Goal: Transaction & Acquisition: Obtain resource

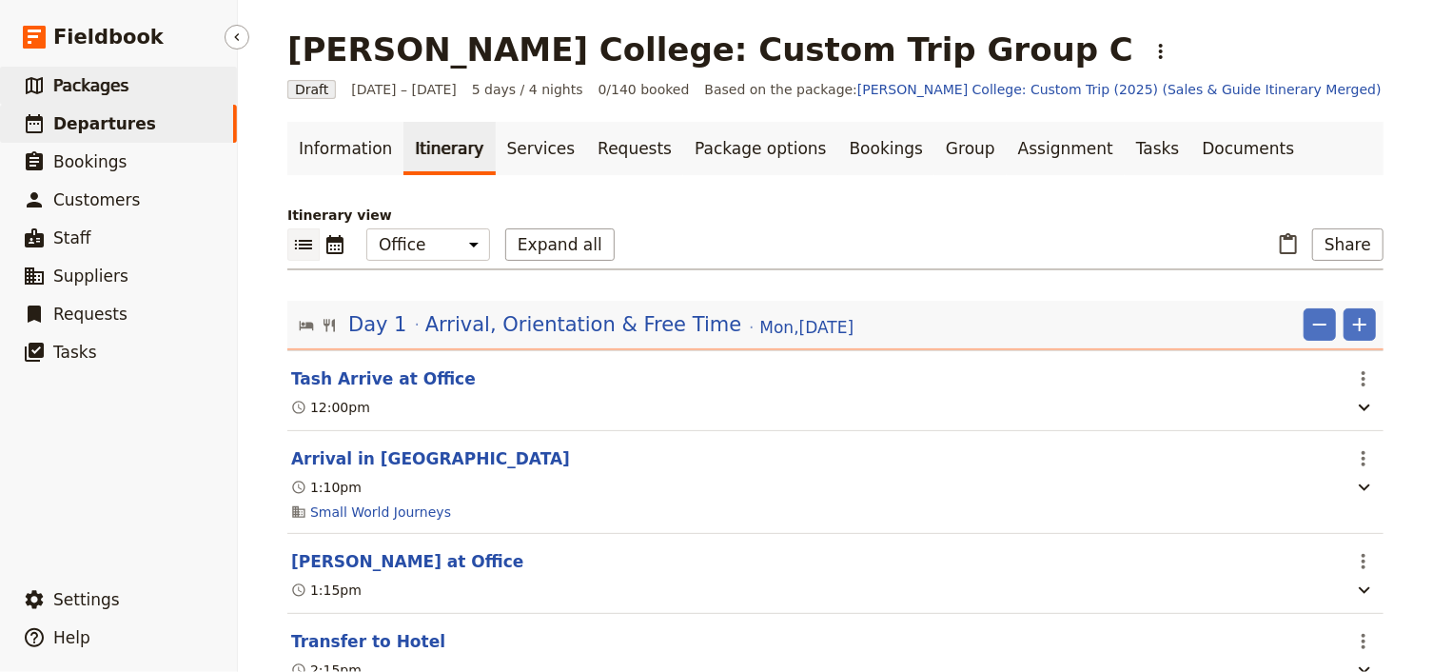
drag, startPoint x: 86, startPoint y: 81, endPoint x: 118, endPoint y: 90, distance: 33.7
click at [86, 81] on span "Packages" at bounding box center [90, 85] width 75 height 19
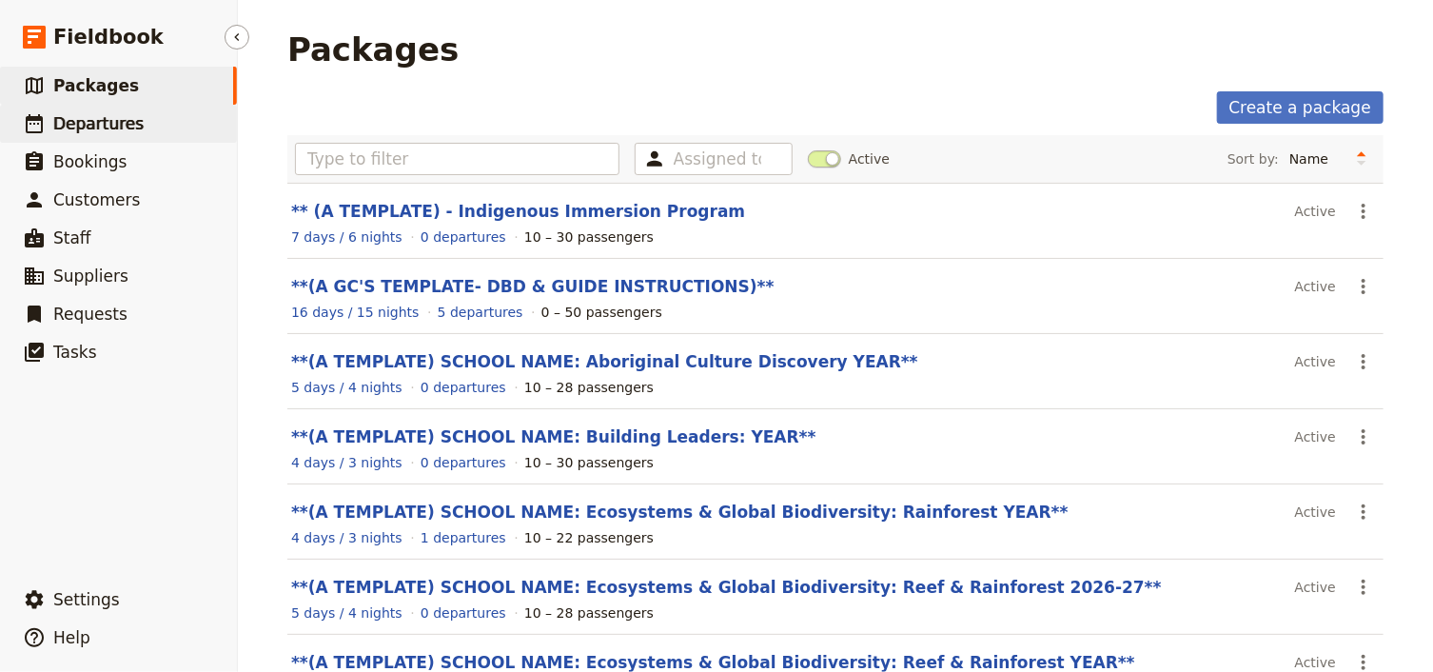
click at [108, 122] on span "Departures" at bounding box center [98, 123] width 90 height 19
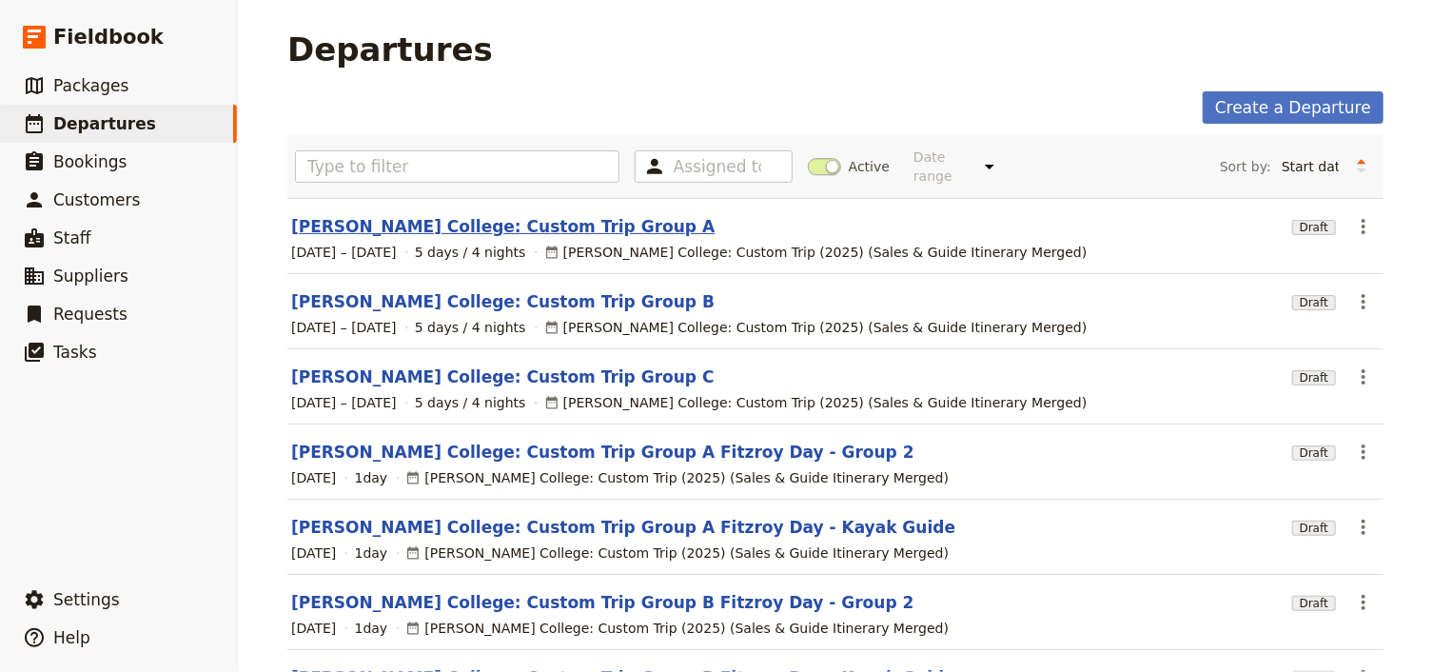
click at [437, 215] on link "[PERSON_NAME] College: Custom Trip Group A" at bounding box center [502, 226] width 423 height 23
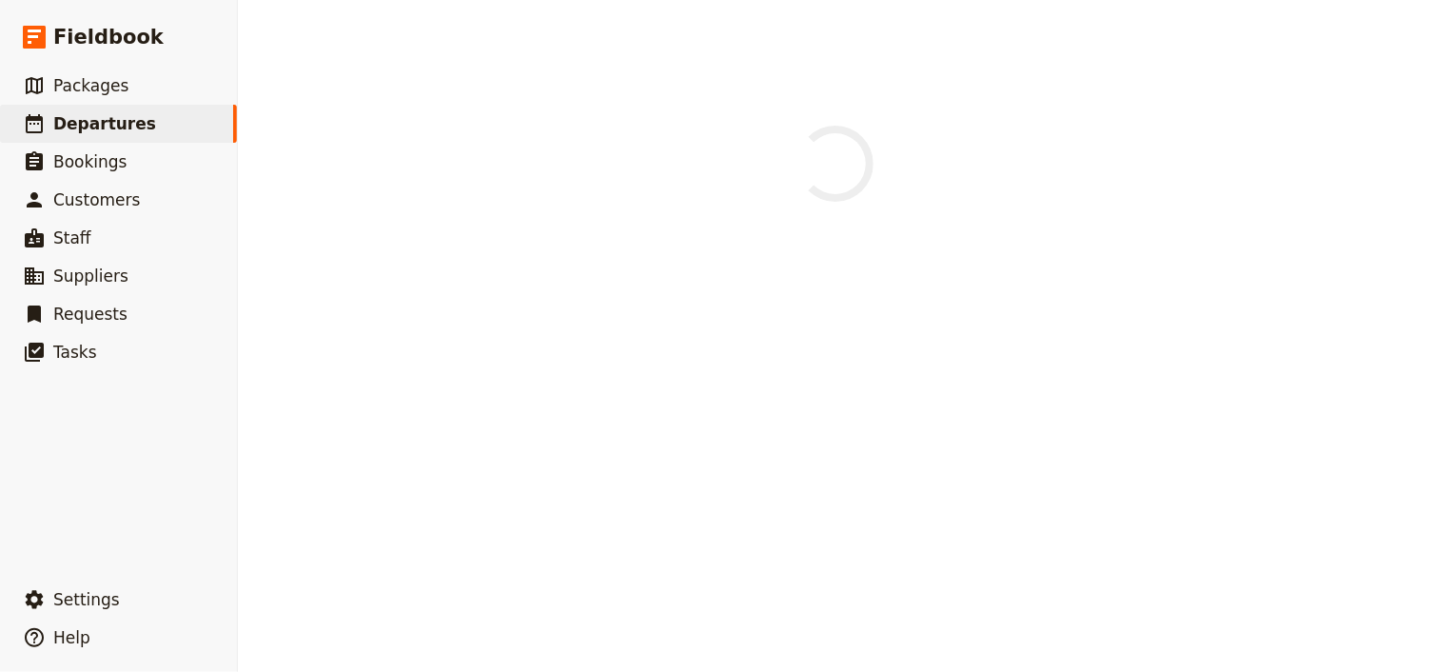
click at [437, 215] on main at bounding box center [834, 144] width 1141 height 289
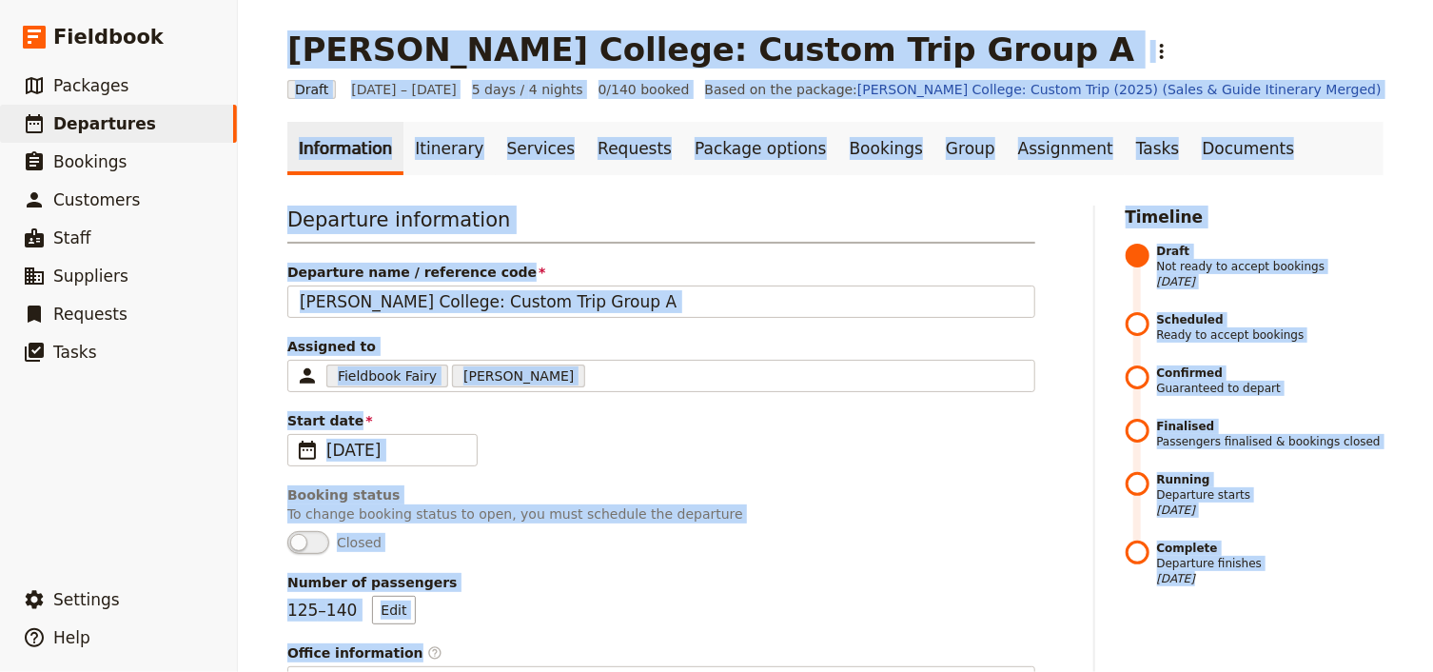
click at [1308, 155] on ul "Information Itinerary Services Requests Package options Bookings Group Assignme…" at bounding box center [835, 148] width 1096 height 53
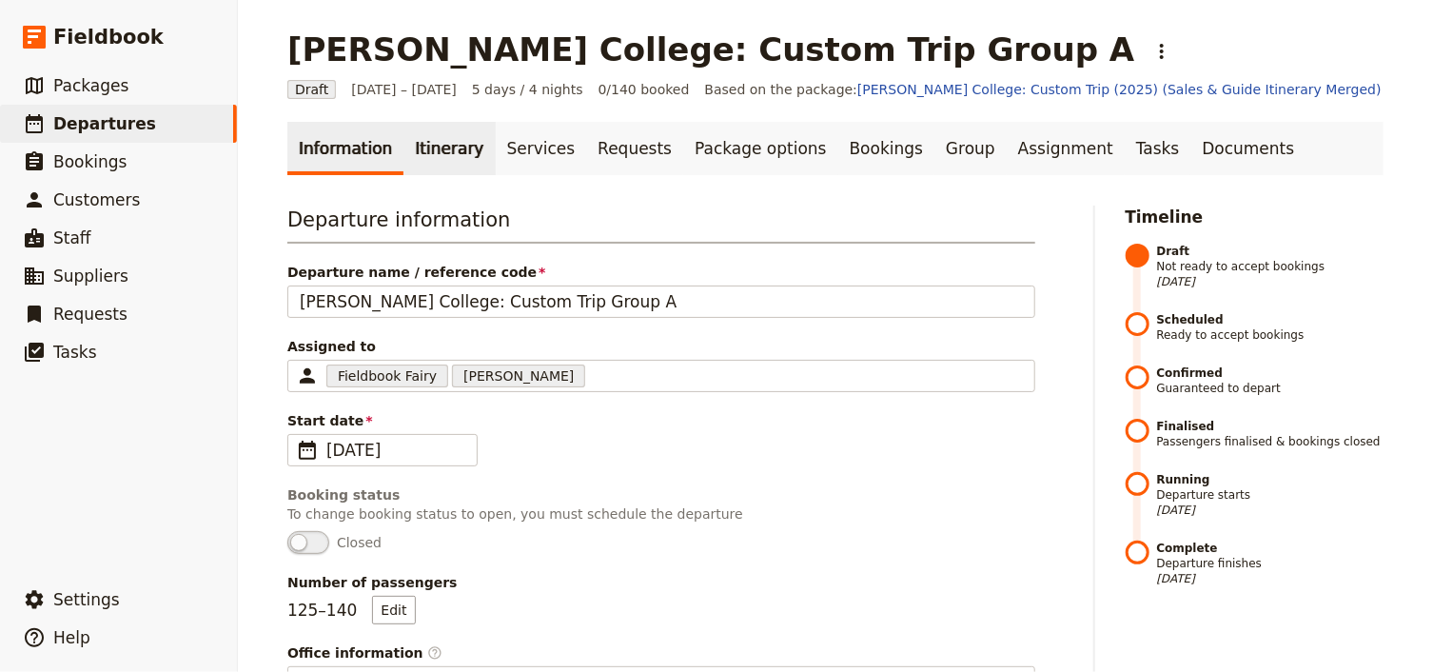
click at [431, 150] on link "Itinerary" at bounding box center [448, 148] width 91 height 53
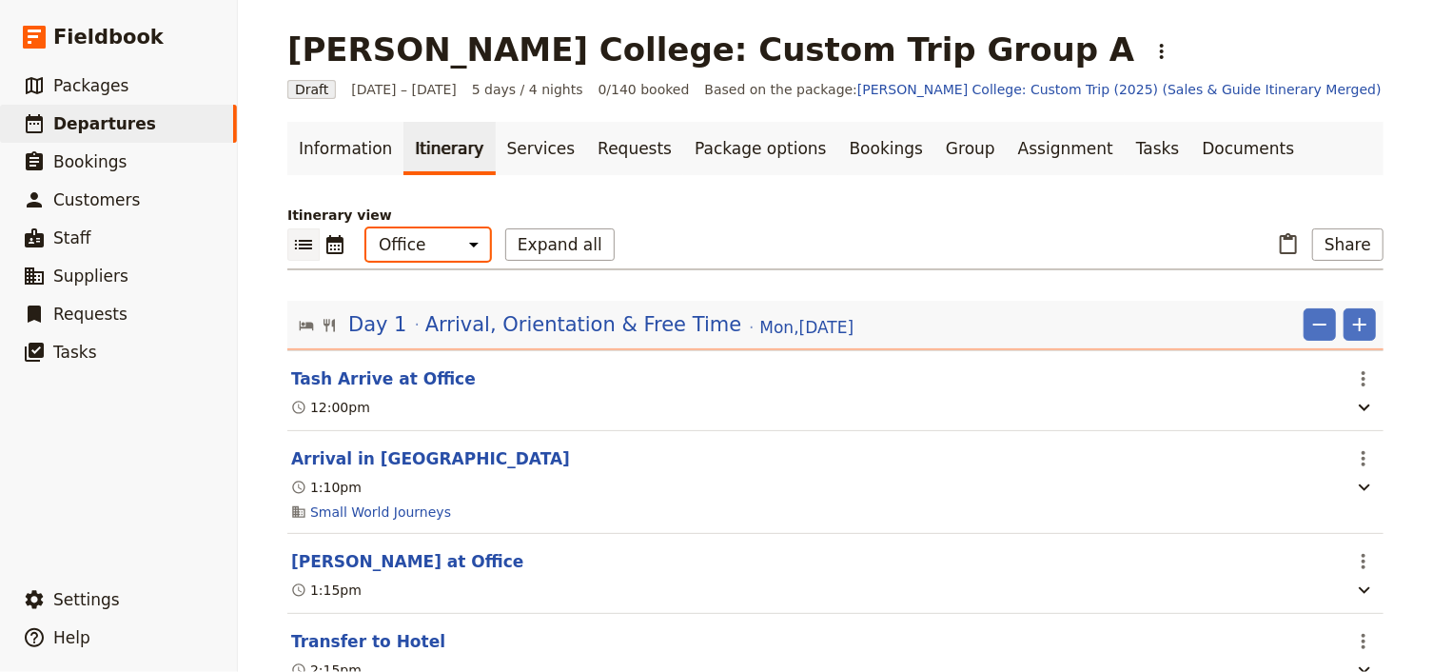
click at [407, 249] on select "Office Guide Passenger Sales" at bounding box center [428, 244] width 124 height 32
select select "PASSENGER"
click at [366, 228] on select "Office Guide Passenger Sales" at bounding box center [428, 244] width 124 height 32
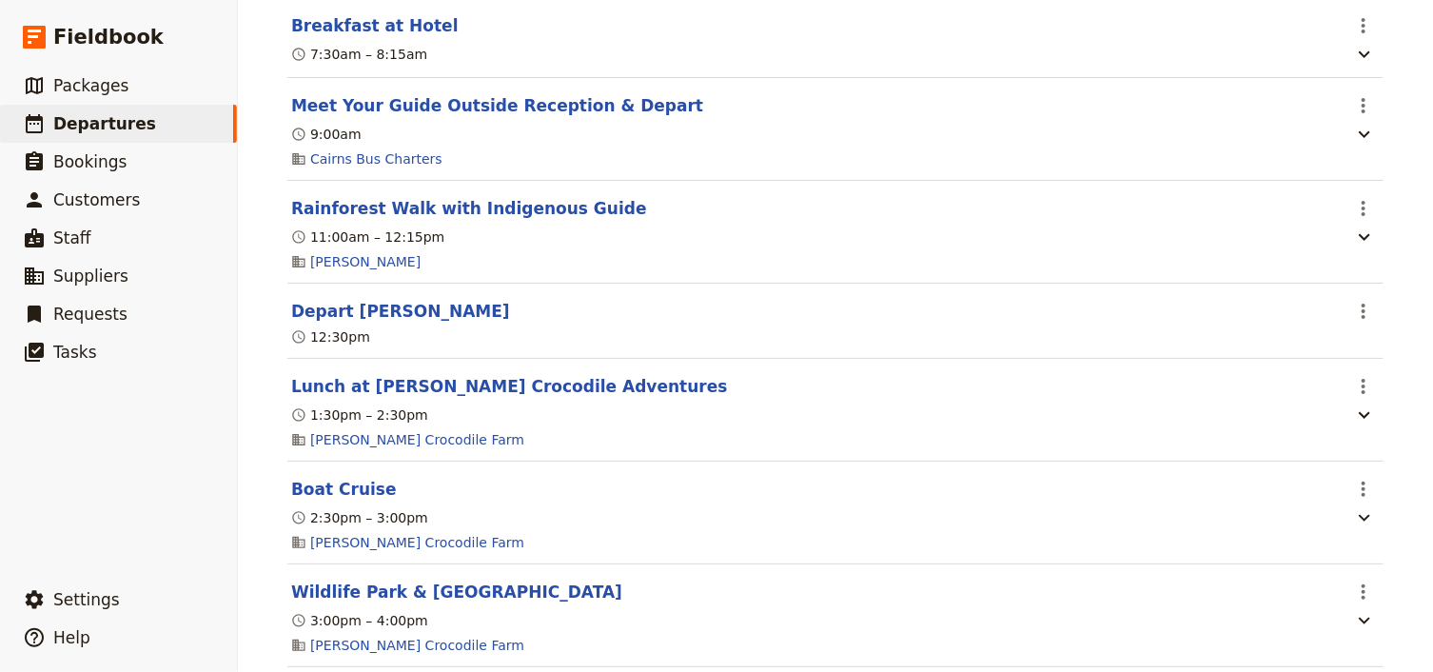
scroll to position [5327, 0]
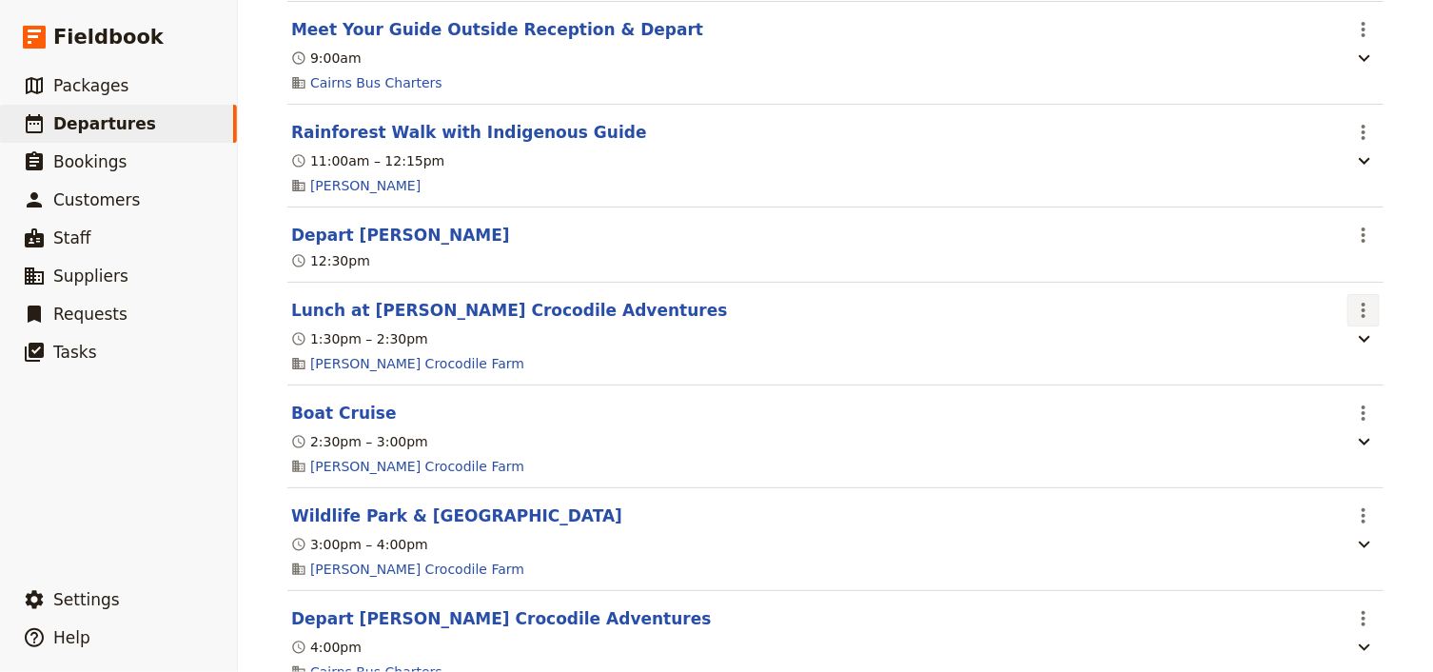
click at [1361, 318] on icon "Actions" at bounding box center [1363, 309] width 4 height 15
click at [1343, 382] on span "Edit this itinerary item" at bounding box center [1268, 391] width 149 height 19
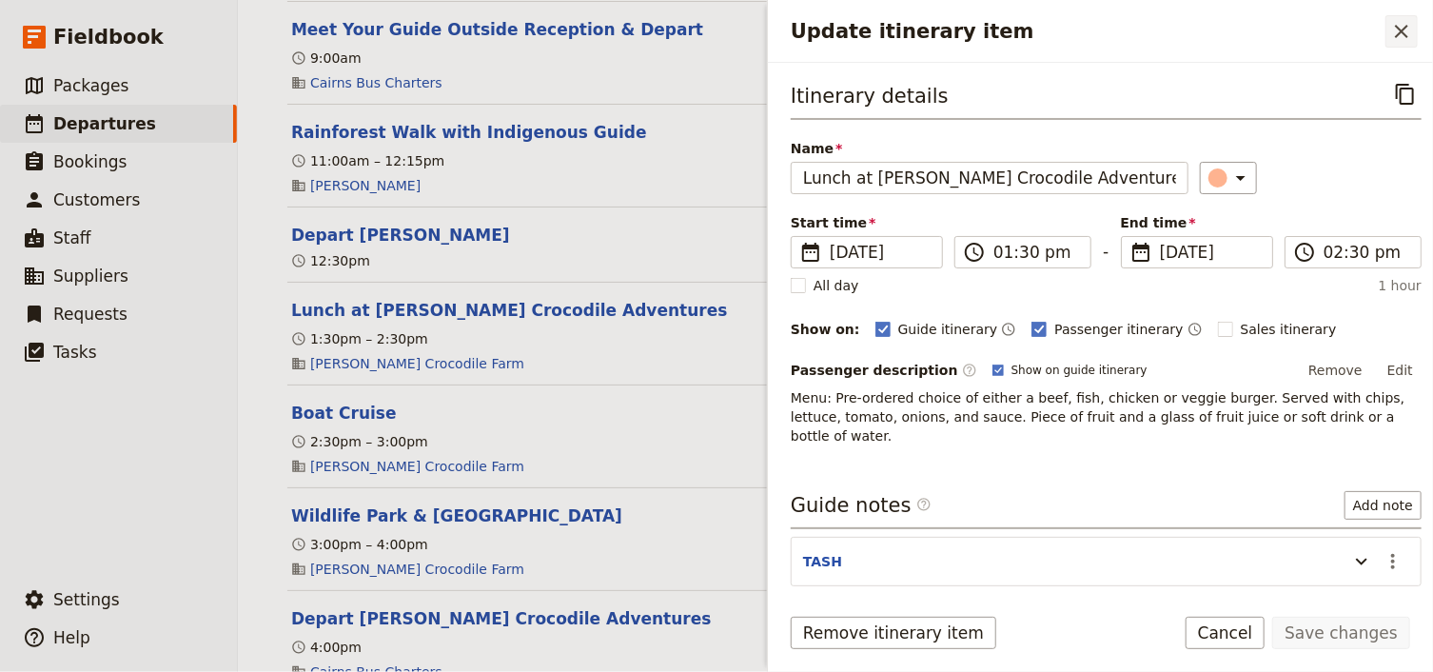
click at [1396, 30] on icon "Close drawer" at bounding box center [1401, 31] width 23 height 23
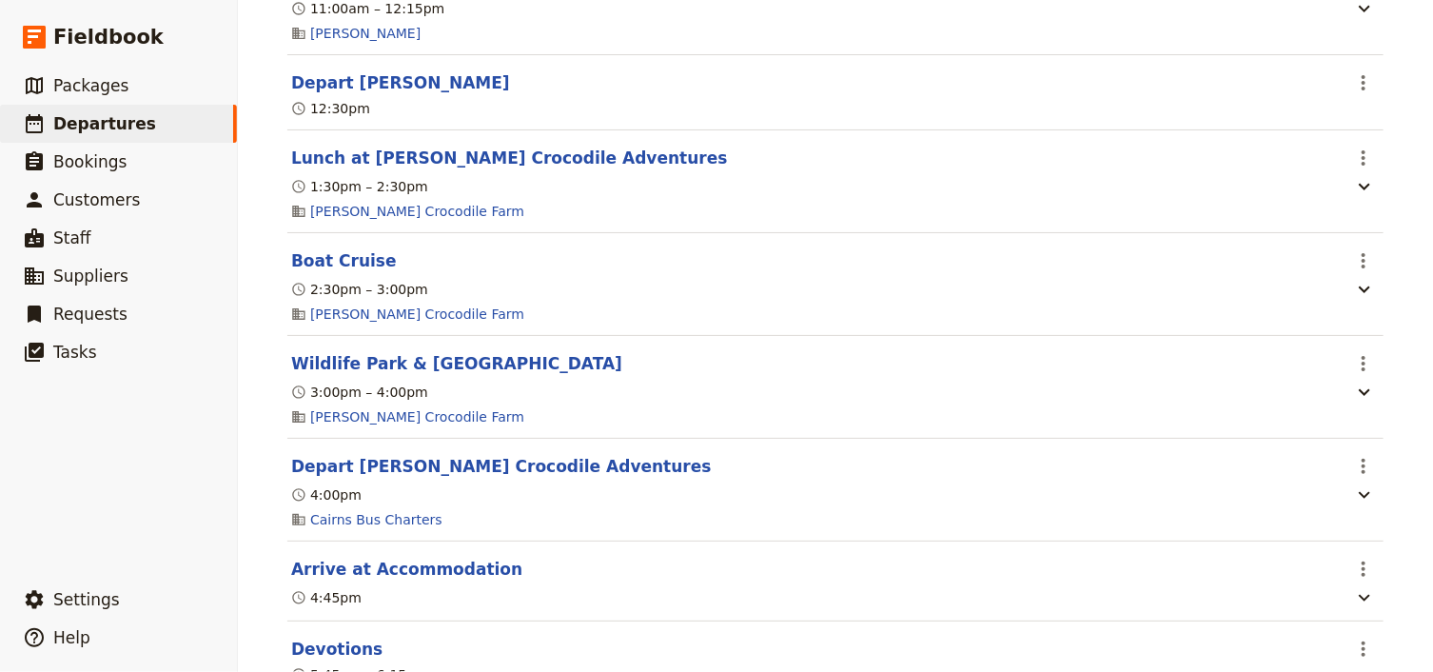
scroll to position [5555, 0]
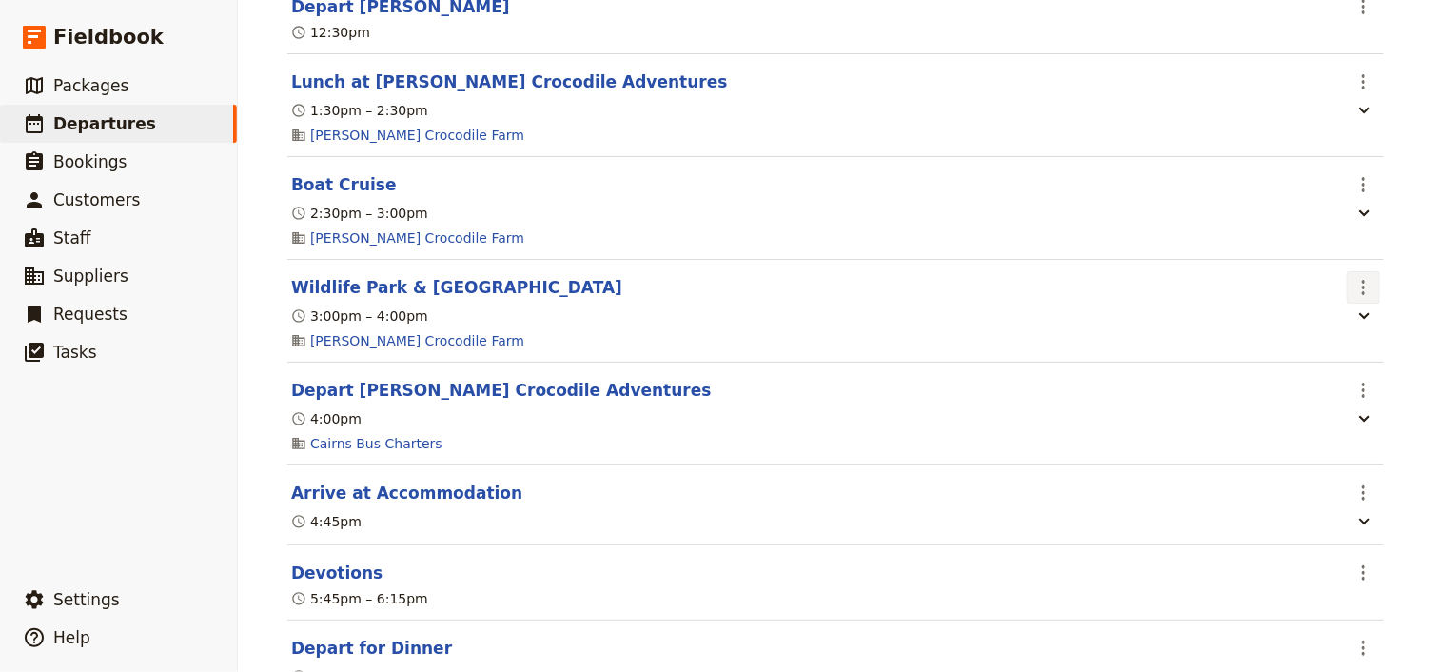
click at [1361, 299] on icon "Actions" at bounding box center [1363, 287] width 23 height 23
click at [1361, 398] on icon "Actions" at bounding box center [1363, 389] width 4 height 15
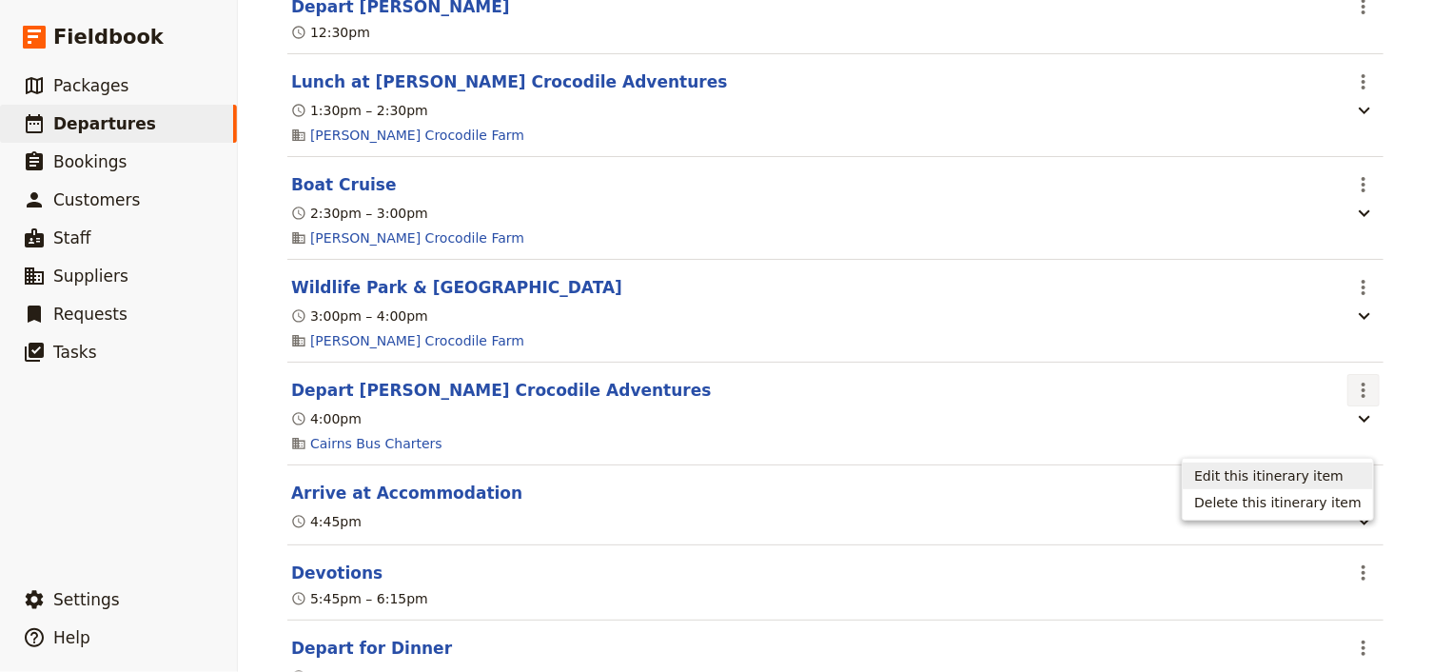
click at [1323, 472] on span "Edit this itinerary item" at bounding box center [1268, 475] width 149 height 19
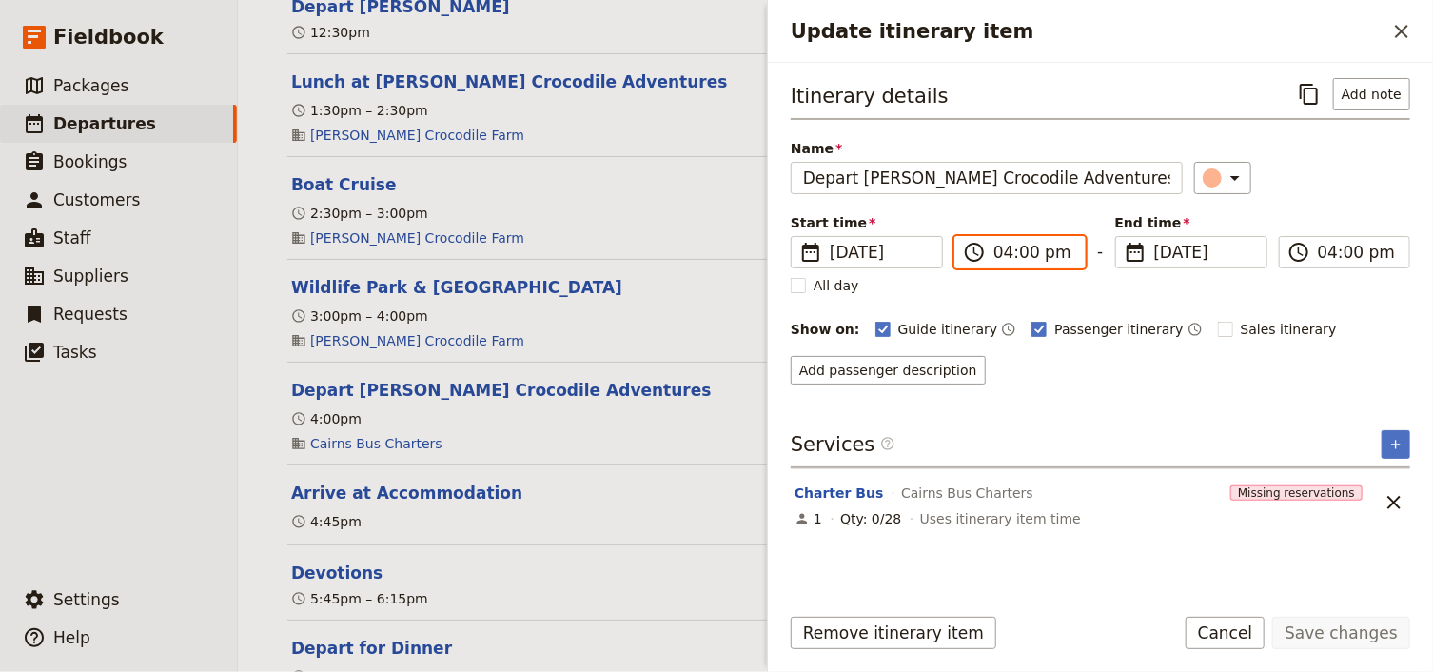
click at [1024, 255] on input "04:00 pm" at bounding box center [1033, 252] width 80 height 23
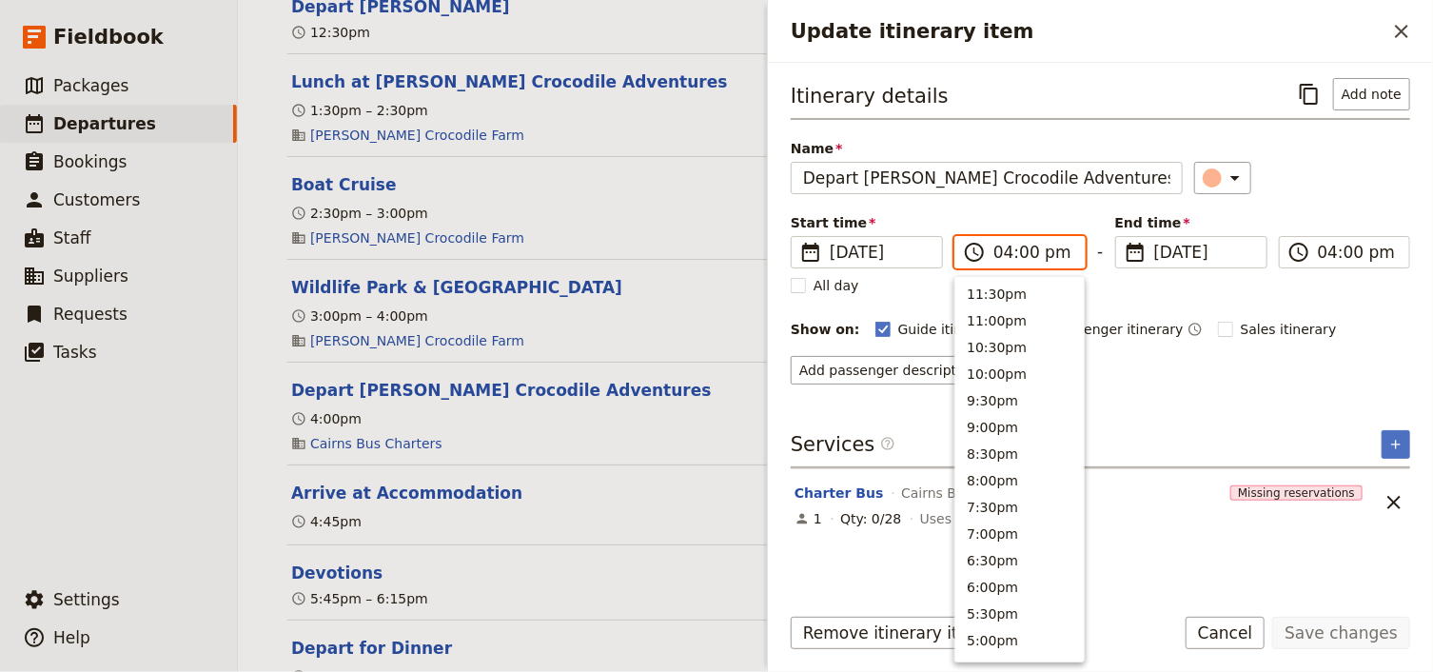
scroll to position [403, 0]
click at [1024, 252] on input "04:00 pm" at bounding box center [1033, 252] width 80 height 23
type input "04:45 pm"
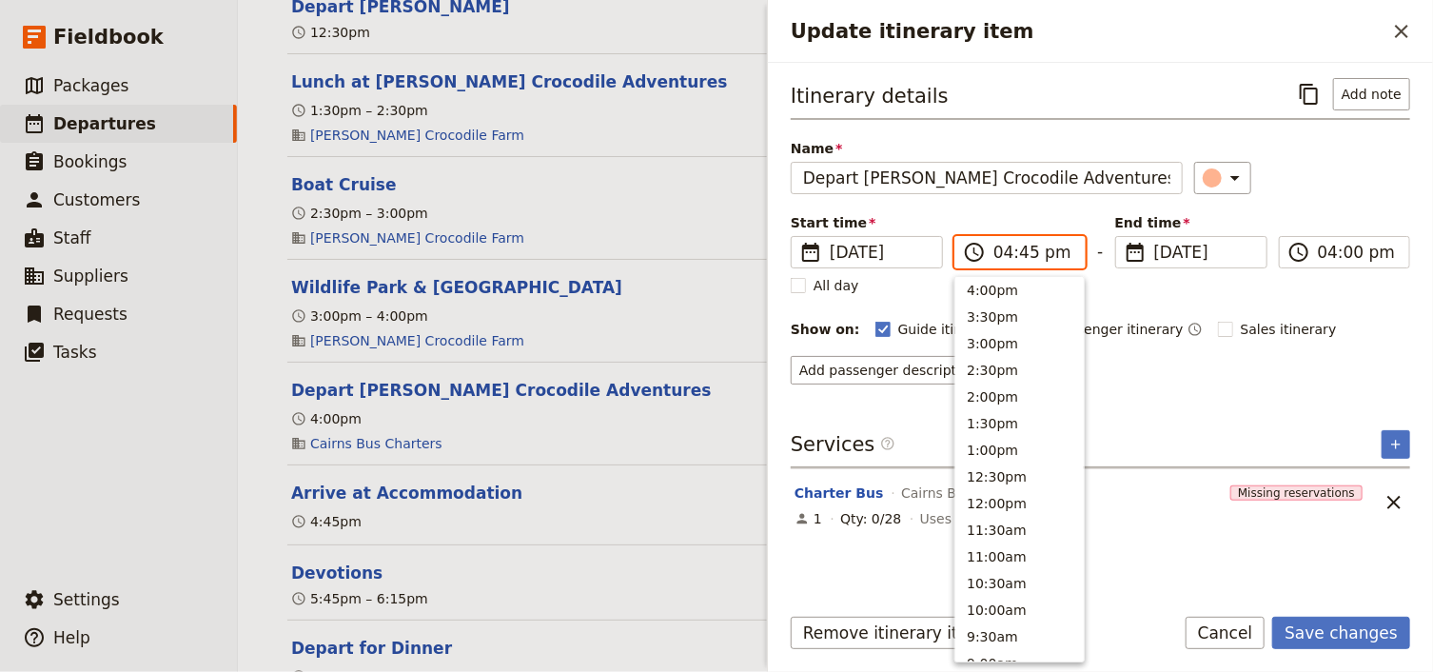
scroll to position [377, 0]
type input "04:45 pm"
click at [1329, 251] on input "04:45 pm" at bounding box center [1357, 252] width 80 height 23
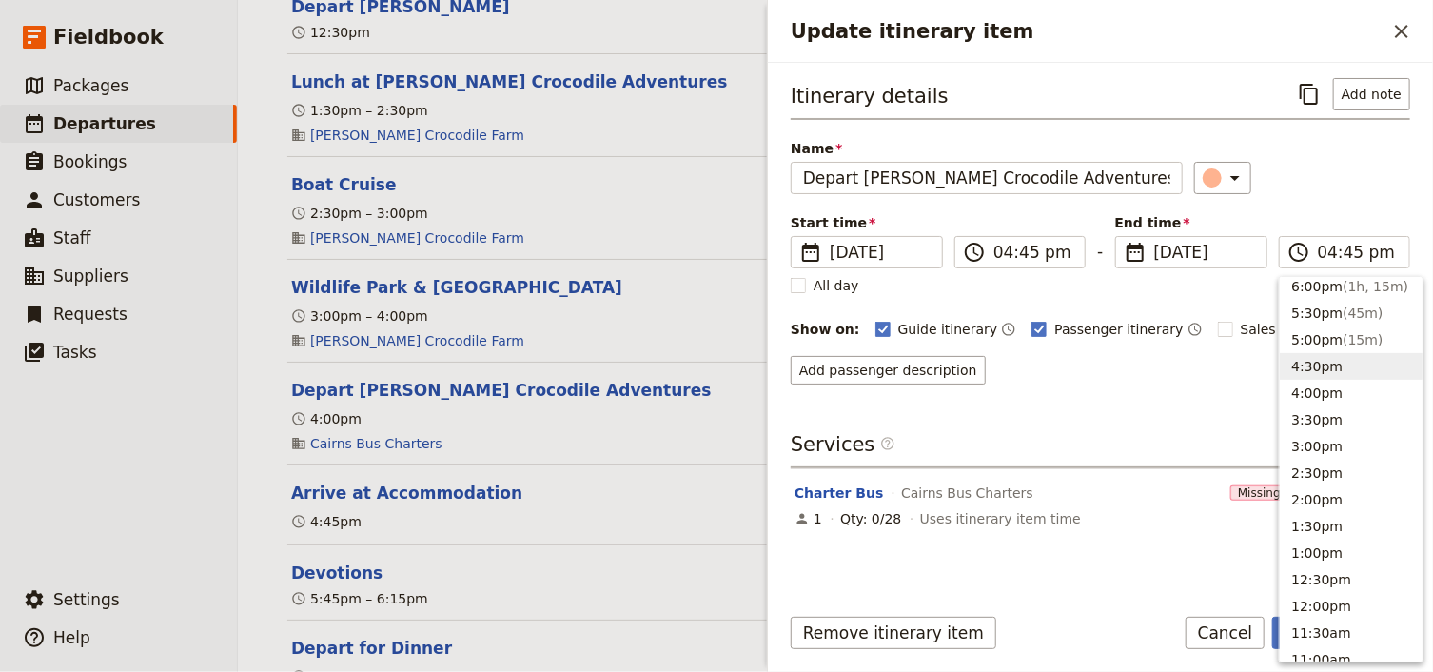
click at [1336, 217] on div "Start time ​ [DATE] [DATE] [DATE] 16:45 ​ 04:45 pm - End time ​ [DATE] [DATE] […" at bounding box center [1099, 240] width 619 height 55
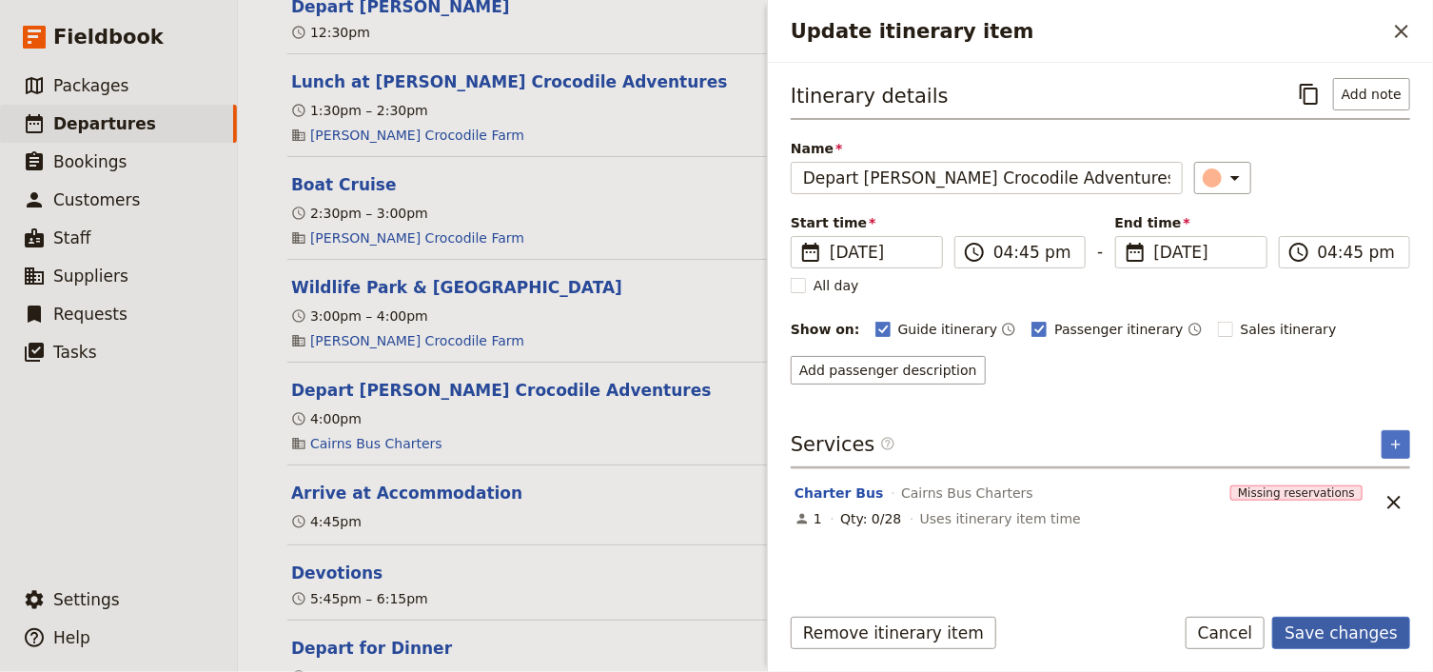
click at [1323, 638] on button "Save changes" at bounding box center [1341, 632] width 138 height 32
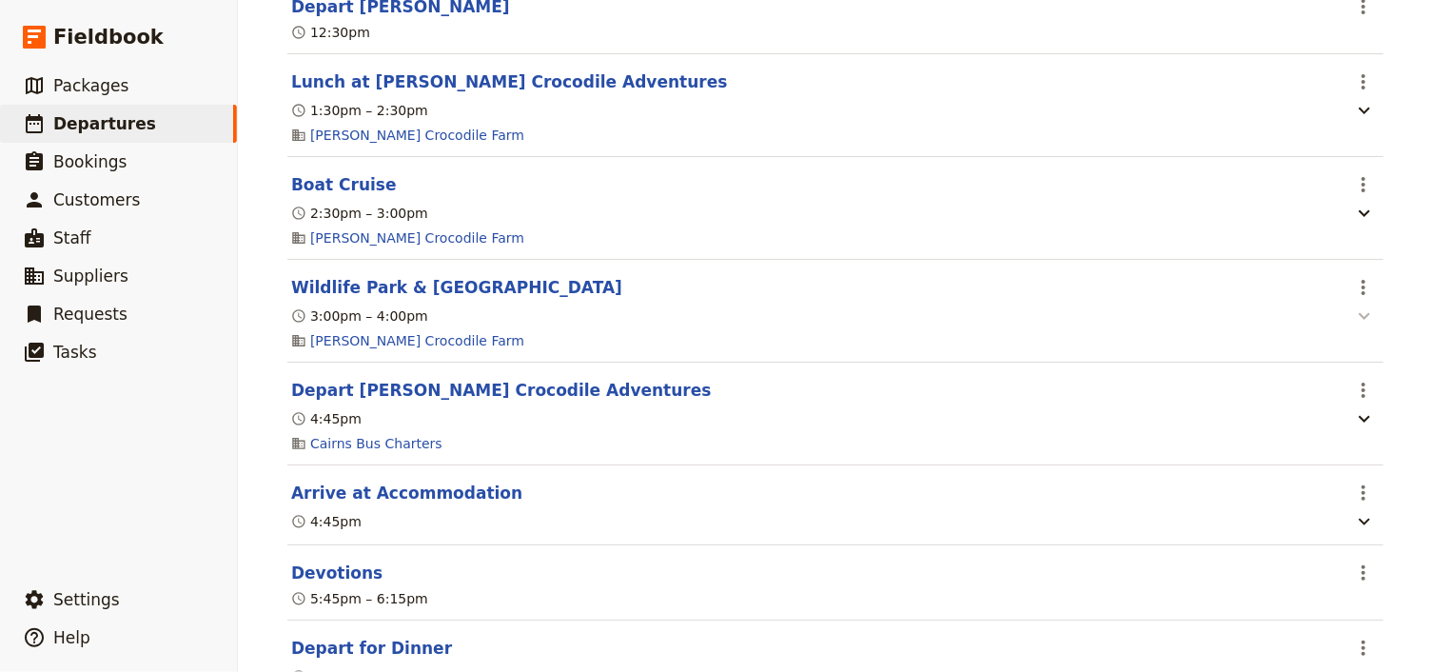
click at [1360, 320] on icon "button" at bounding box center [1363, 316] width 11 height 7
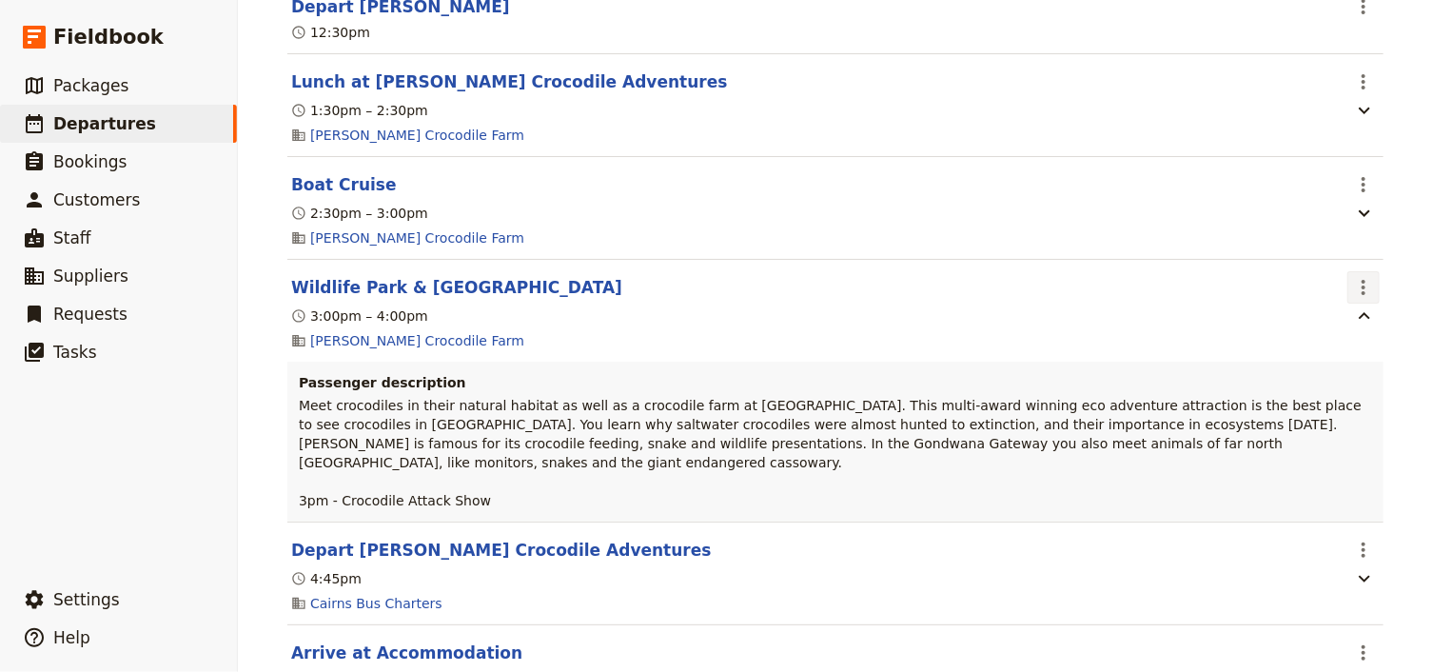
click at [1358, 299] on icon "Actions" at bounding box center [1363, 287] width 23 height 23
click at [1358, 377] on span "Edit this itinerary item" at bounding box center [1277, 371] width 167 height 19
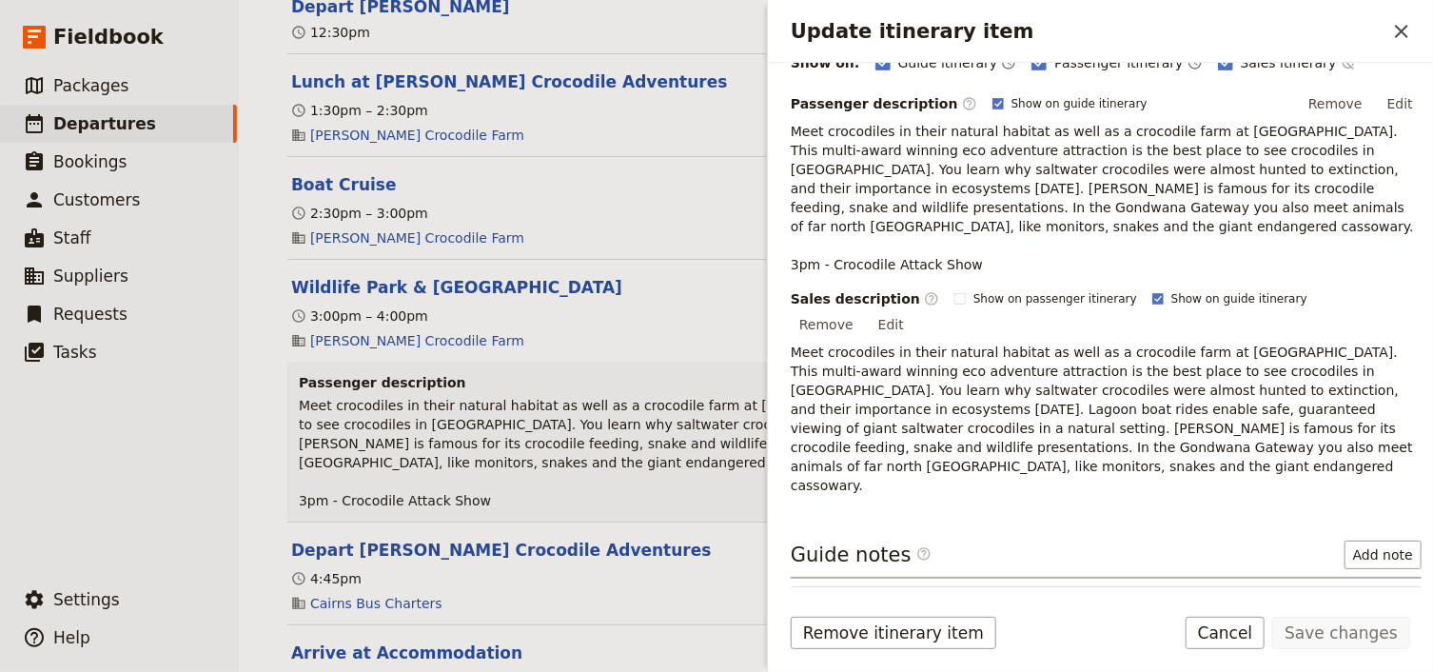
scroll to position [381, 0]
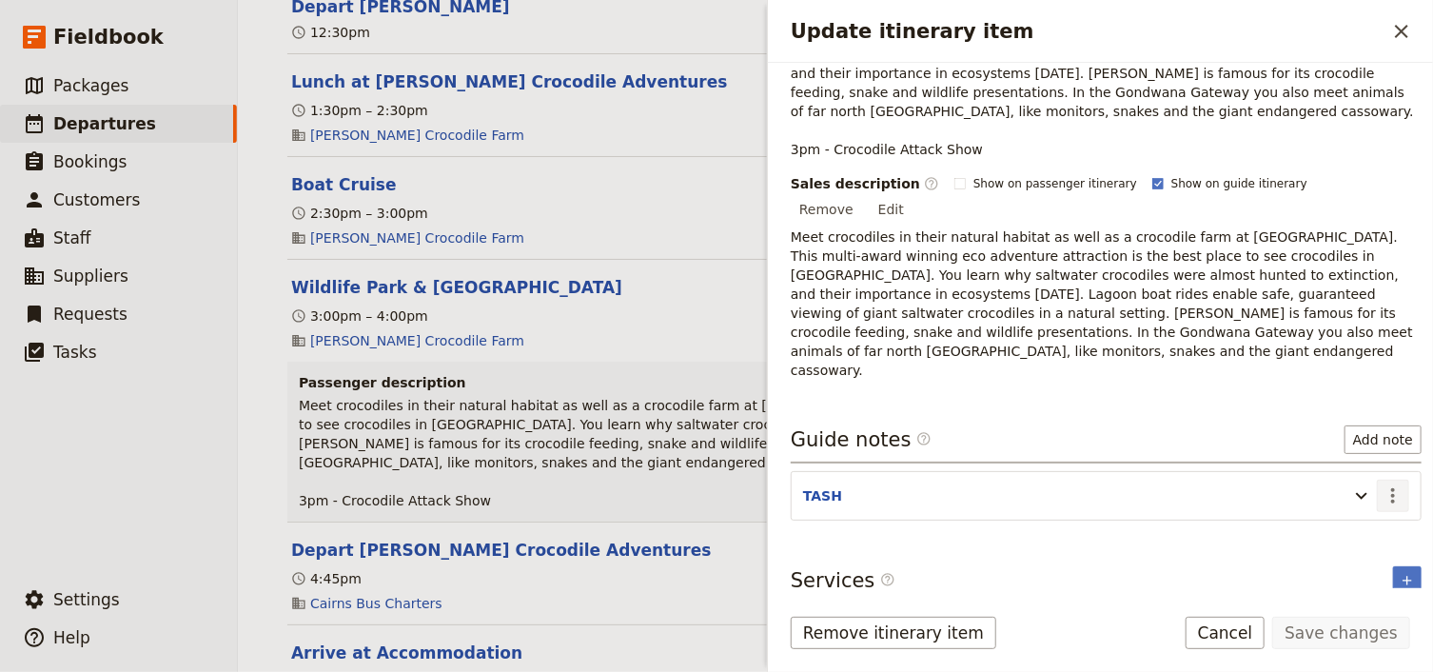
click at [1381, 484] on icon "Actions" at bounding box center [1392, 495] width 23 height 23
click at [1339, 447] on span "Edit note" at bounding box center [1327, 453] width 60 height 19
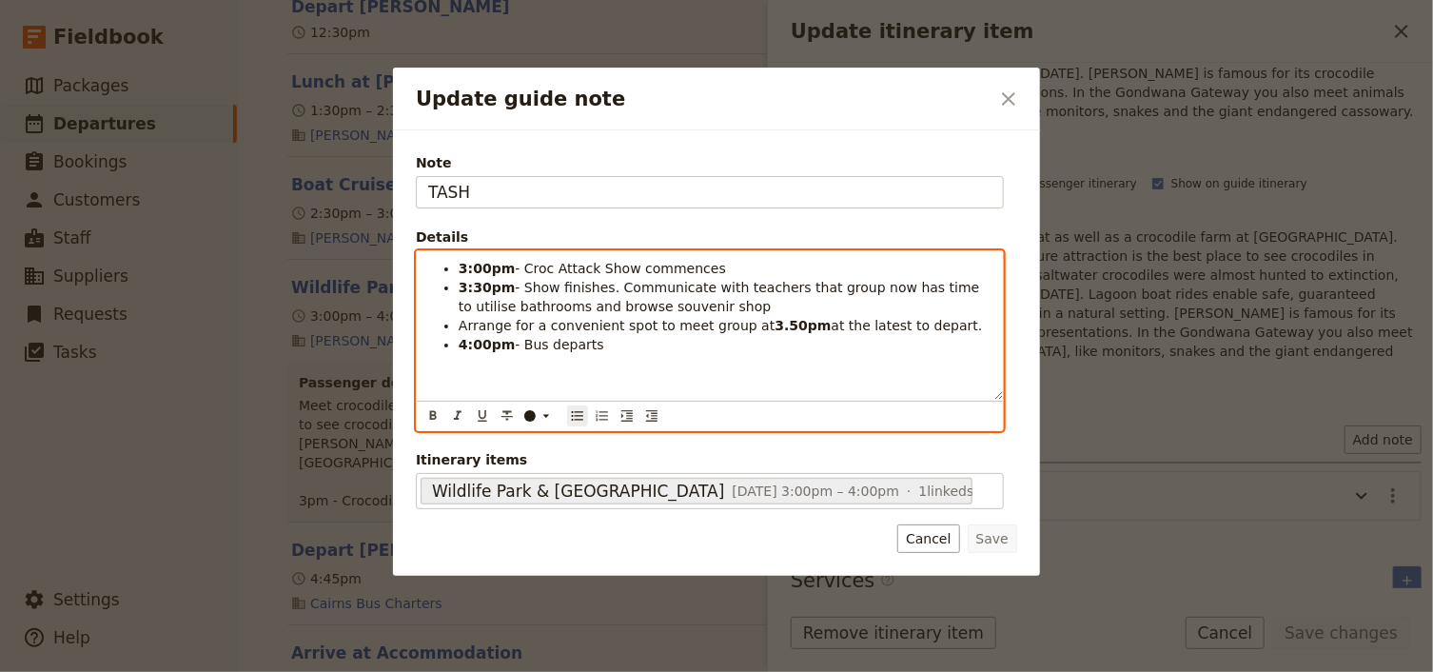
drag, startPoint x: 935, startPoint y: 285, endPoint x: 950, endPoint y: 298, distance: 19.6
click at [950, 298] on li "3:30pm - Show finishes. Communicate with teachers that group now has time to ut…" at bounding box center [724, 297] width 533 height 38
drag, startPoint x: 768, startPoint y: 320, endPoint x: 753, endPoint y: 320, distance: 14.3
click at [774, 320] on strong "3.50pm" at bounding box center [802, 325] width 56 height 15
click at [668, 356] on div "3:00pm - Croc Attack Show commences 3:30pm - Show finishes. Communicate with te…" at bounding box center [710, 325] width 586 height 148
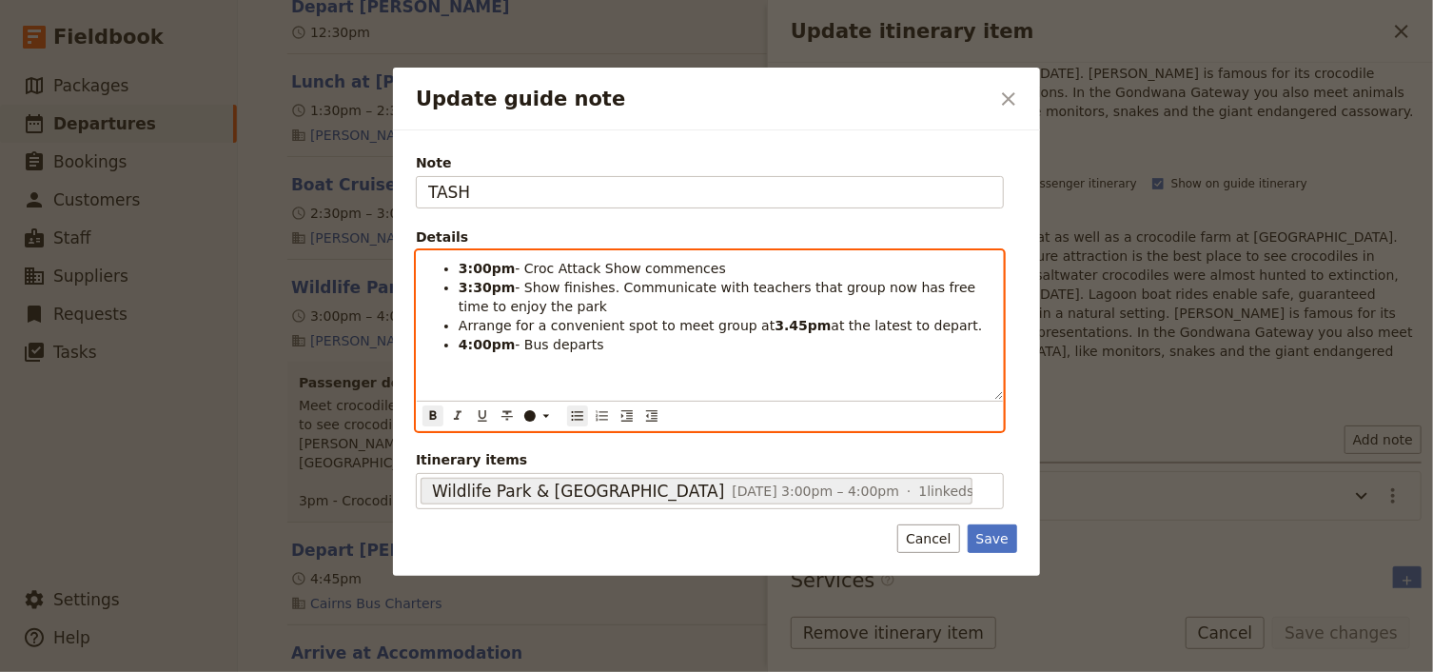
click at [481, 338] on strong "4:00pm" at bounding box center [486, 344] width 56 height 15
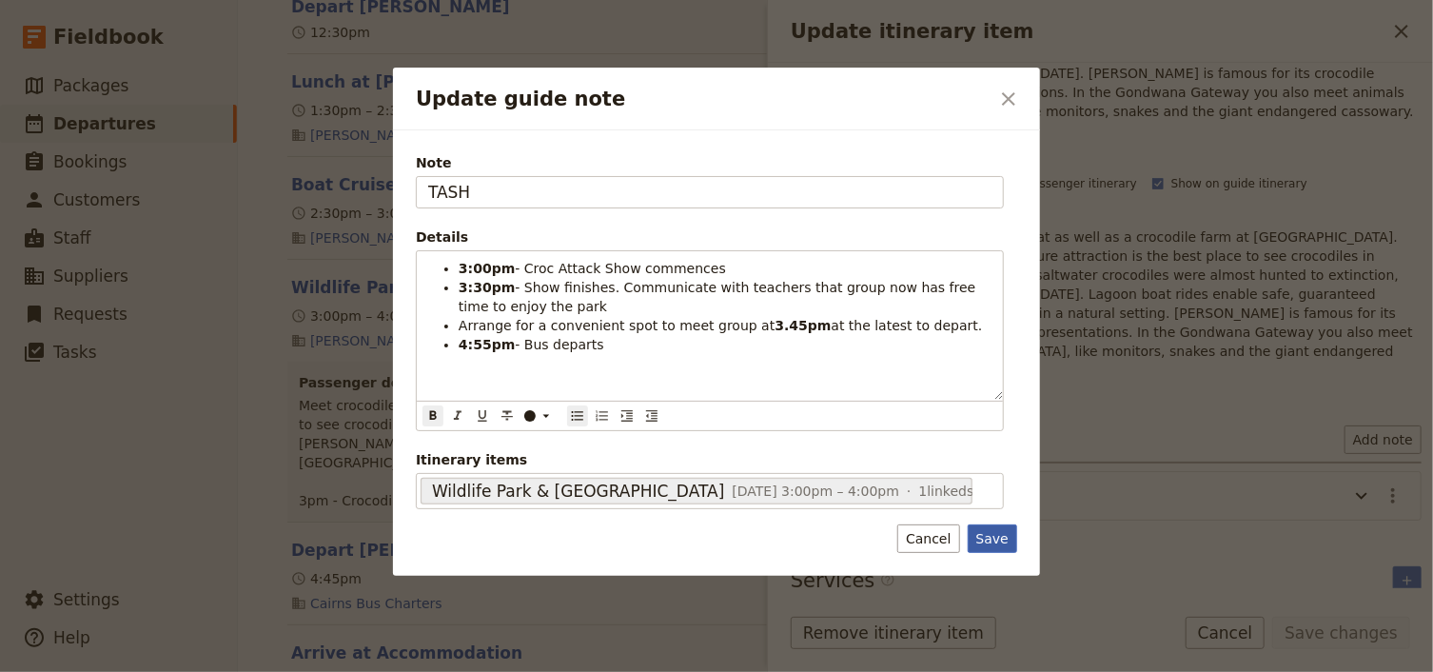
click at [989, 537] on button "Save" at bounding box center [991, 538] width 49 height 29
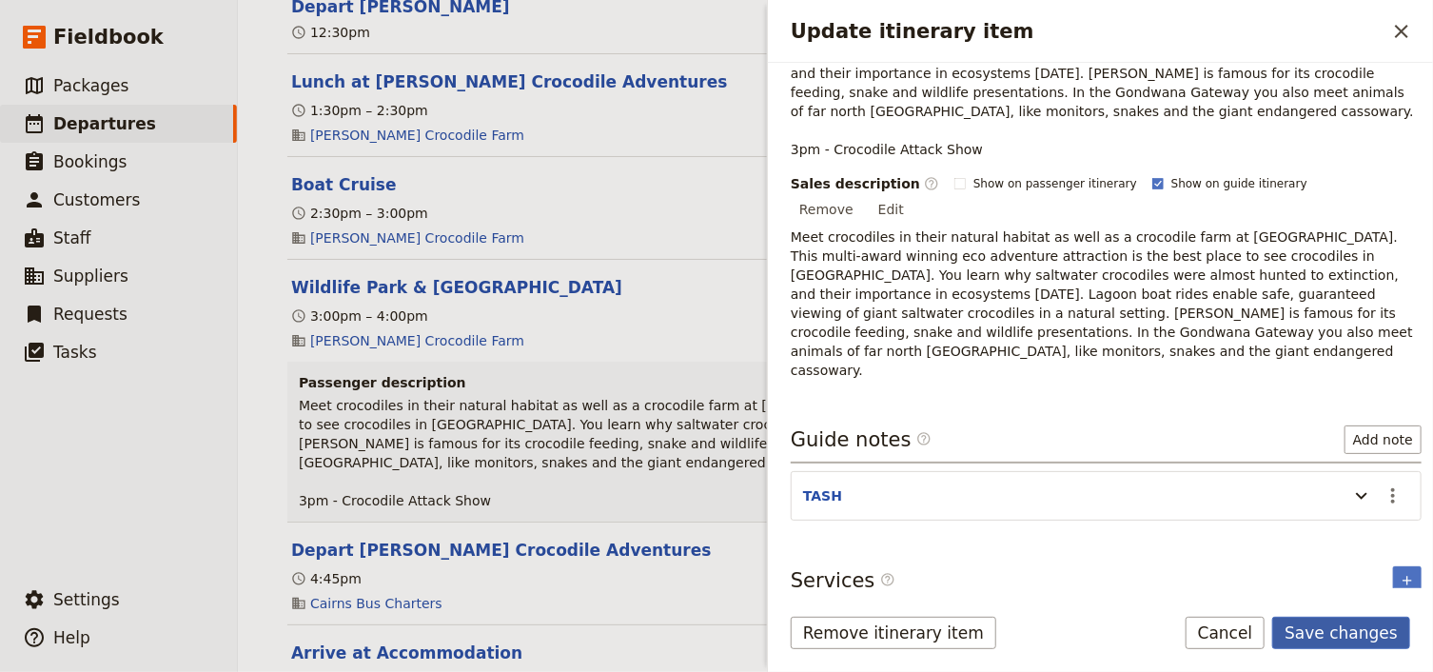
click at [1325, 630] on button "Save changes" at bounding box center [1341, 632] width 138 height 32
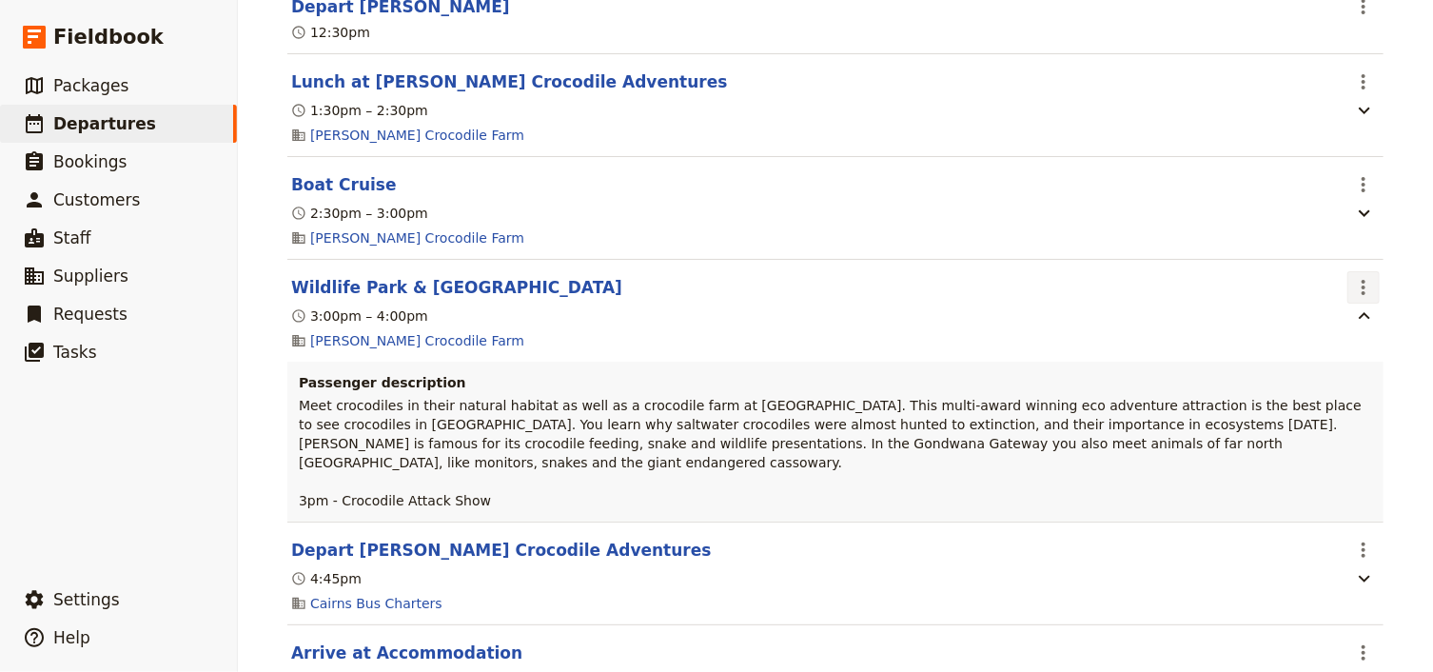
click at [1356, 299] on icon "Actions" at bounding box center [1363, 287] width 23 height 23
click at [1313, 369] on span "Edit this itinerary item" at bounding box center [1268, 371] width 149 height 19
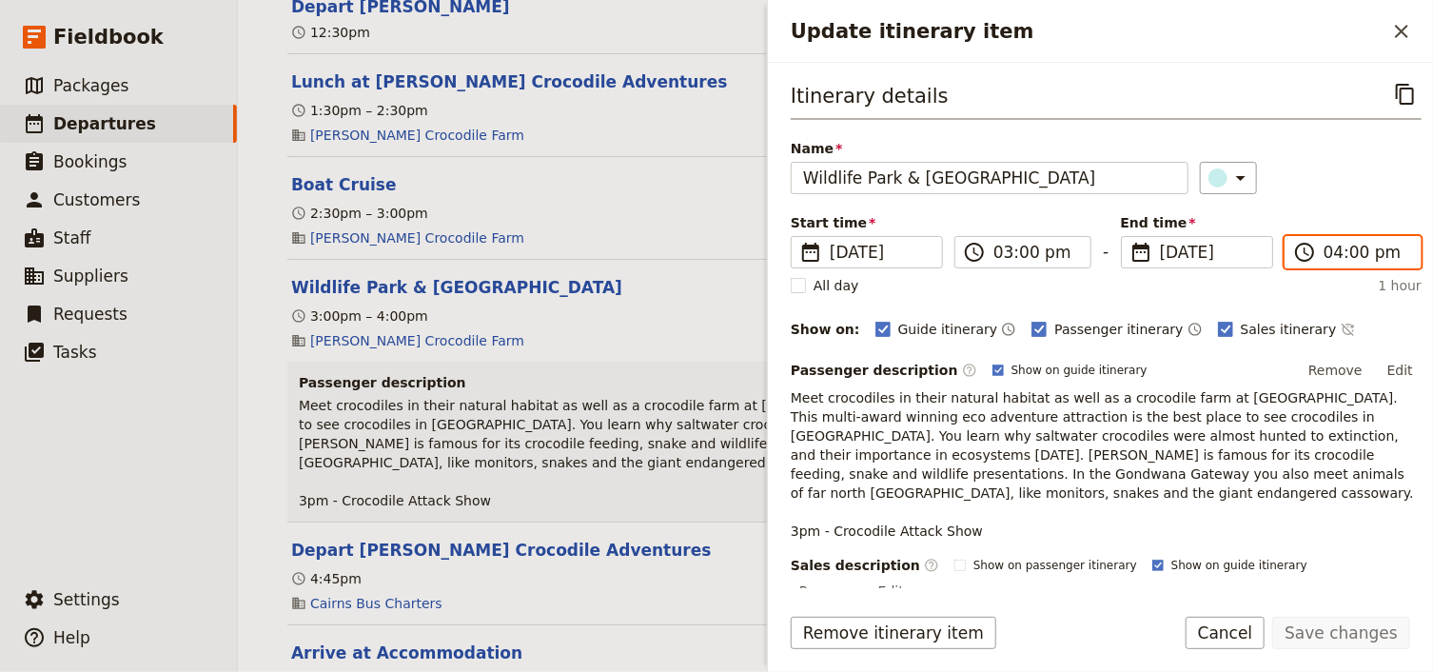
click at [1323, 246] on input "04:00 pm" at bounding box center [1366, 252] width 86 height 23
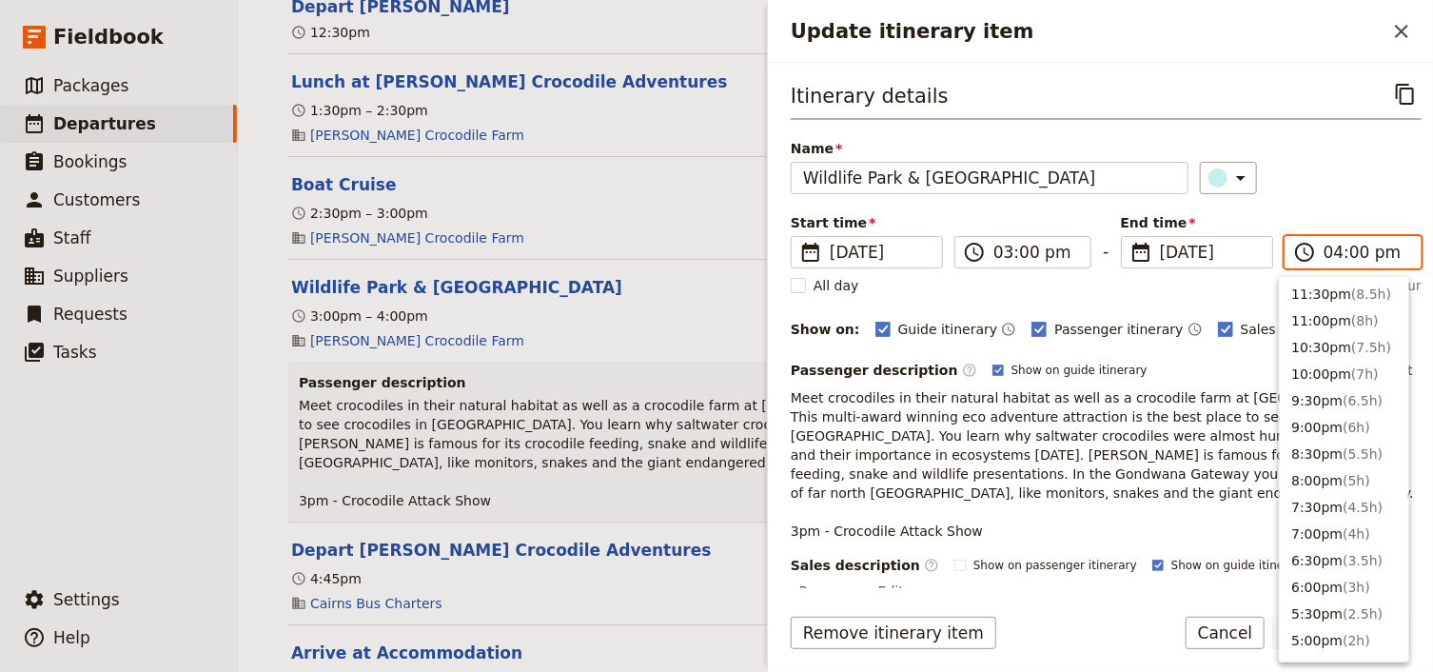
scroll to position [403, 0]
click at [1341, 251] on input "04:00 pm" at bounding box center [1366, 252] width 86 height 23
type input "04:45 pm"
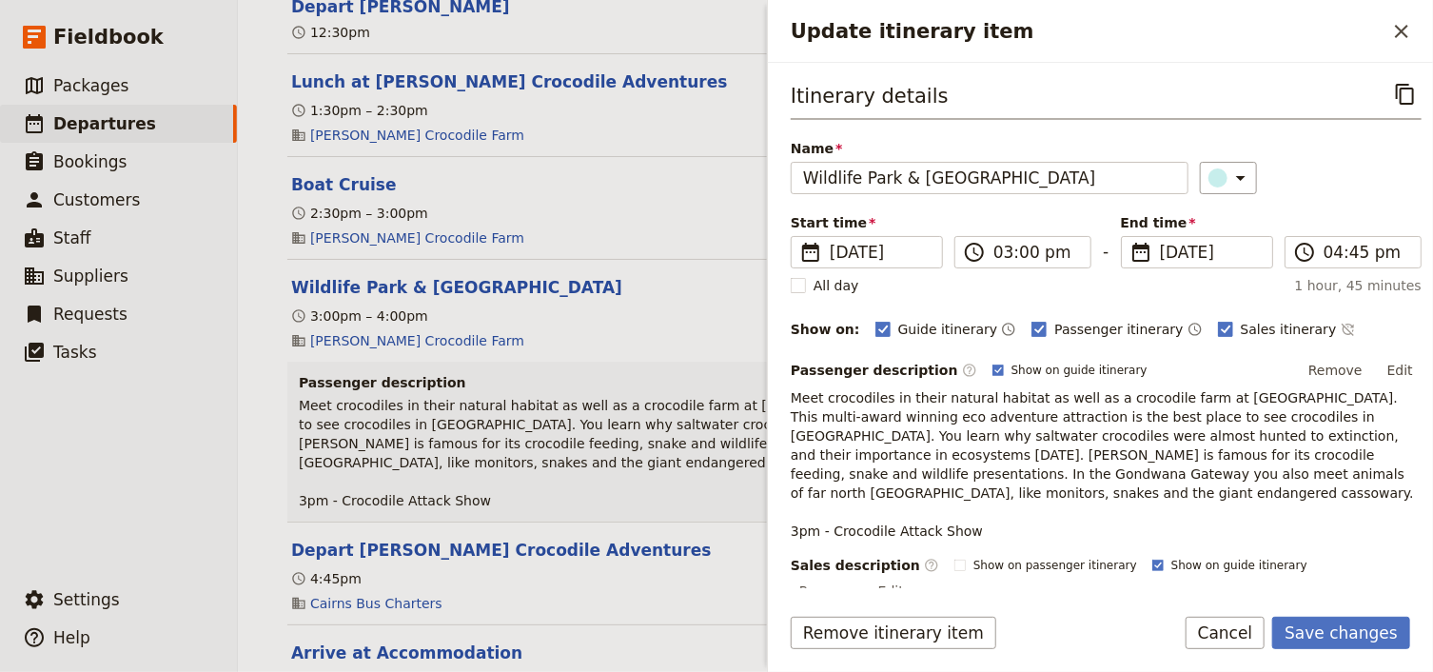
click at [1317, 196] on div "Itinerary details ​ Name Wildlife Park & Crocodile Farm ​ Start time ​ [DATE] […" at bounding box center [1105, 419] width 631 height 683
click at [1329, 627] on button "Save changes" at bounding box center [1341, 632] width 138 height 32
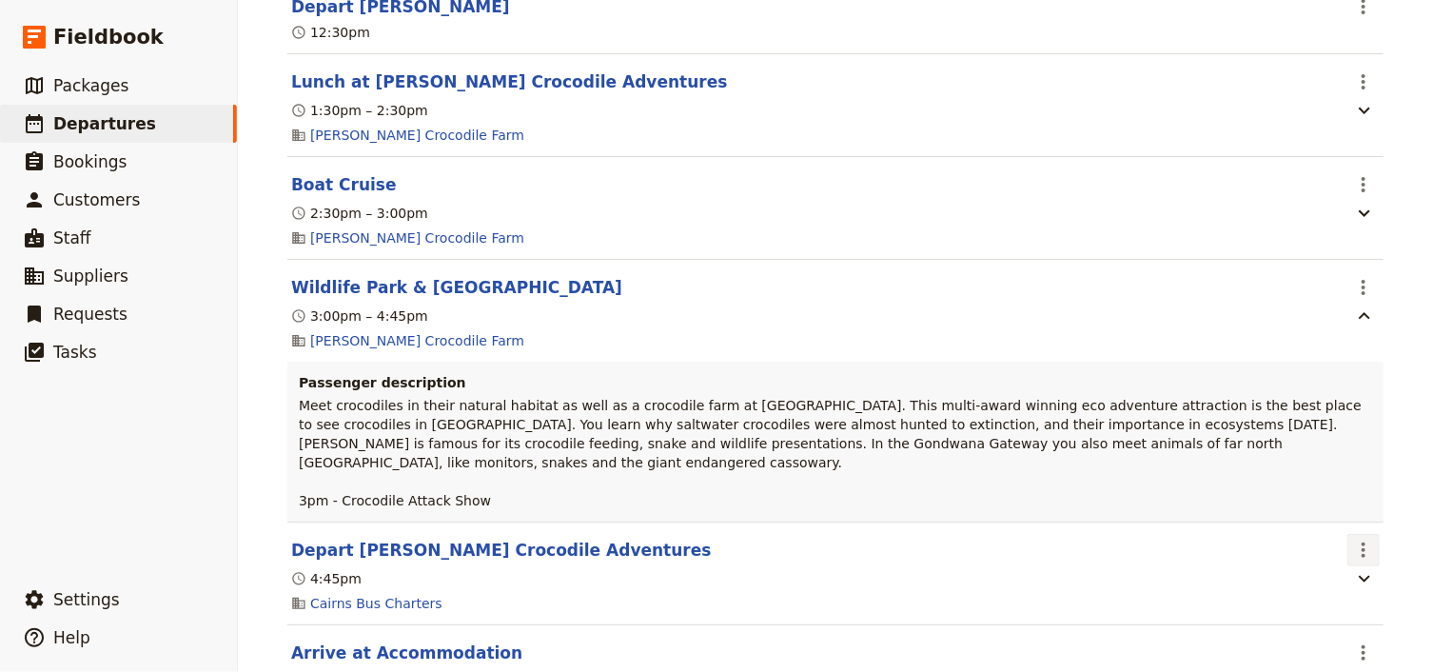
click at [1358, 561] on icon "Actions" at bounding box center [1363, 549] width 23 height 23
click at [1329, 613] on span "Edit this itinerary item" at bounding box center [1268, 616] width 149 height 19
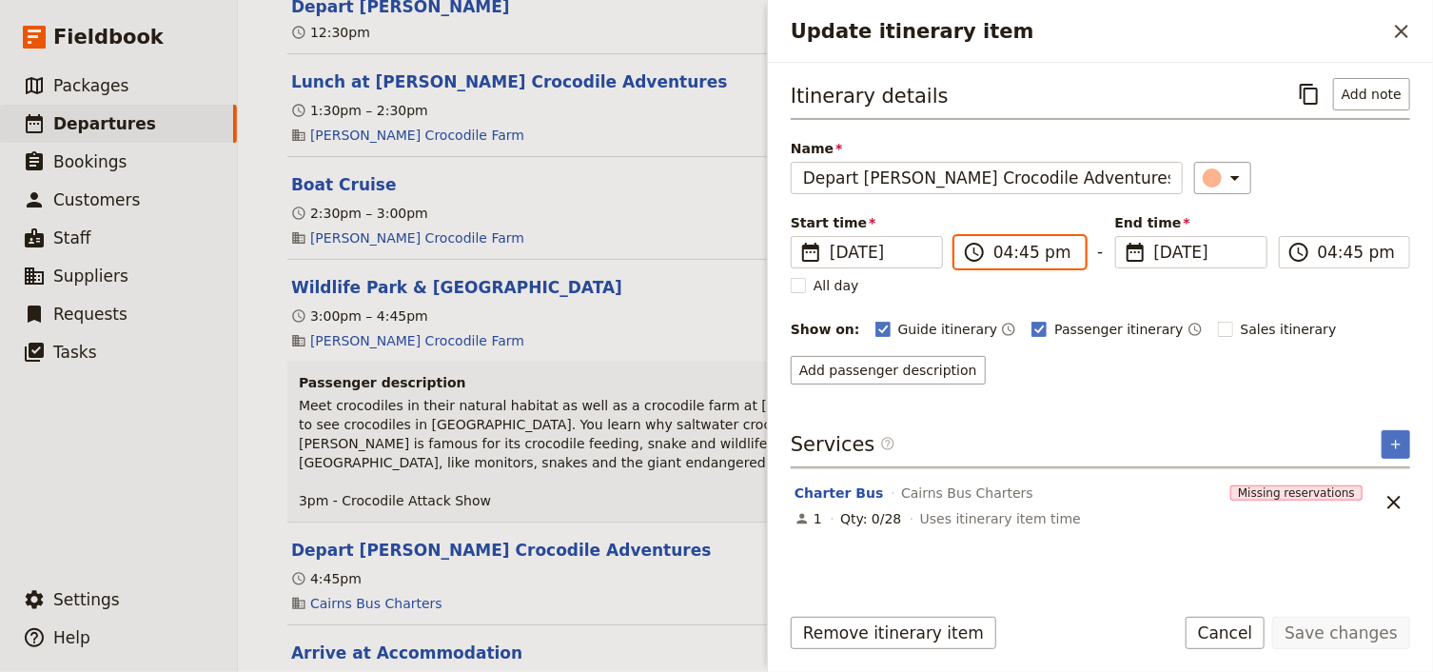
click at [1026, 251] on input "04:45 pm" at bounding box center [1033, 252] width 80 height 23
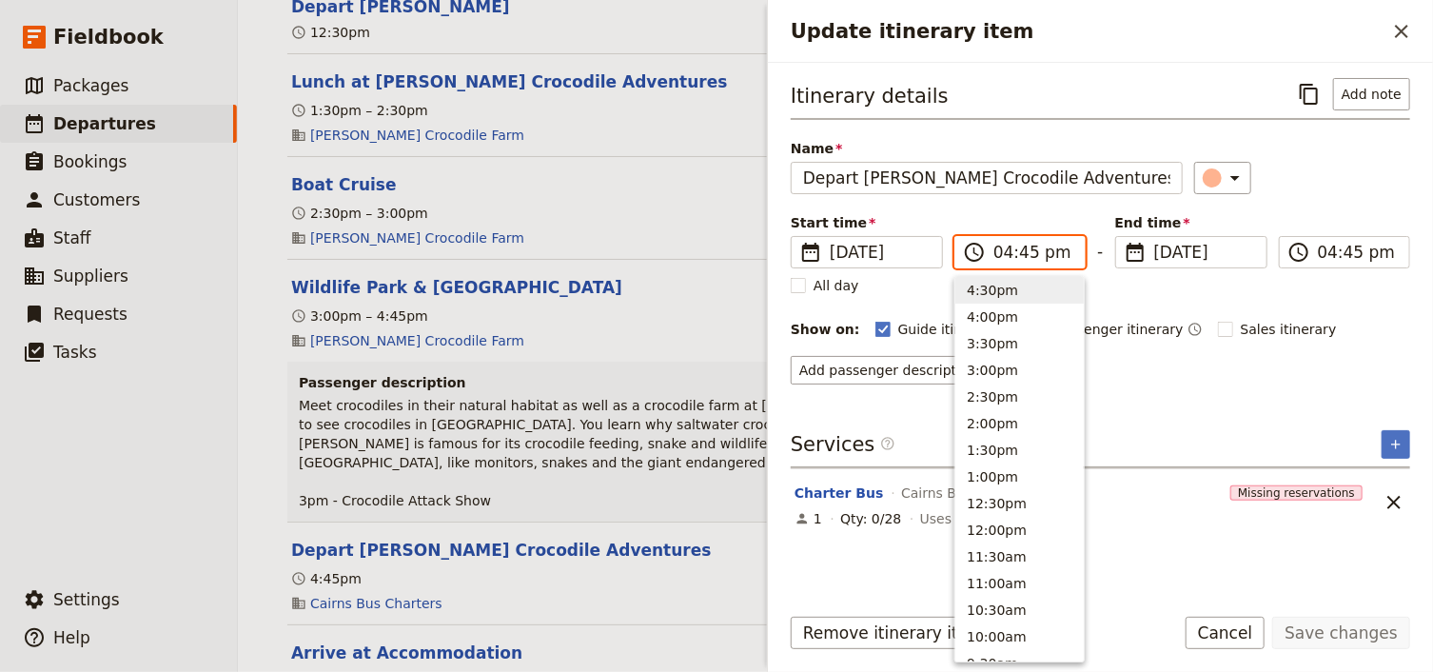
click at [1025, 252] on input "04:45 pm" at bounding box center [1033, 252] width 80 height 23
type input "04:55 pm"
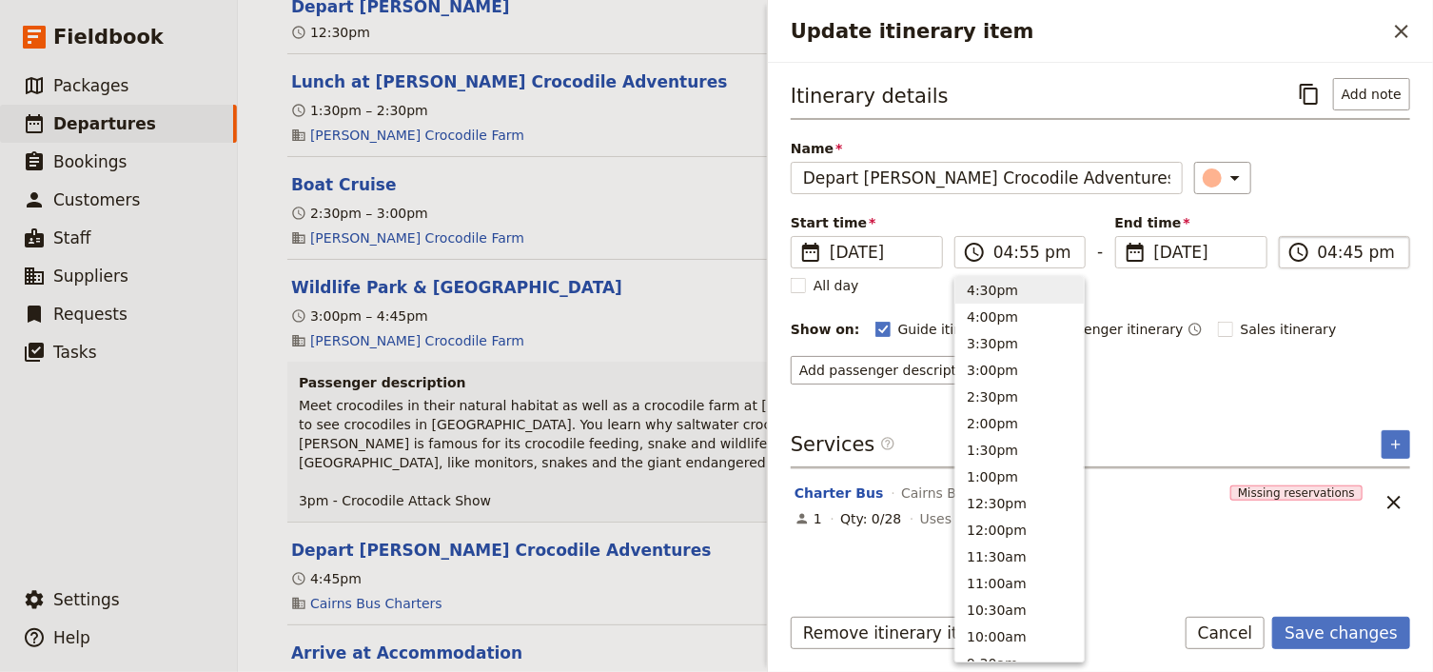
type input "04:55 pm"
click at [1350, 251] on input "04:55 pm" at bounding box center [1357, 252] width 80 height 23
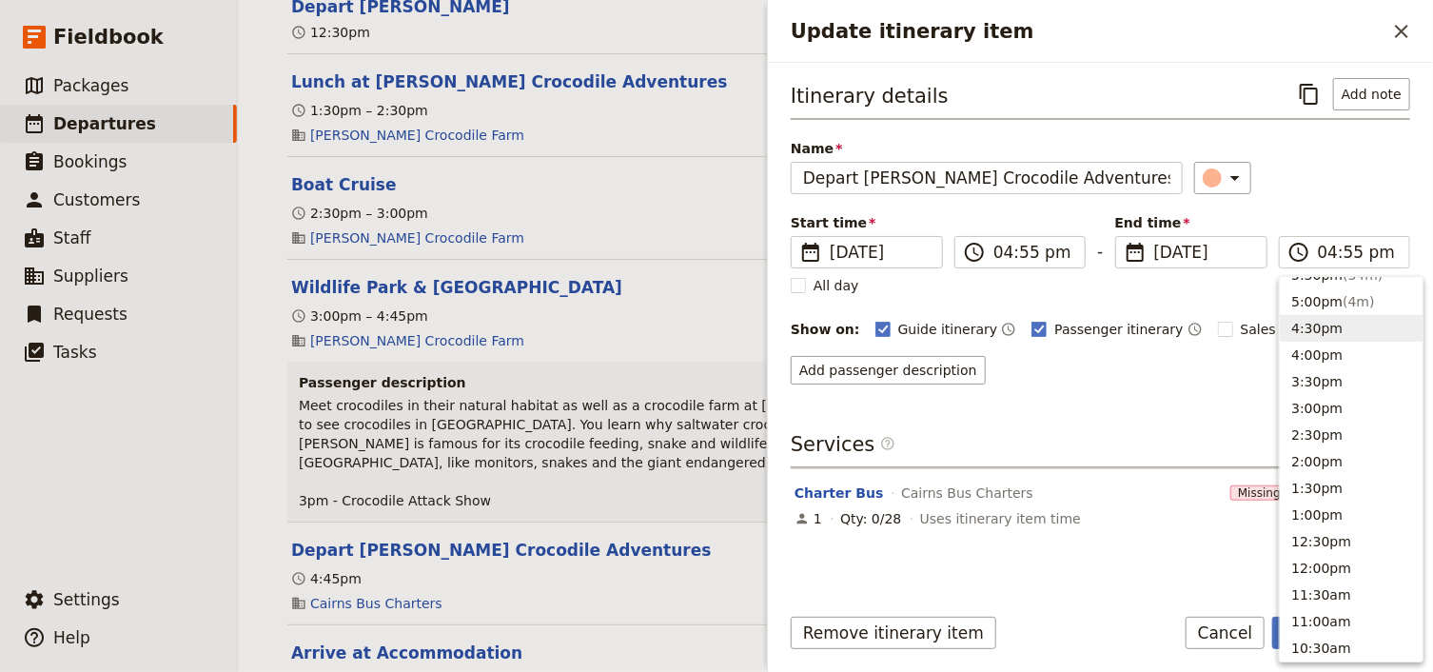
click at [1346, 203] on div "Itinerary details ​ Add note Name Depart [PERSON_NAME] Crocodile Adventures ​ S…" at bounding box center [1099, 231] width 619 height 306
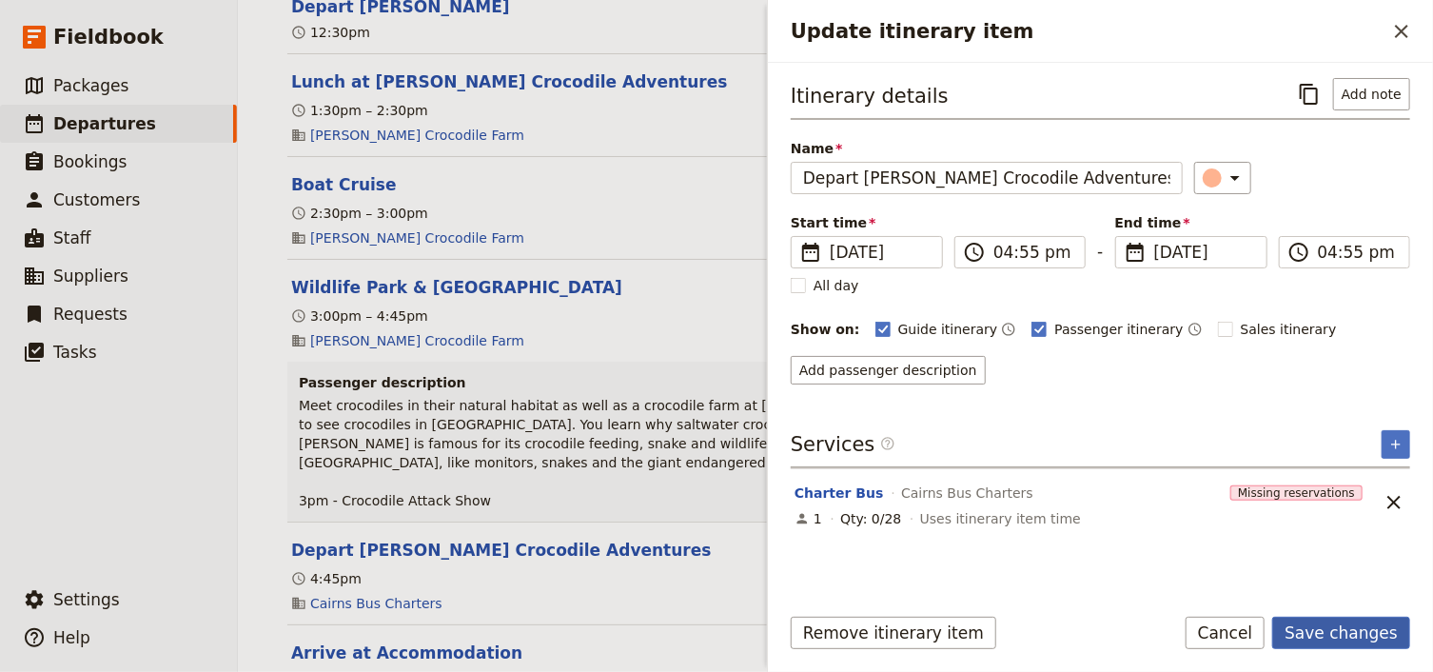
click at [1341, 632] on button "Save changes" at bounding box center [1341, 632] width 138 height 32
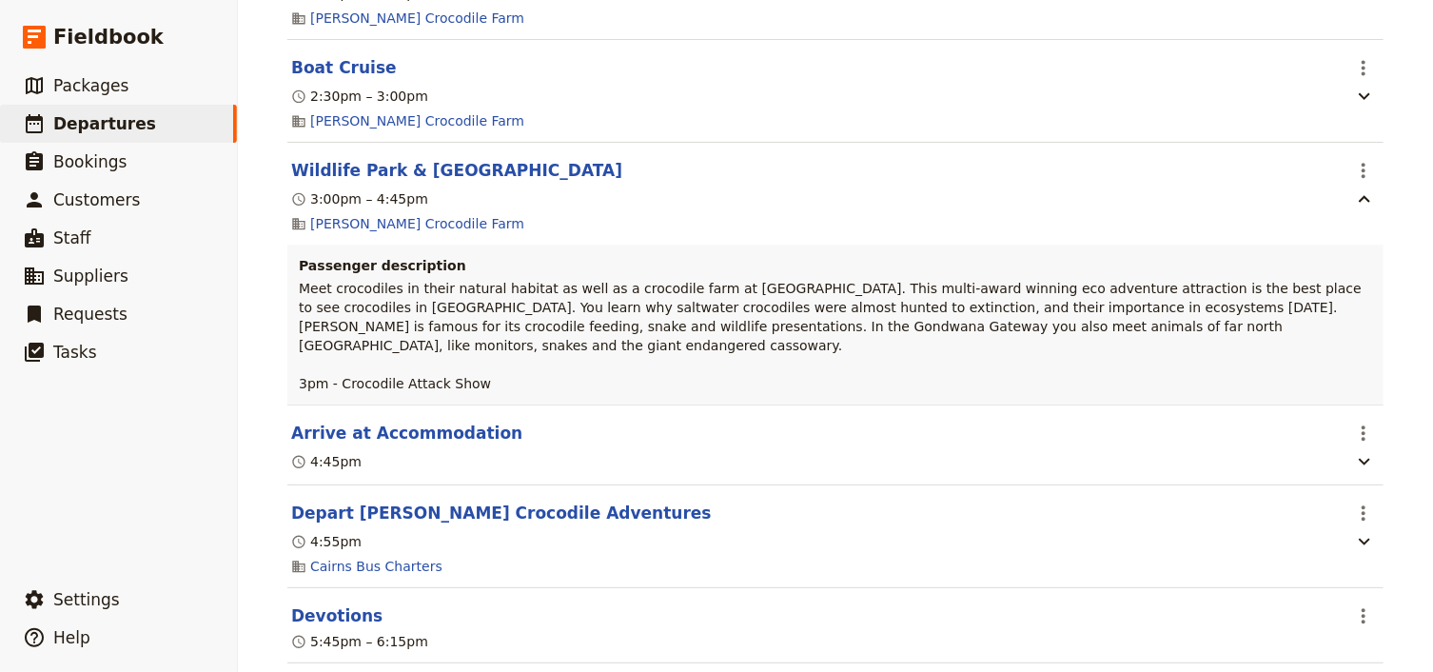
scroll to position [5783, 0]
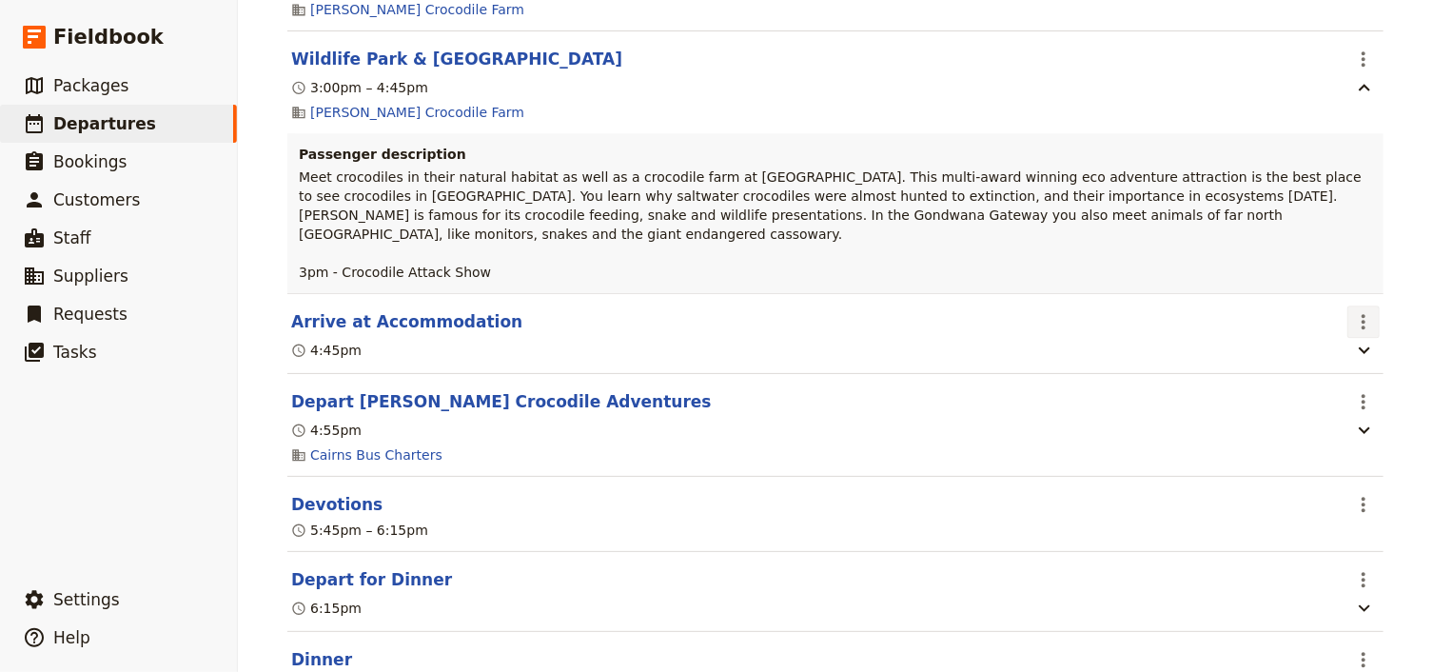
click at [1356, 333] on icon "Actions" at bounding box center [1363, 321] width 23 height 23
click at [1332, 385] on span "Edit this itinerary item" at bounding box center [1268, 388] width 149 height 19
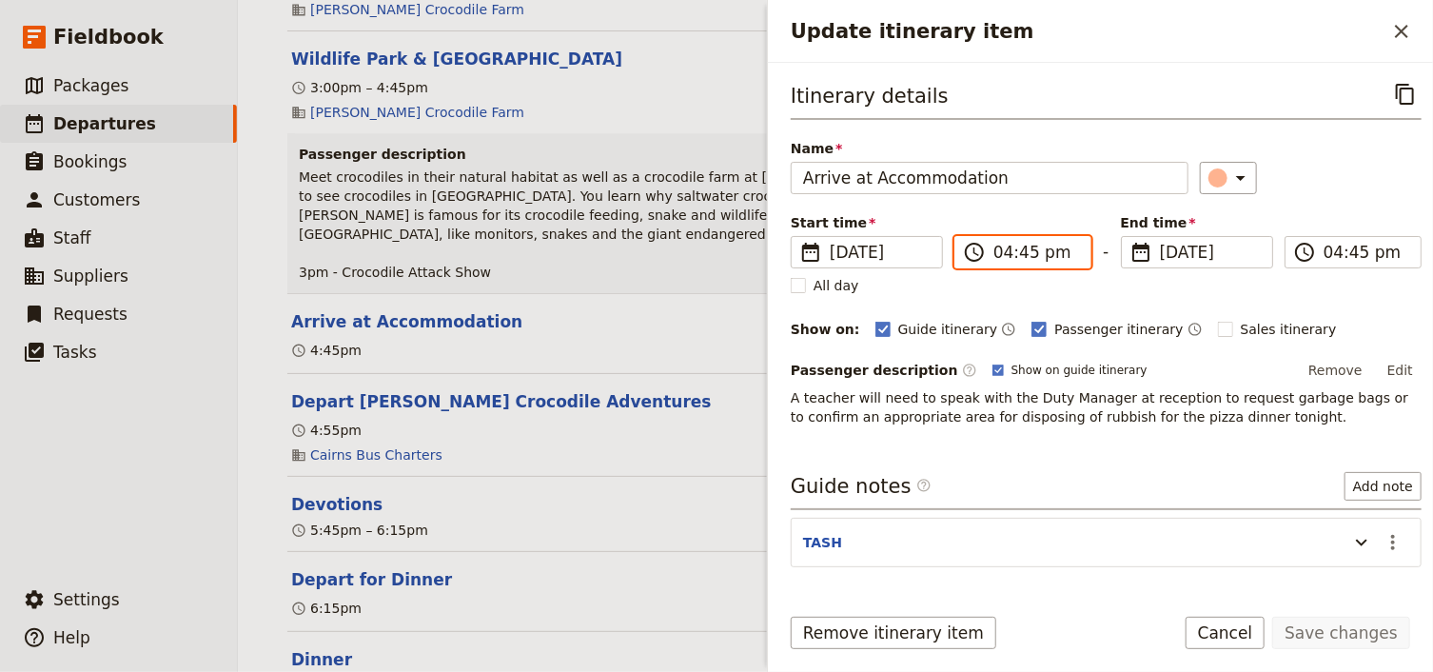
click at [1007, 248] on input "04:45 pm" at bounding box center [1036, 252] width 86 height 23
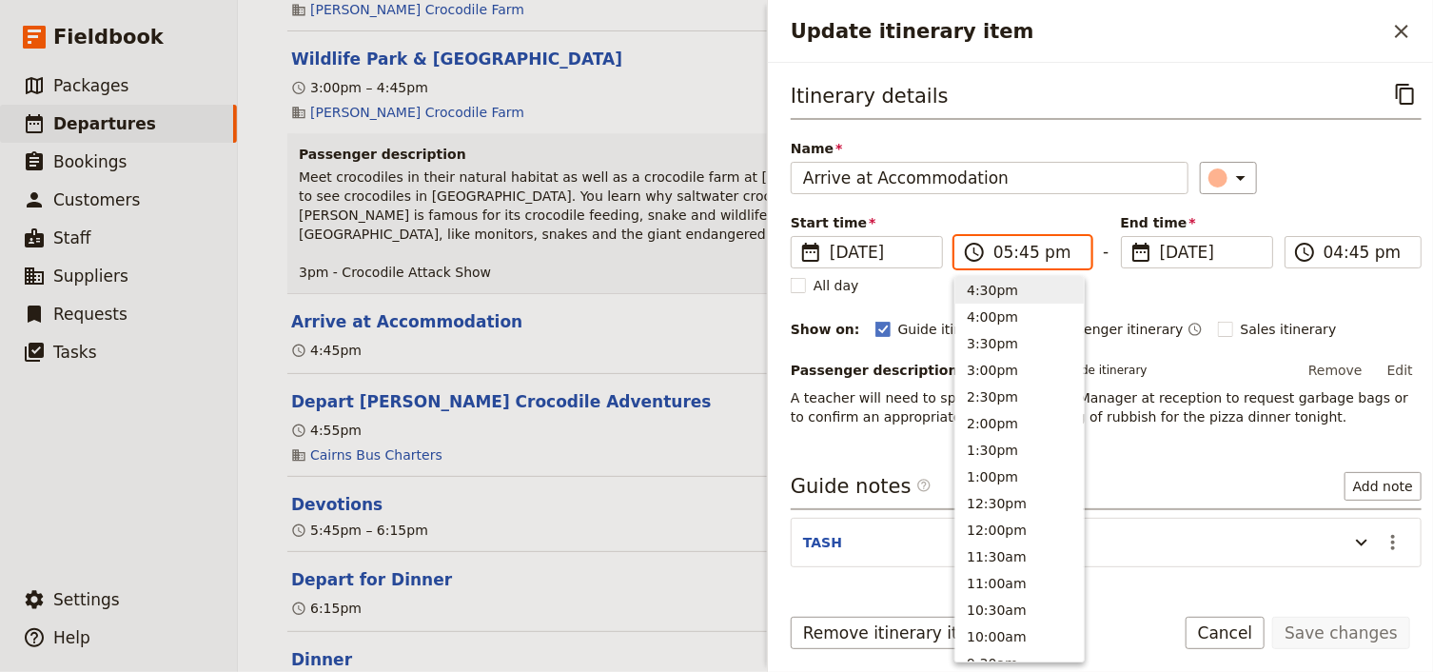
scroll to position [323, 0]
click at [1022, 249] on input "05:45 pm" at bounding box center [1036, 252] width 86 height 23
type input "05:55 pm"
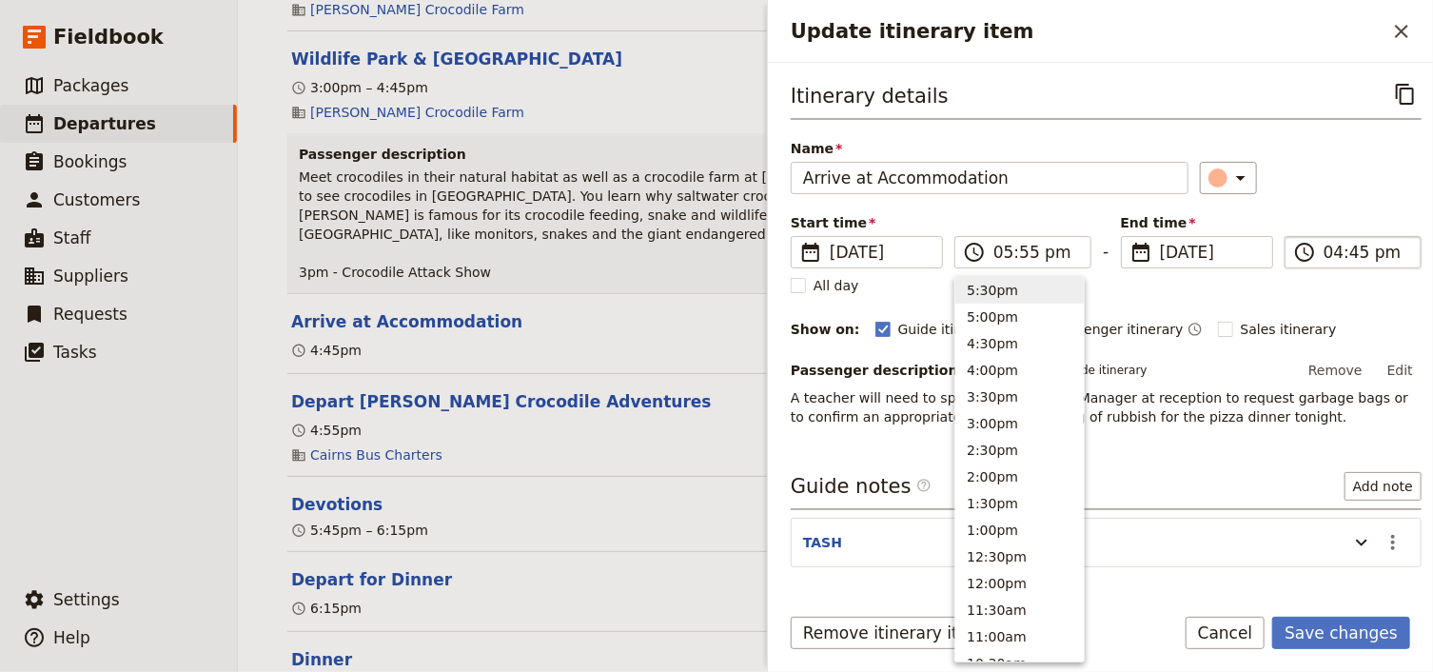
type input "05:55 pm"
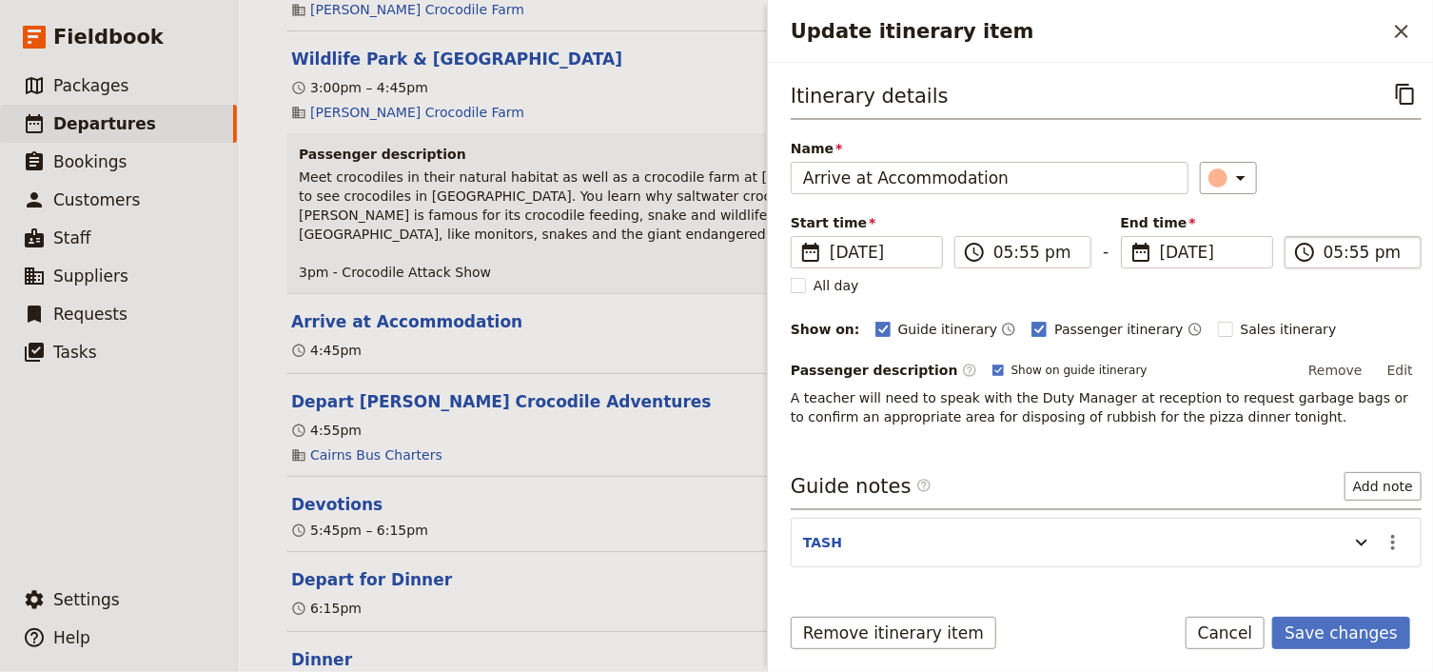
click at [1339, 250] on input "05:55 pm" at bounding box center [1366, 252] width 86 height 23
click at [1336, 203] on div "Itinerary details ​ Name Arrive at Accommodation ​ Start time ​ [DATE] [DATE] […" at bounding box center [1105, 252] width 631 height 348
click at [1350, 544] on icon "Update itinerary item" at bounding box center [1361, 542] width 23 height 23
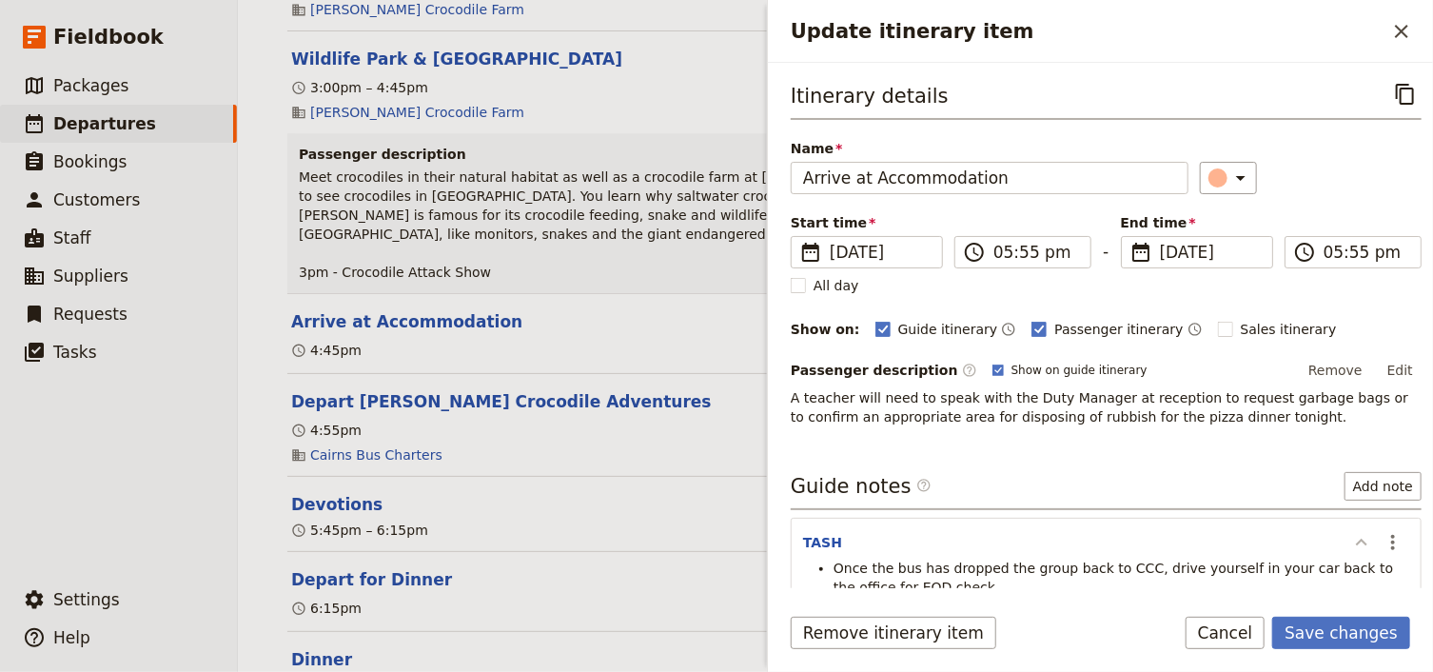
click at [1350, 544] on icon "Update itinerary item" at bounding box center [1361, 542] width 23 height 23
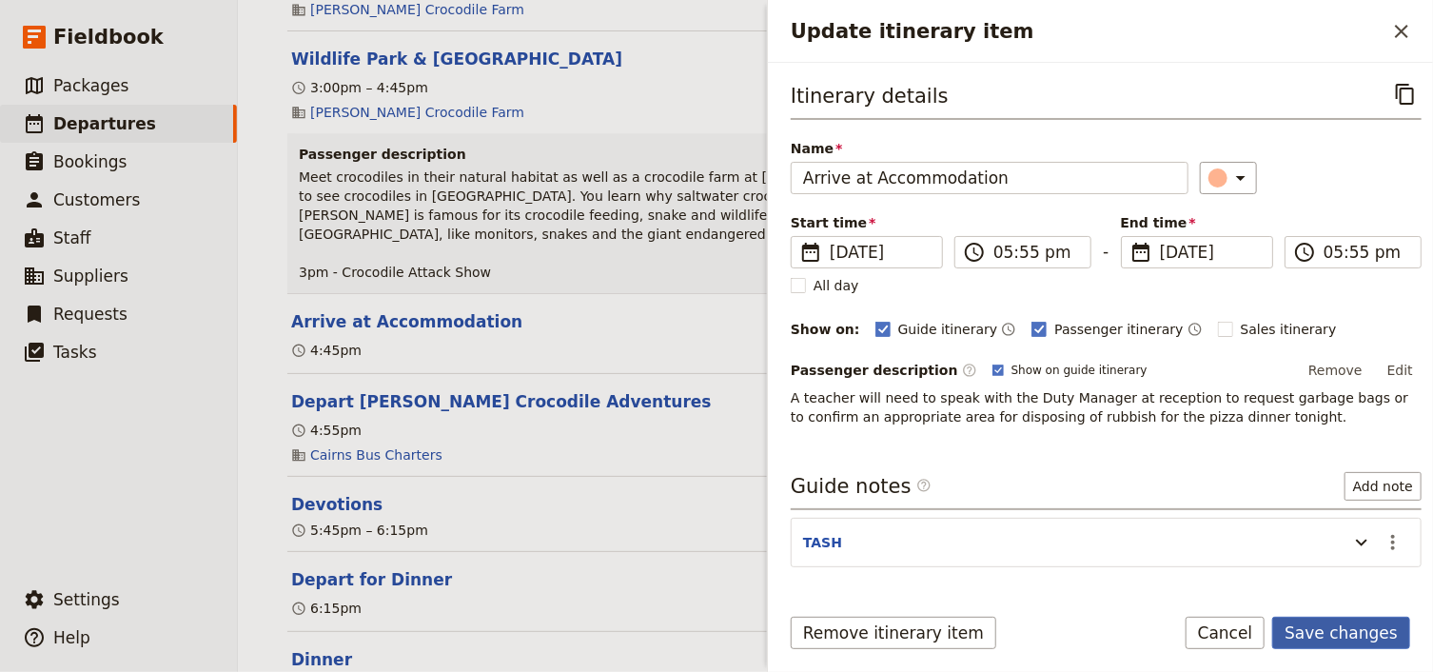
click at [1336, 638] on button "Save changes" at bounding box center [1341, 632] width 138 height 32
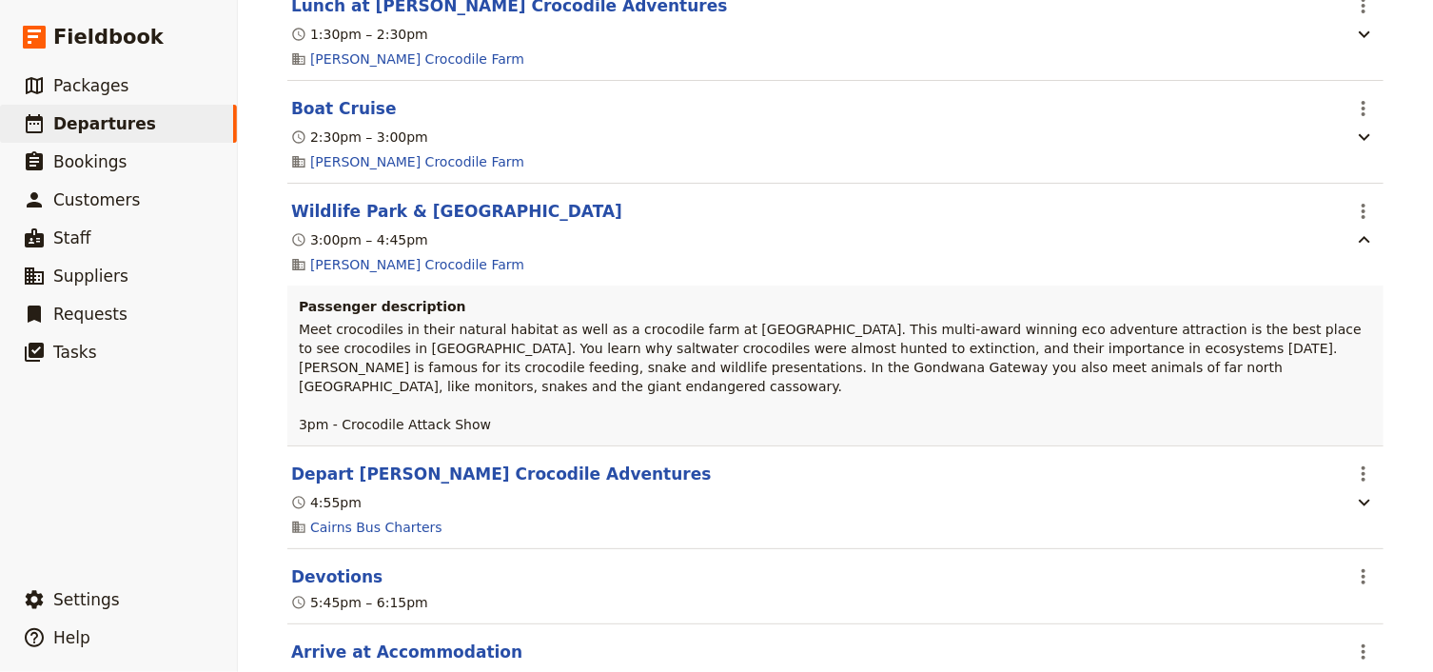
scroll to position [5555, 0]
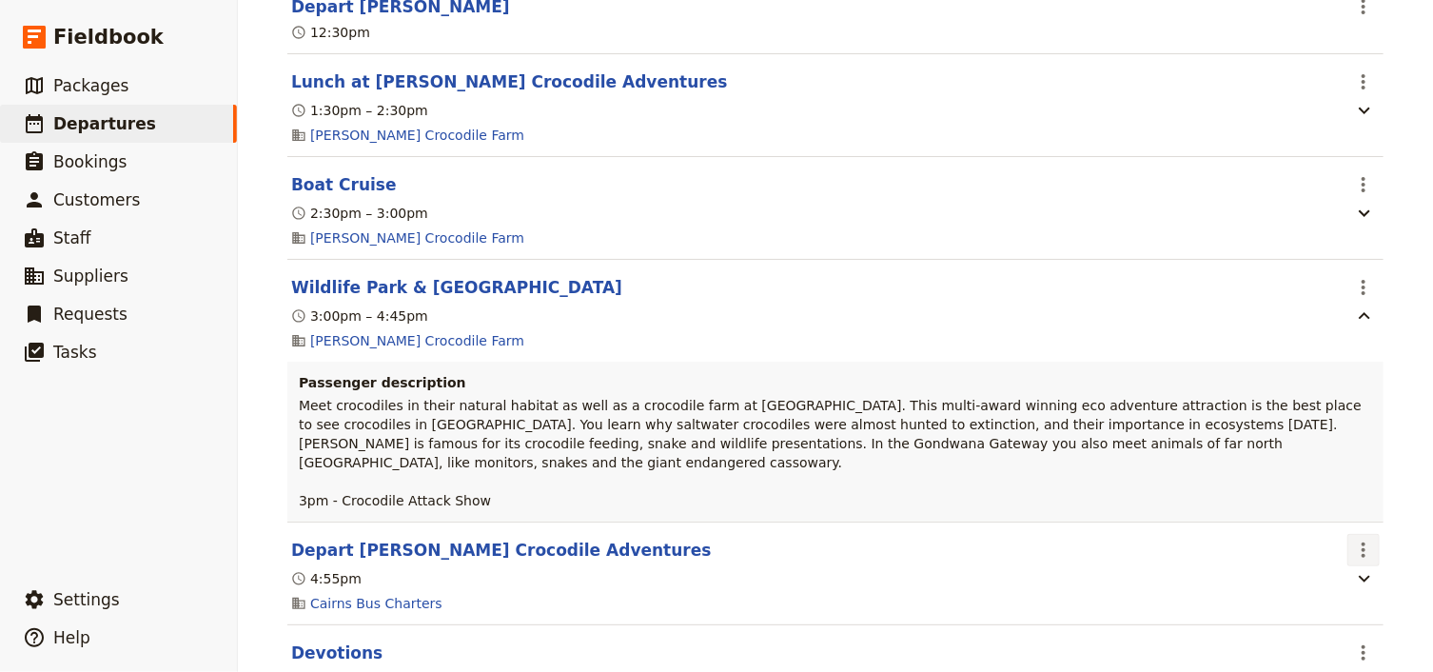
click at [1359, 561] on icon "Actions" at bounding box center [1363, 549] width 23 height 23
click at [1328, 616] on span "Edit this itinerary item" at bounding box center [1268, 616] width 149 height 19
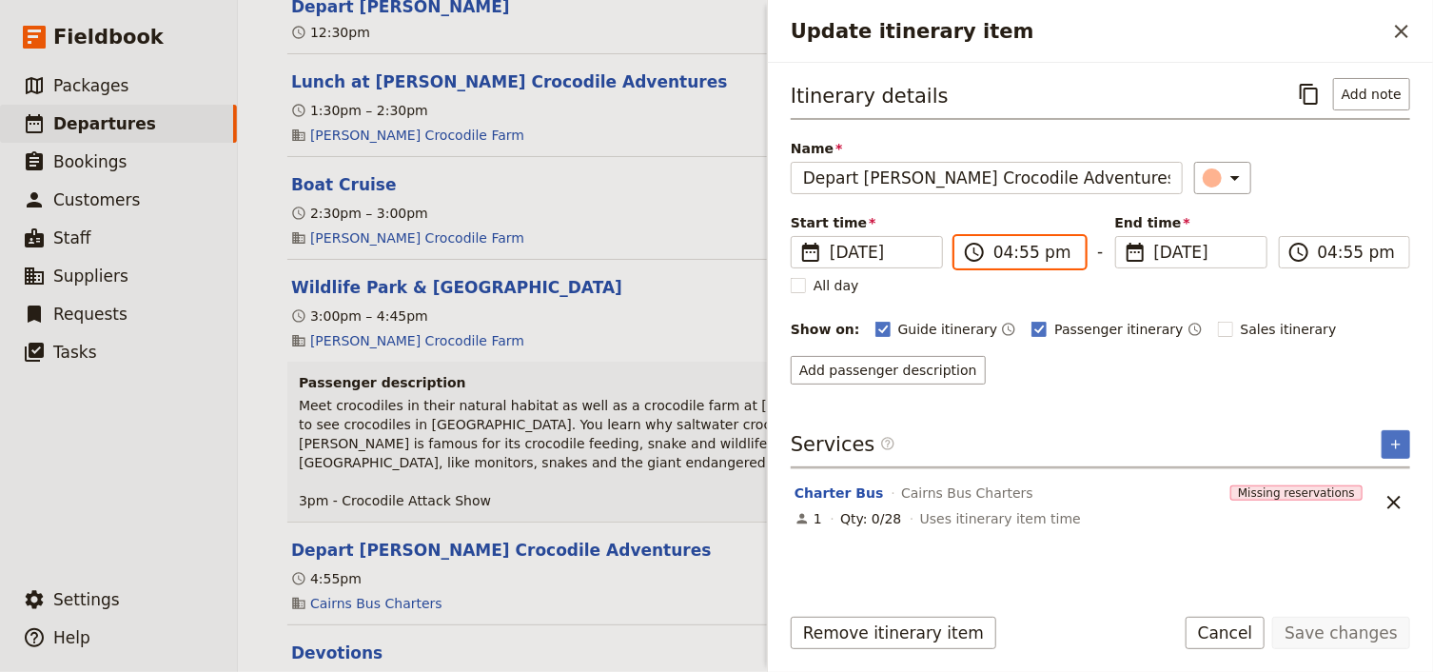
click at [1022, 253] on input "04:55 pm" at bounding box center [1033, 252] width 80 height 23
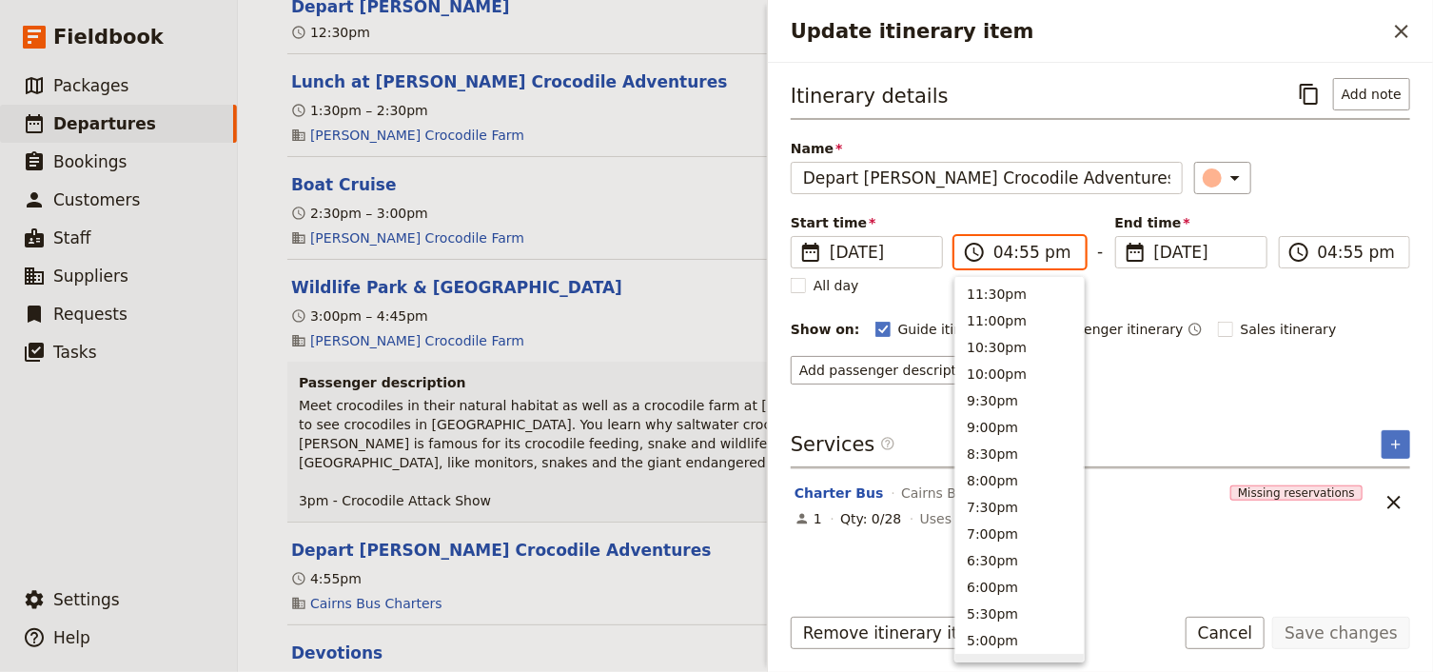
scroll to position [377, 0]
click at [1023, 254] on input "04:55 pm" at bounding box center [1033, 252] width 80 height 23
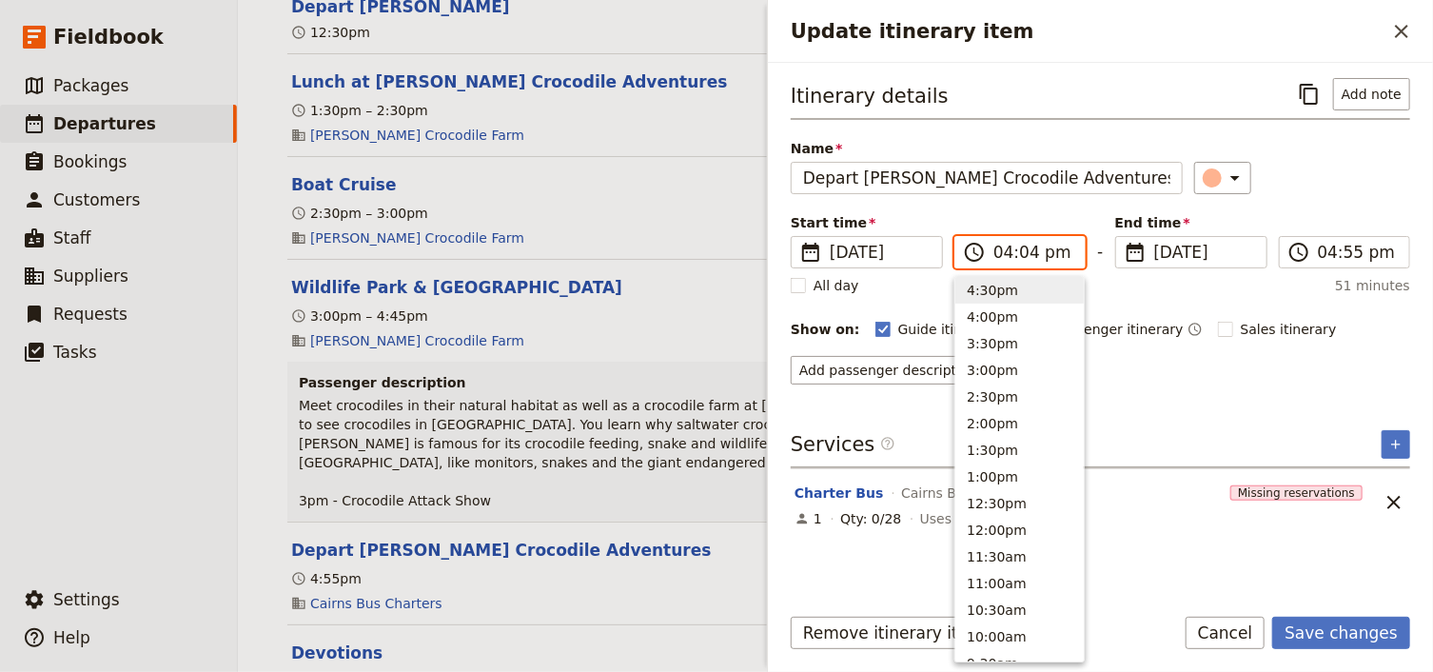
type input "04:45 pm"
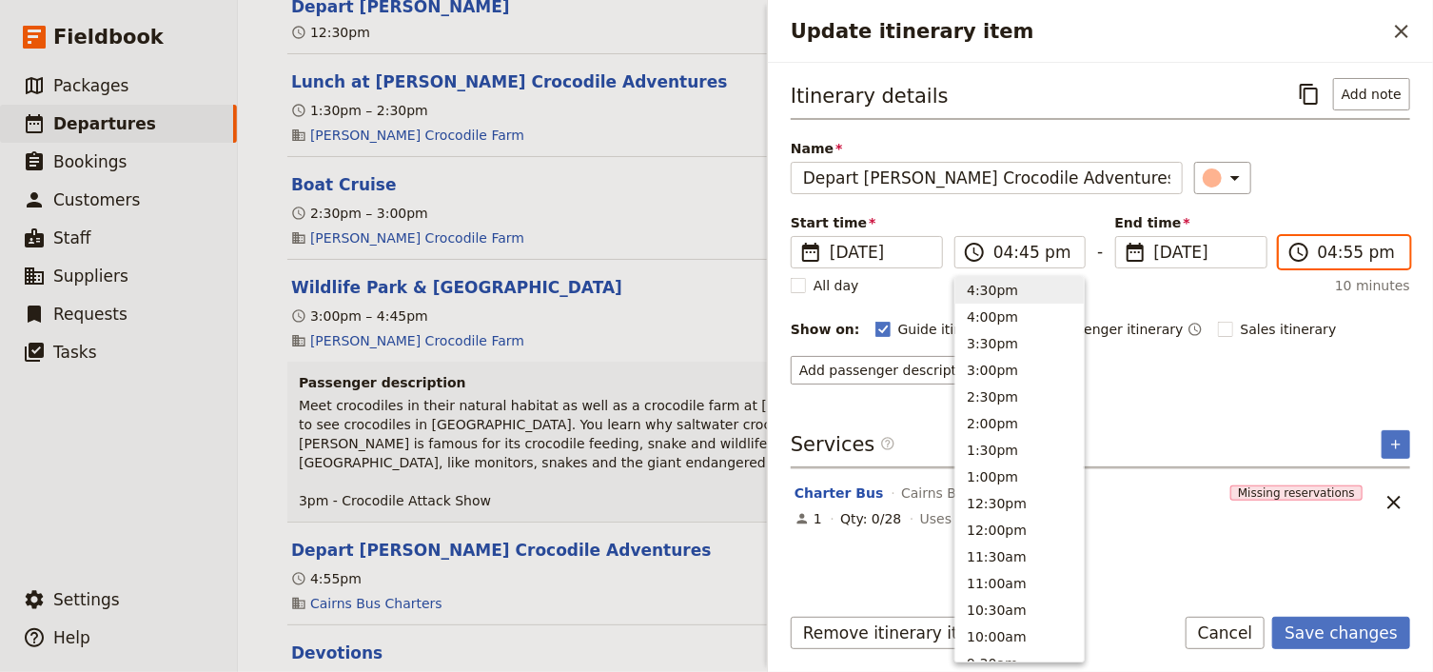
click at [1343, 252] on input "04:55 pm" at bounding box center [1357, 252] width 80 height 23
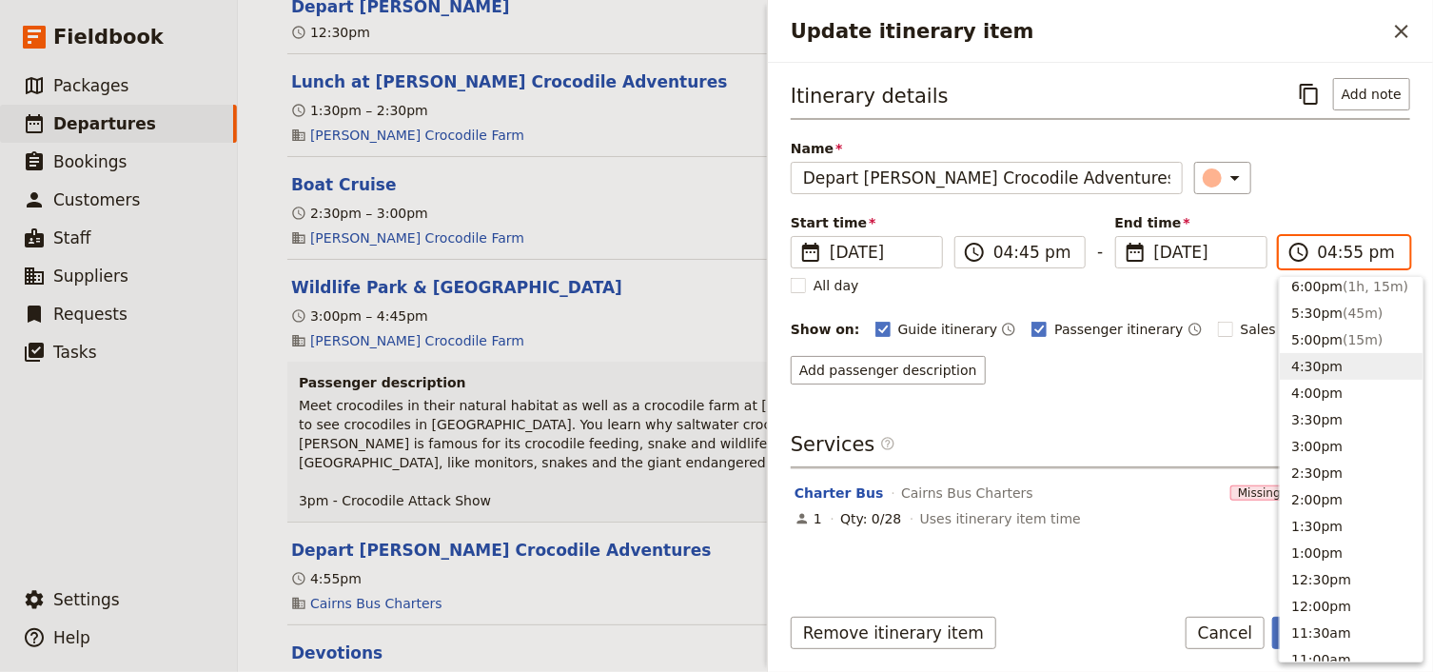
click at [1343, 252] on input "04:55 pm" at bounding box center [1357, 252] width 80 height 23
type input "04:45 pm"
click at [1339, 213] on div "Start time ​ [DATE] [DATE] [DATE] 16:45 ​ 04:45 pm - End time ​ [DATE] [DATE] […" at bounding box center [1099, 240] width 619 height 55
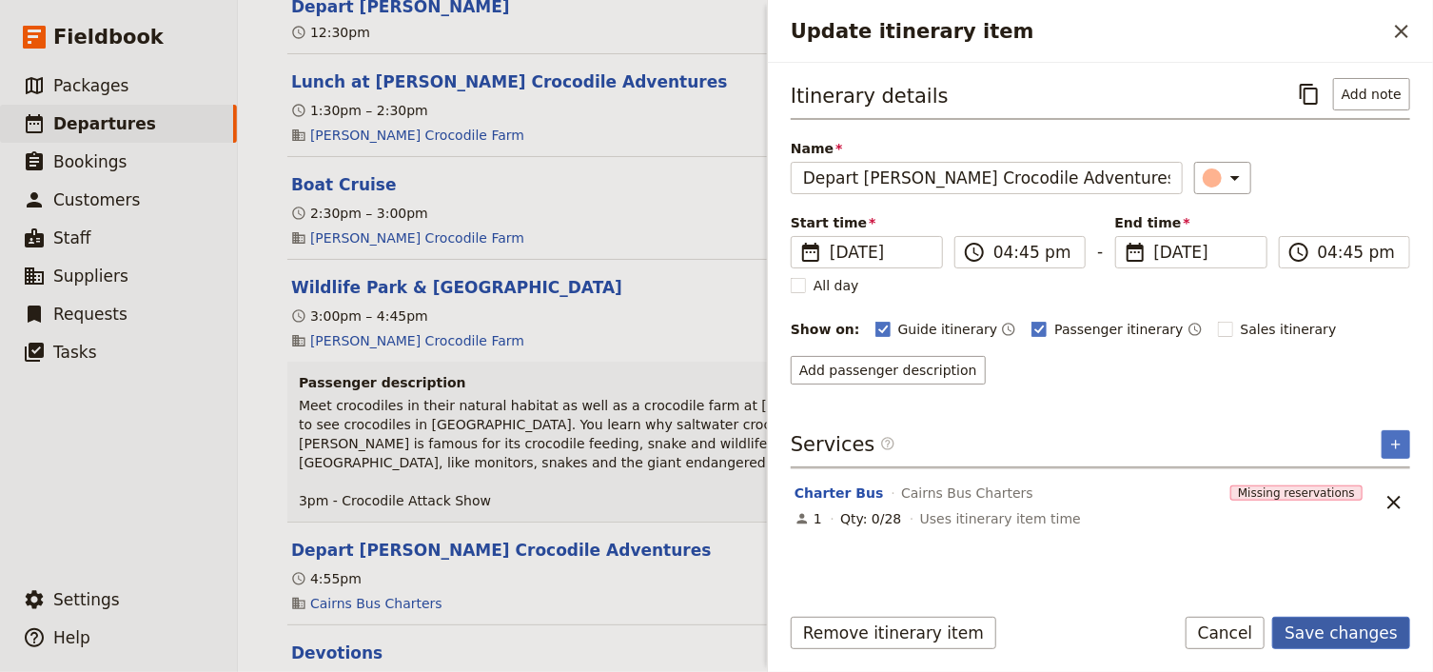
click at [1348, 633] on button "Save changes" at bounding box center [1341, 632] width 138 height 32
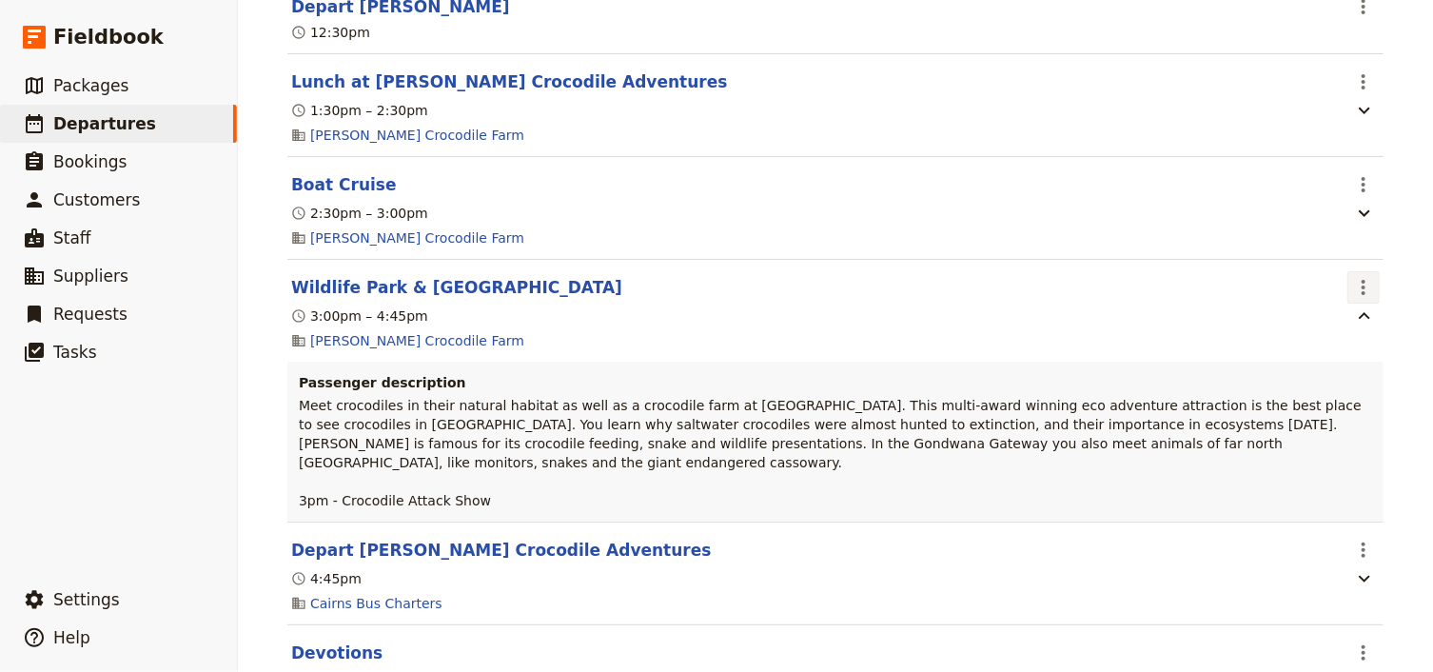
click at [1358, 299] on icon "Actions" at bounding box center [1363, 287] width 23 height 23
click at [1346, 372] on span "Edit this itinerary item" at bounding box center [1277, 371] width 167 height 19
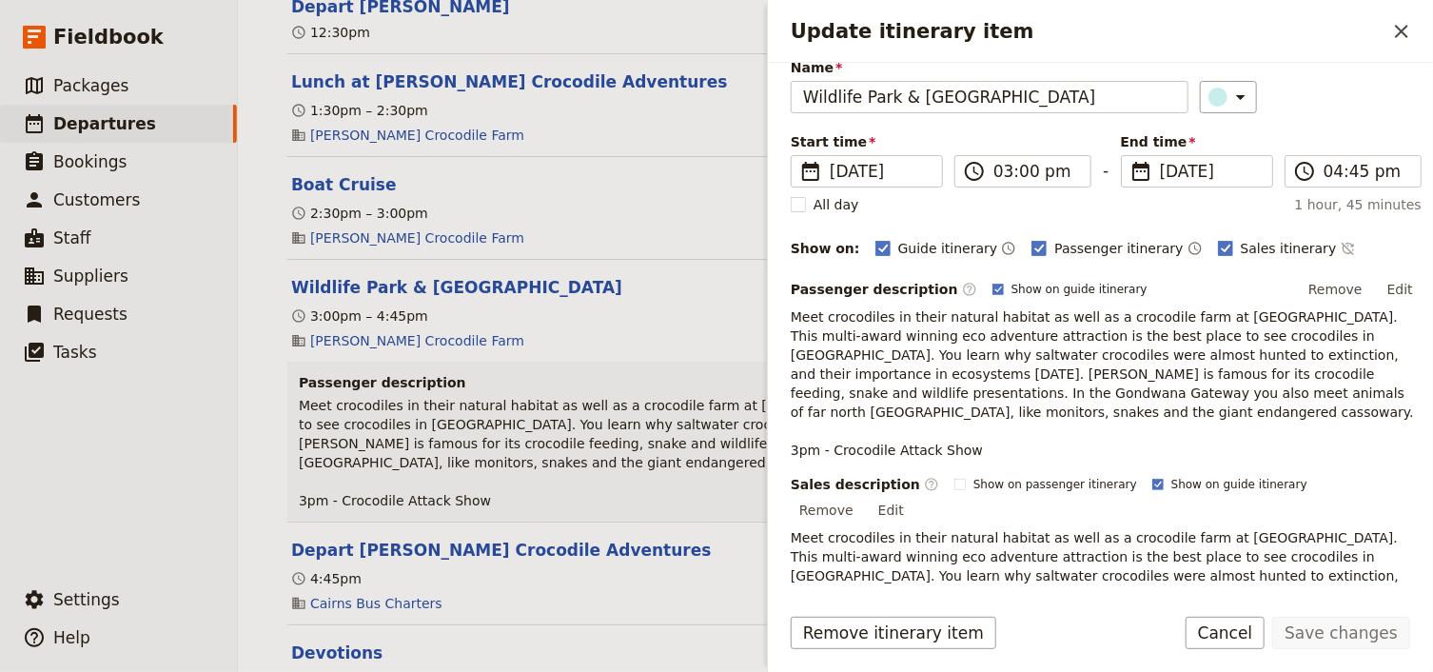
scroll to position [228, 0]
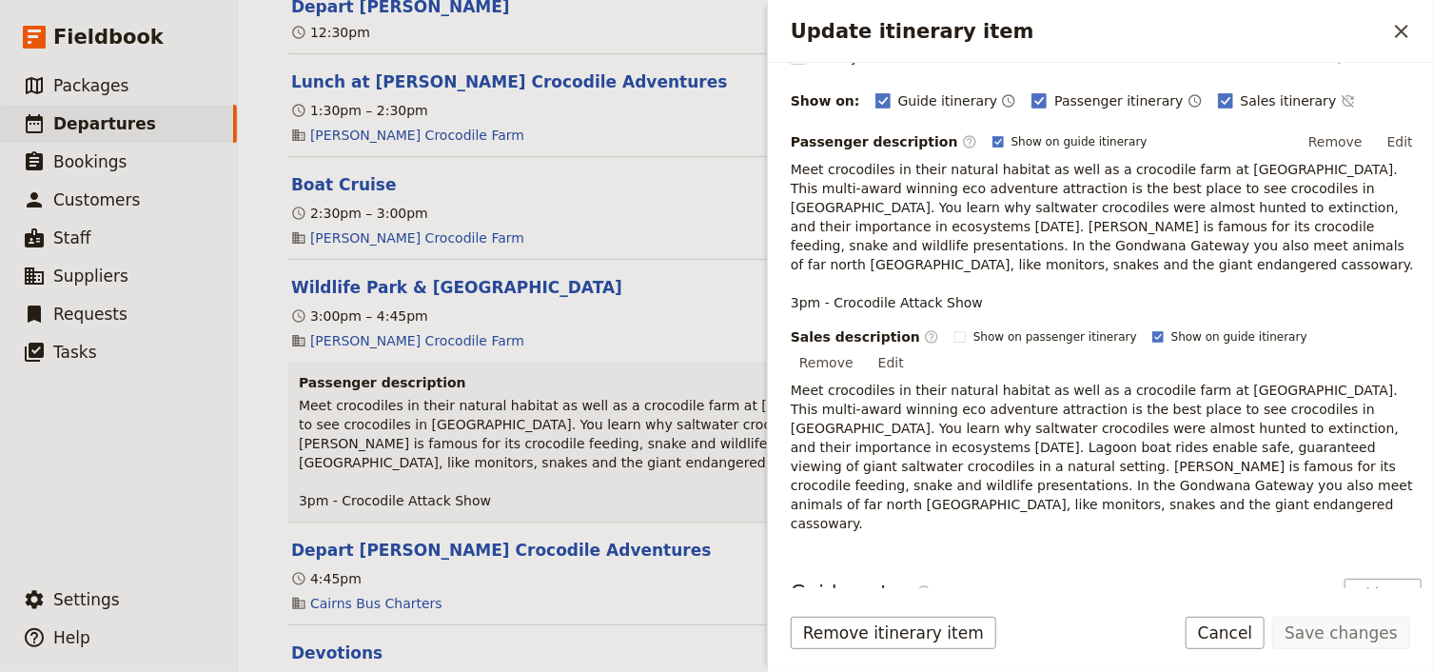
click at [1381, 637] on icon "Actions" at bounding box center [1392, 648] width 23 height 23
click at [1328, 600] on span "Edit note" at bounding box center [1327, 607] width 60 height 19
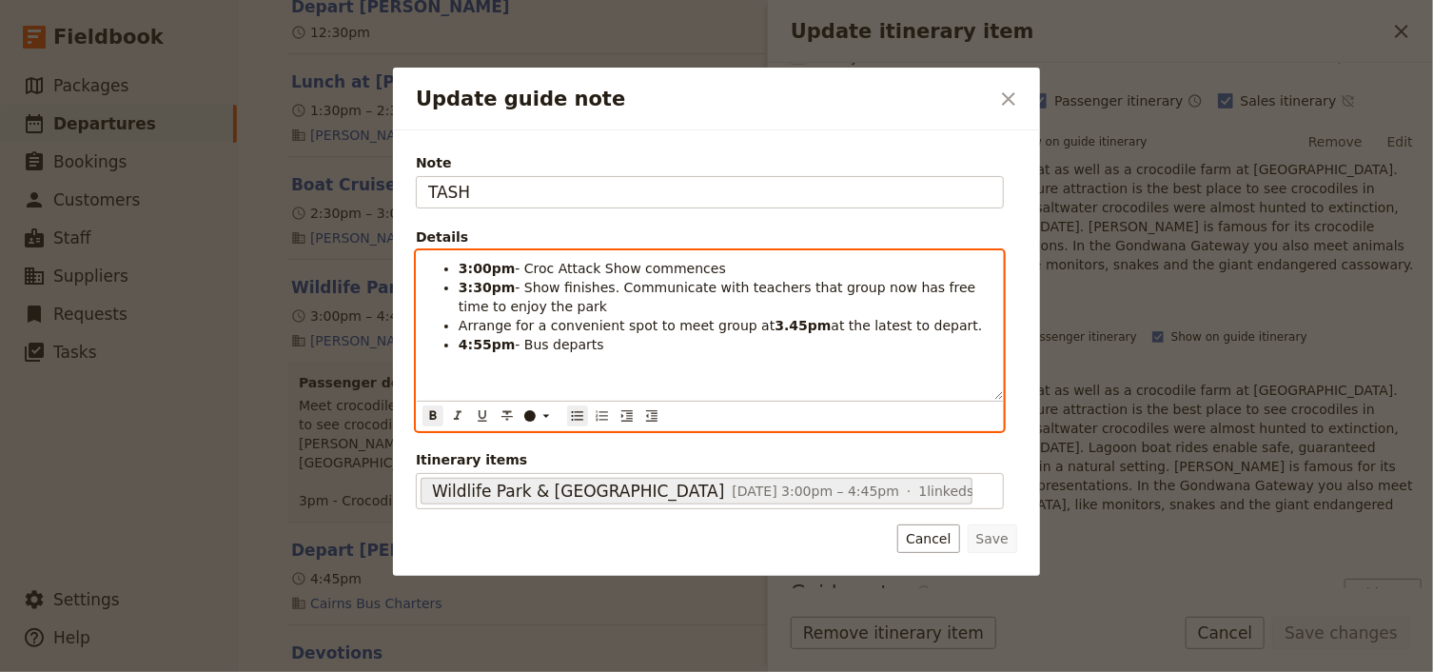
click at [774, 322] on strong "3.45pm" at bounding box center [802, 325] width 56 height 15
click at [788, 322] on strong ".45pm" at bounding box center [811, 325] width 47 height 15
click at [767, 365] on div "3:00pm - Croc Attack Show commences 3:30pm - Show finishes. Communicate with te…" at bounding box center [710, 325] width 586 height 148
click at [788, 323] on strong ".40pm" at bounding box center [811, 325] width 47 height 15
click at [765, 335] on li "4:55pm - Bus departs" at bounding box center [724, 344] width 533 height 19
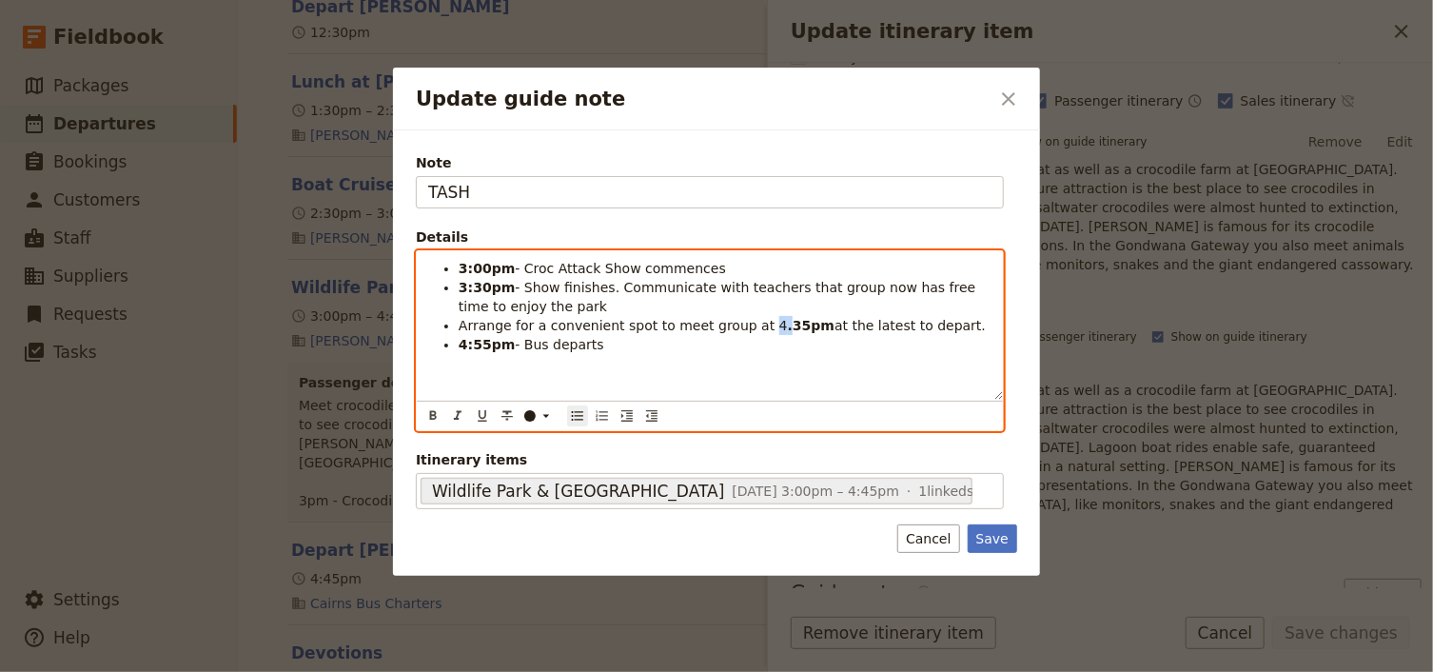
click at [751, 321] on li "Arrange for a convenient spot to meet group at 4 .35pm at the latest to depart." at bounding box center [724, 325] width 533 height 19
drag, startPoint x: 434, startPoint y: 415, endPoint x: 443, endPoint y: 407, distance: 12.2
click at [435, 413] on icon "Format bold" at bounding box center [432, 415] width 15 height 15
click at [685, 363] on div "3:00pm - Croc Attack Show commences 3:30pm - Show finishes. Communicate with te…" at bounding box center [710, 325] width 586 height 148
drag, startPoint x: 482, startPoint y: 341, endPoint x: 473, endPoint y: 338, distance: 9.9
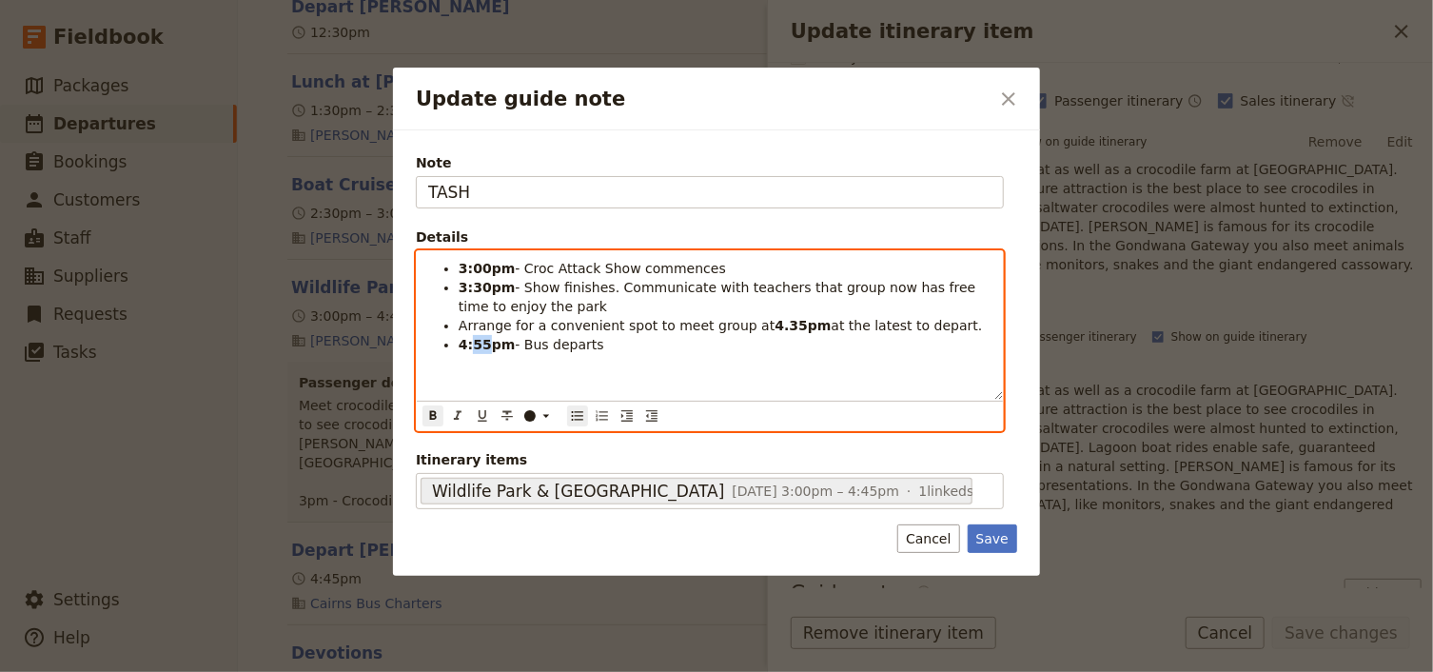
click at [473, 338] on strong "4:55pm" at bounding box center [486, 344] width 56 height 15
click at [658, 360] on div "3:00pm - Croc Attack Show commences 3:30pm - Show finishes. Communicate with te…" at bounding box center [710, 325] width 586 height 148
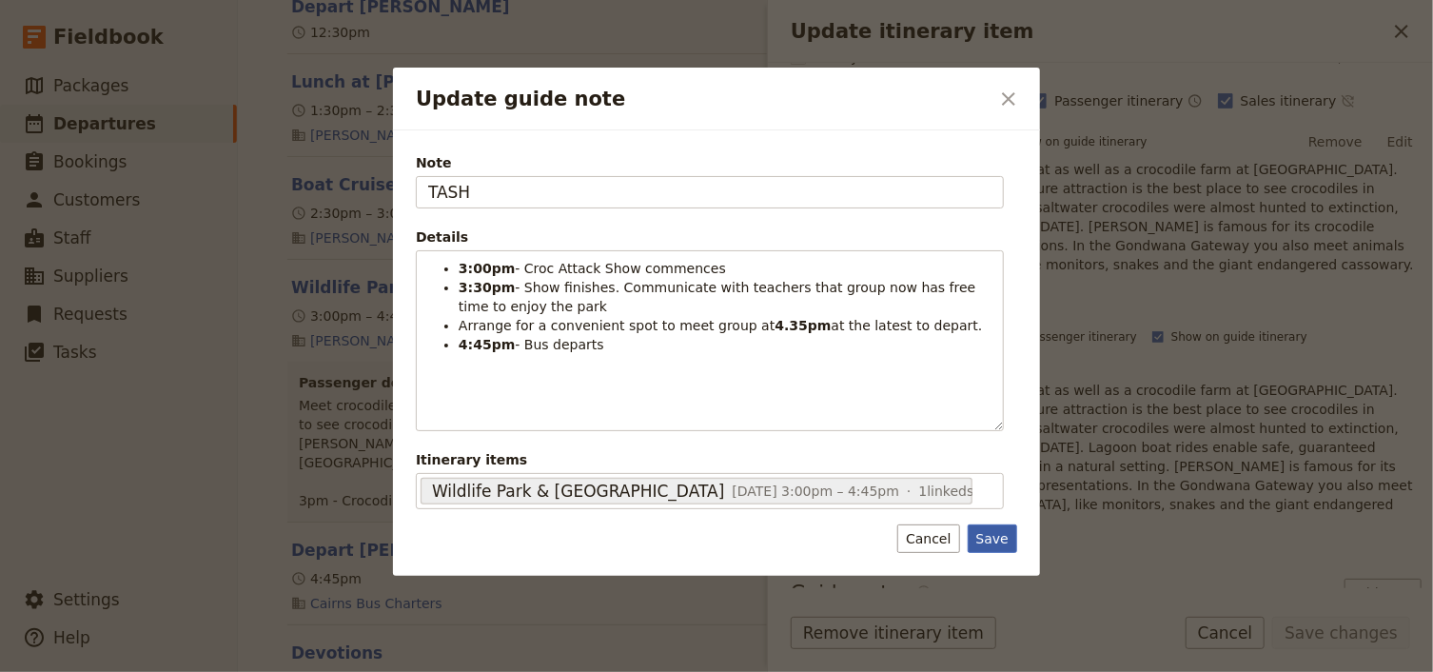
click at [985, 536] on button "Save" at bounding box center [991, 538] width 49 height 29
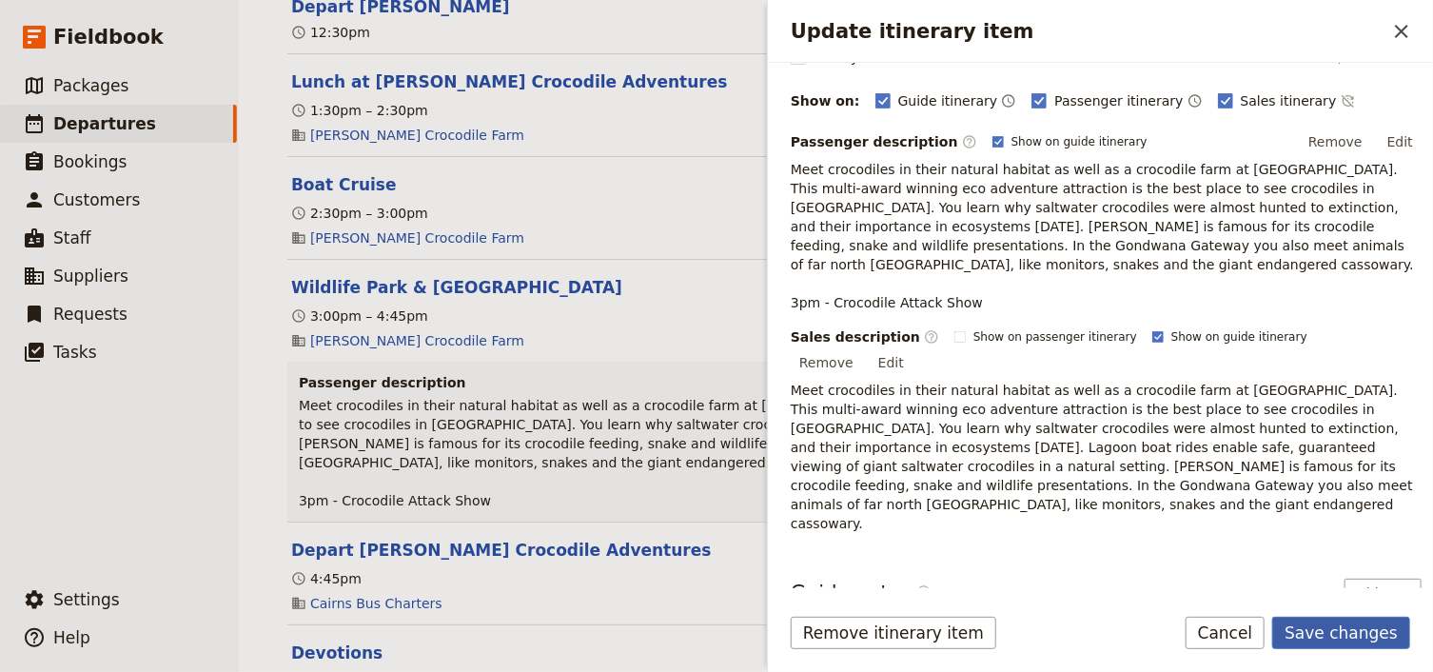
click at [1336, 630] on button "Save changes" at bounding box center [1341, 632] width 138 height 32
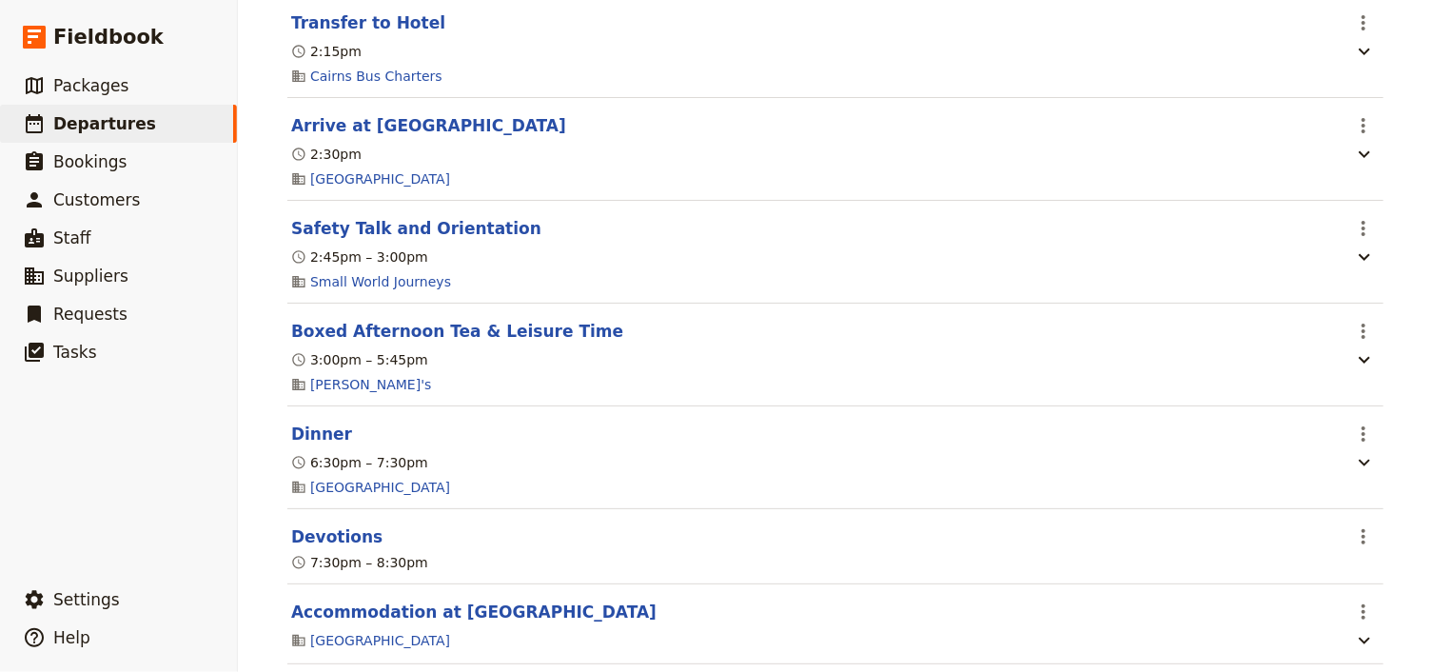
scroll to position [0, 0]
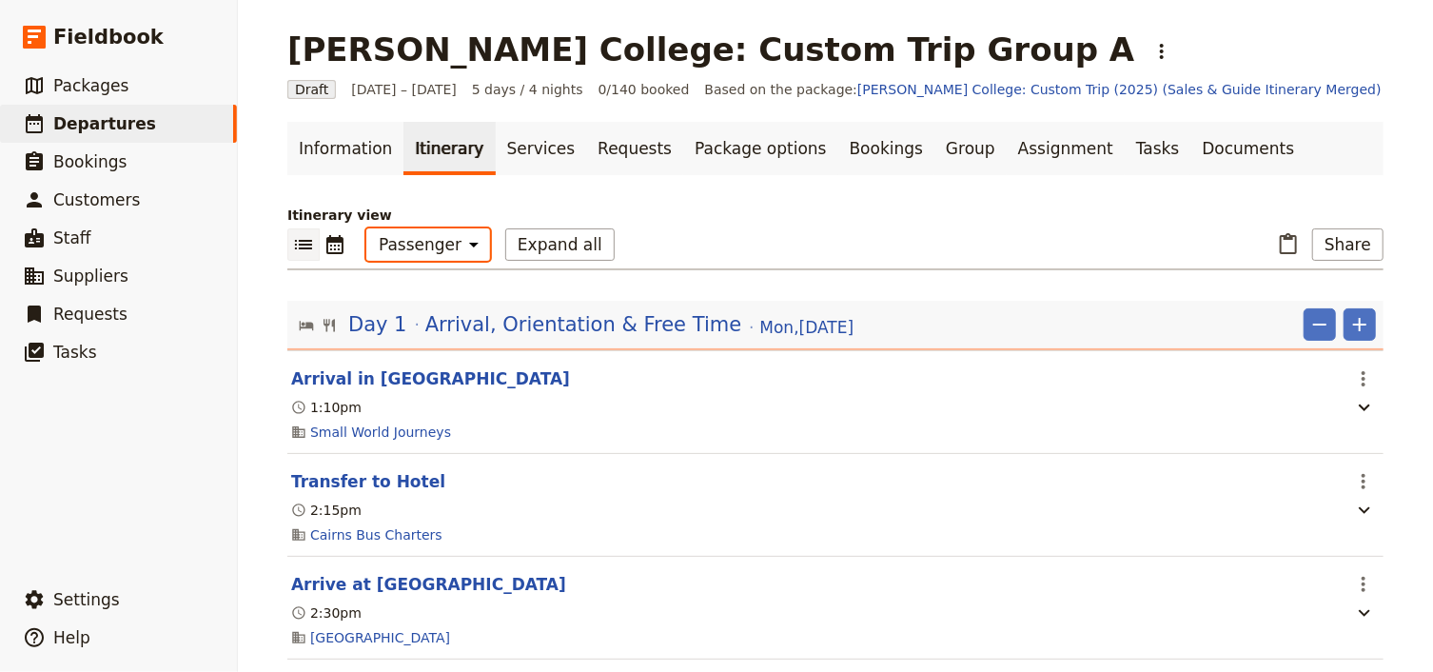
click at [413, 252] on select "Office Guide Passenger Sales" at bounding box center [428, 244] width 124 height 32
select select "STAFF"
click at [366, 228] on select "Office Guide Passenger Sales" at bounding box center [428, 244] width 124 height 32
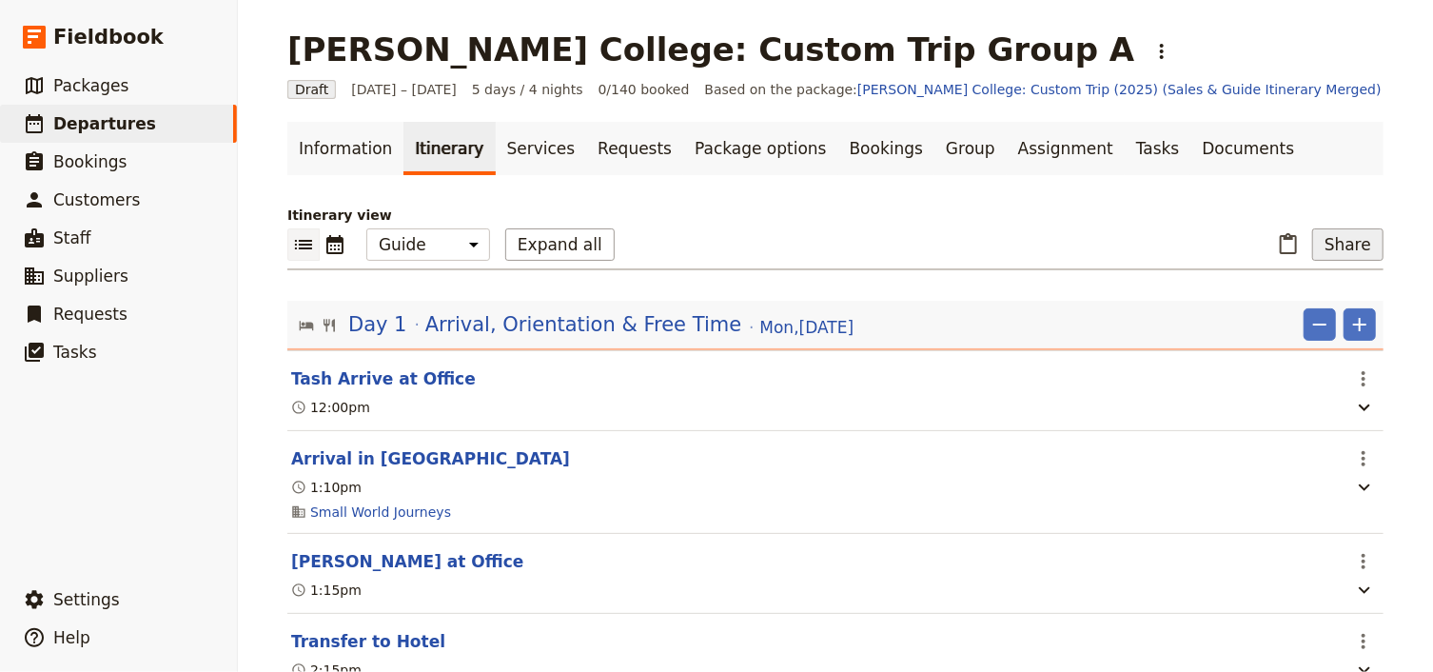
click at [1361, 247] on button "Share" at bounding box center [1347, 244] width 71 height 32
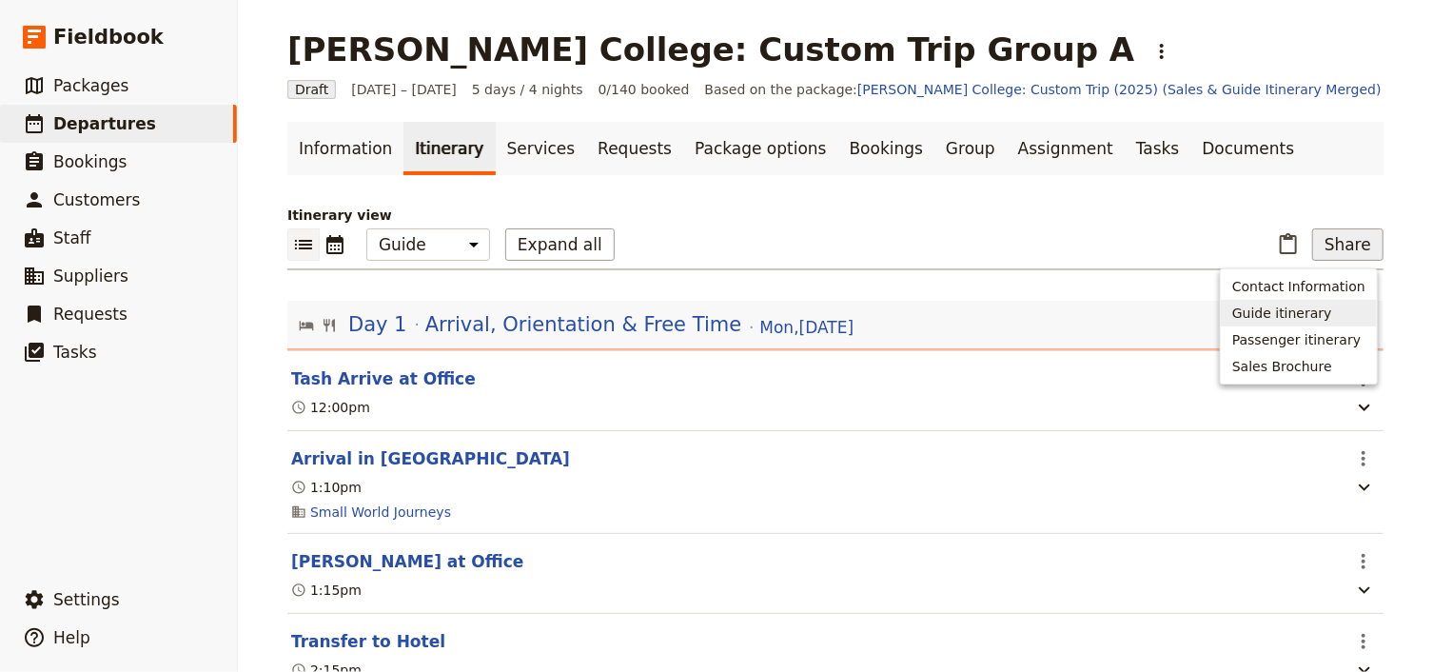
click at [1264, 319] on span "Guide itinerary" at bounding box center [1282, 312] width 100 height 19
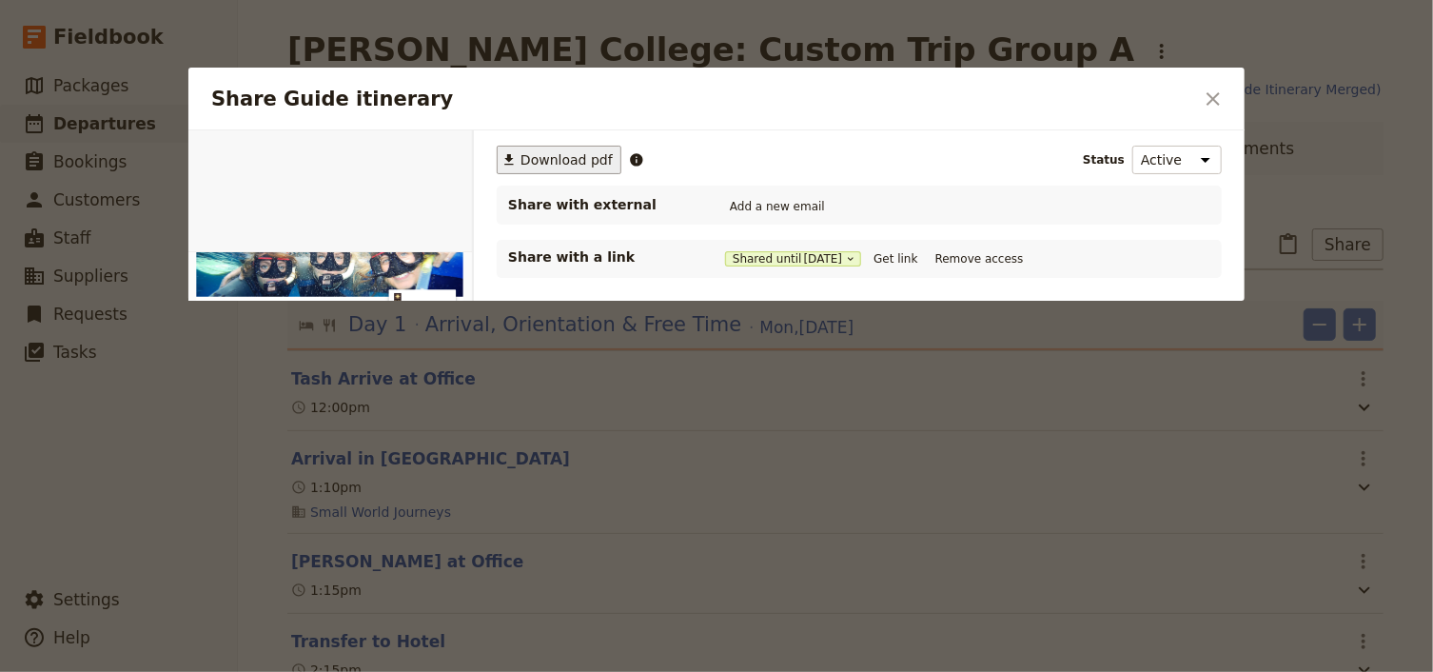
click at [566, 164] on span "Download pdf" at bounding box center [566, 159] width 92 height 19
click at [1210, 90] on icon "Close dialog" at bounding box center [1212, 99] width 23 height 23
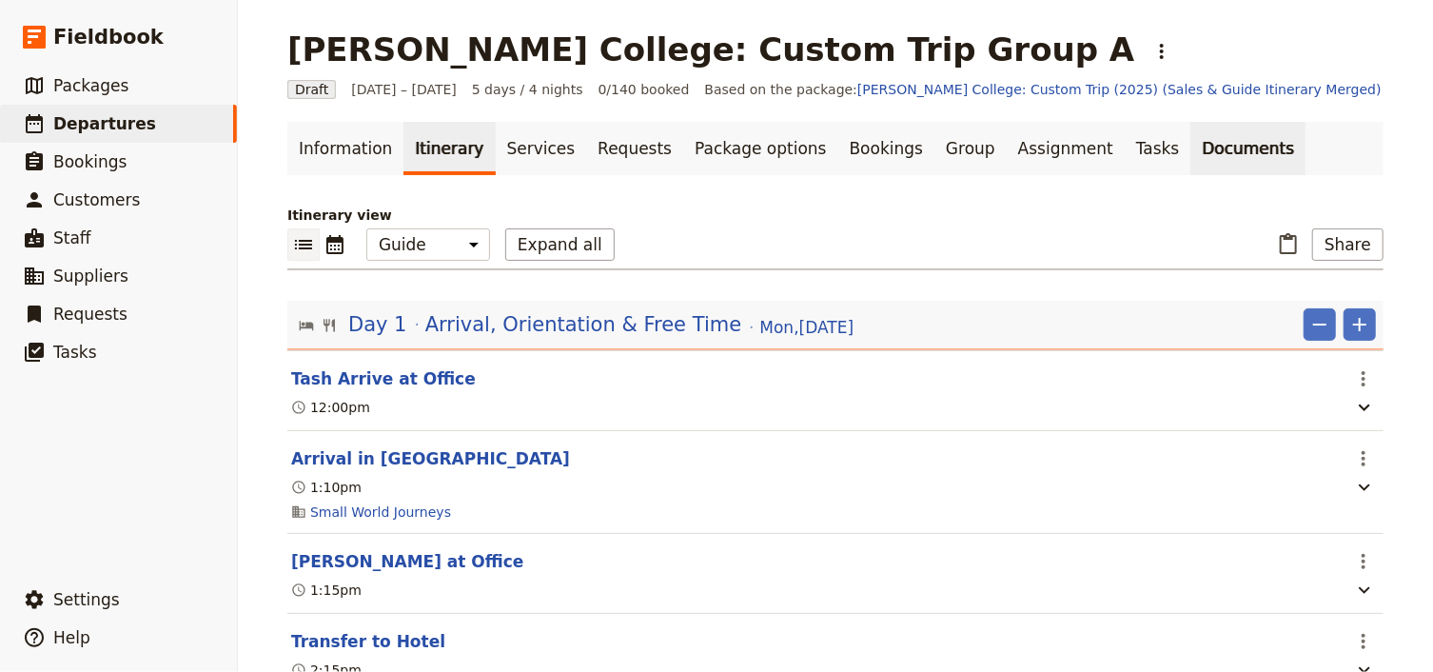
click at [1190, 146] on link "Documents" at bounding box center [1247, 148] width 115 height 53
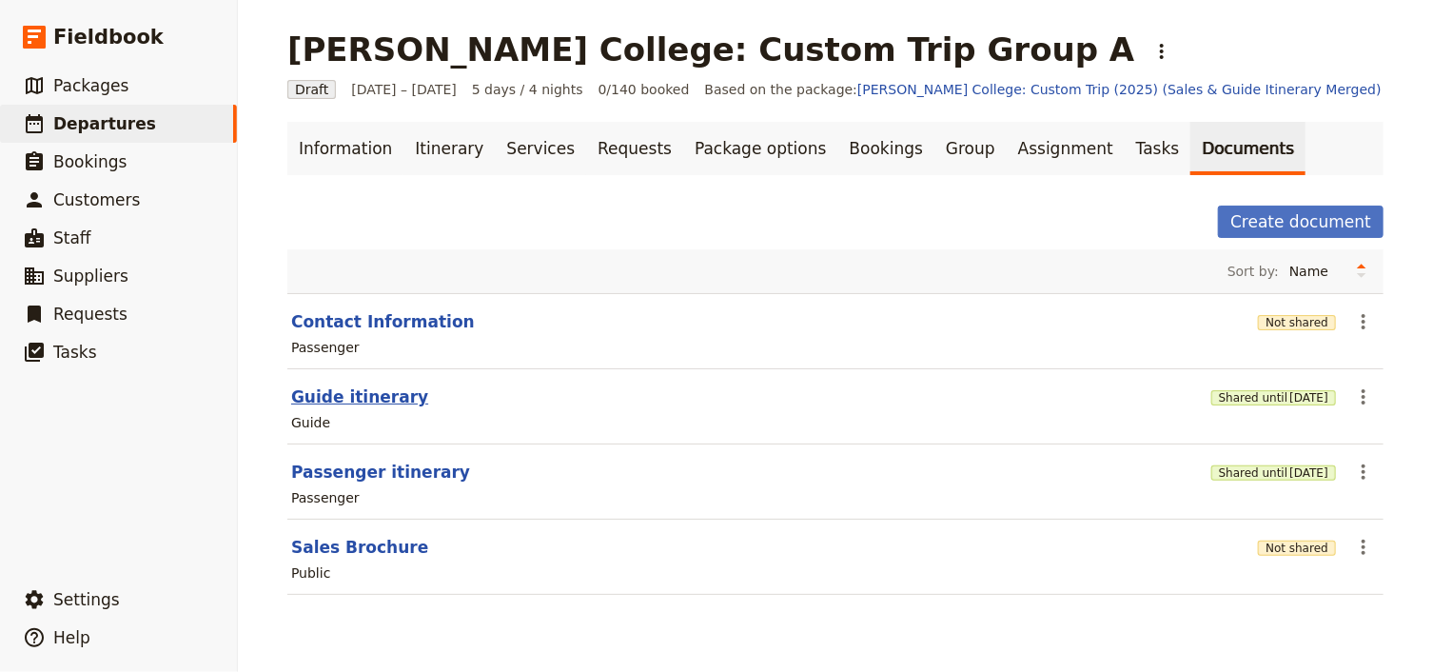
click at [332, 392] on button "Guide itinerary" at bounding box center [359, 396] width 137 height 23
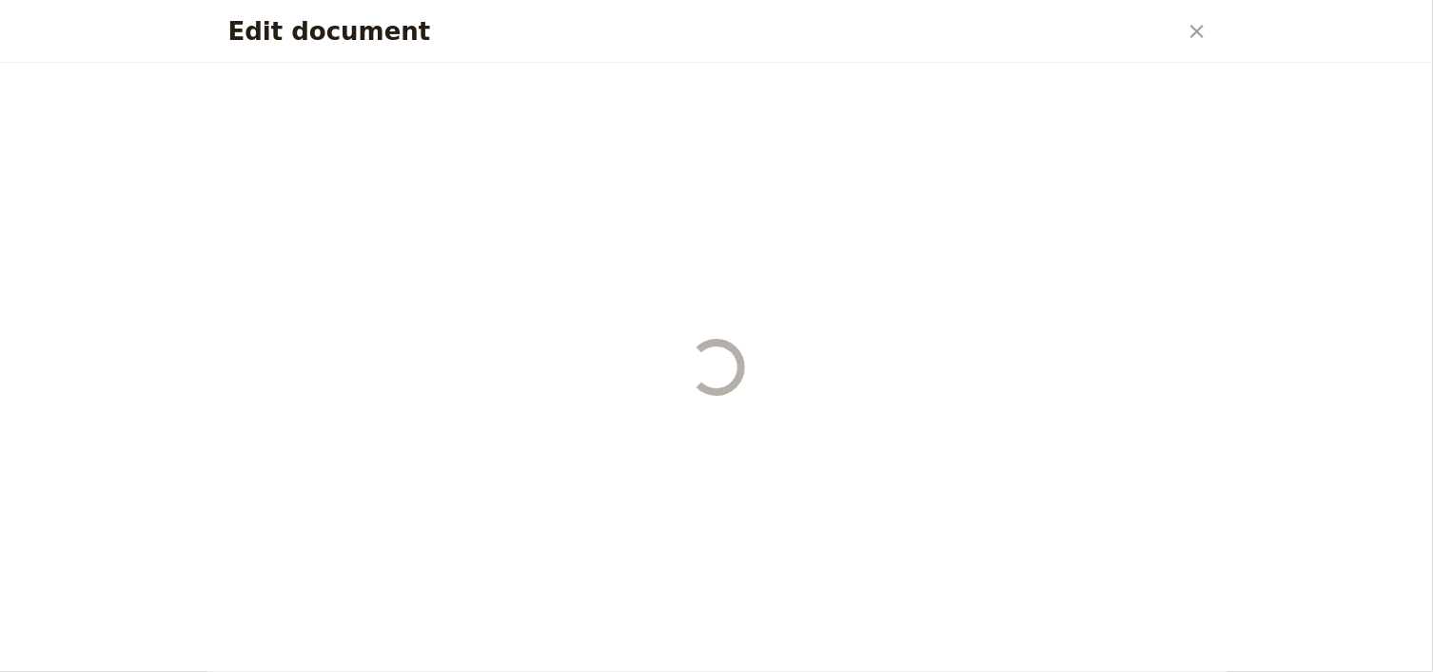
select select "STAFF"
select select "RUN_SHEET"
select select "DEFAULT"
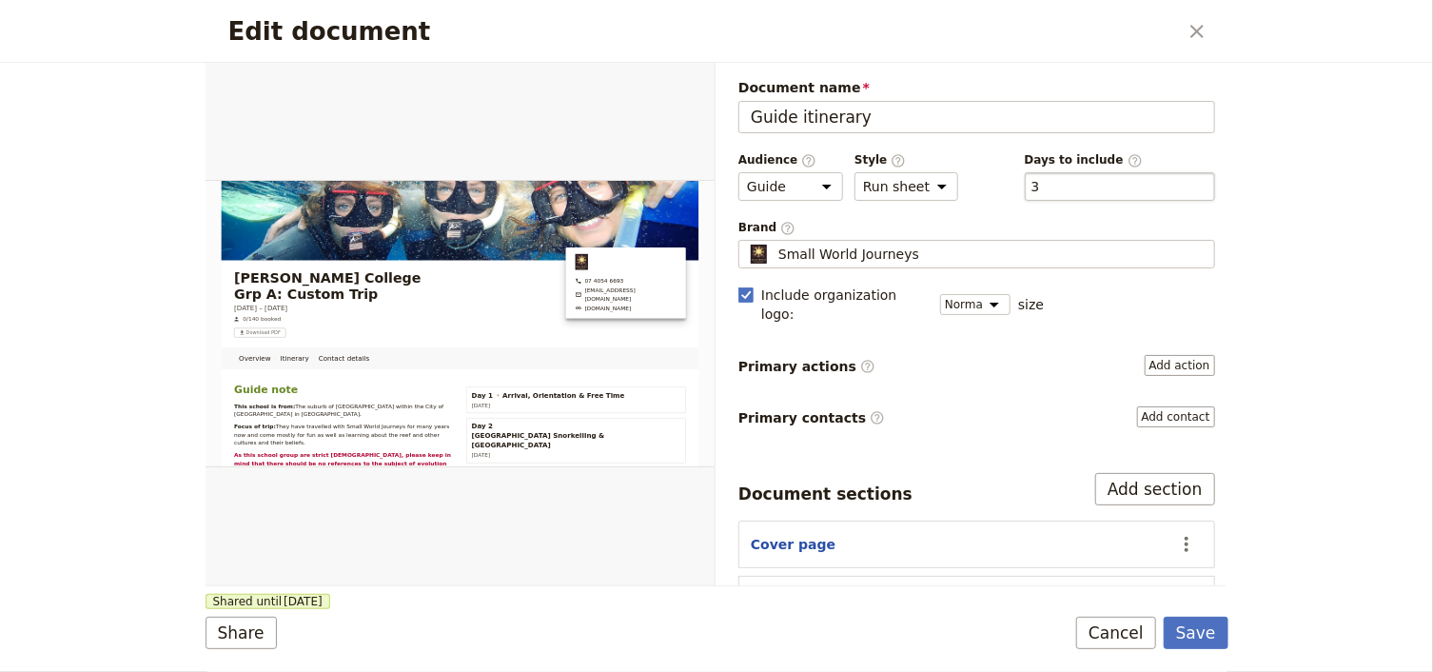
click at [1030, 193] on div "​ 3 3" at bounding box center [1119, 186] width 190 height 29
click at [1031, 193] on button "​ 3" at bounding box center [1035, 186] width 9 height 19
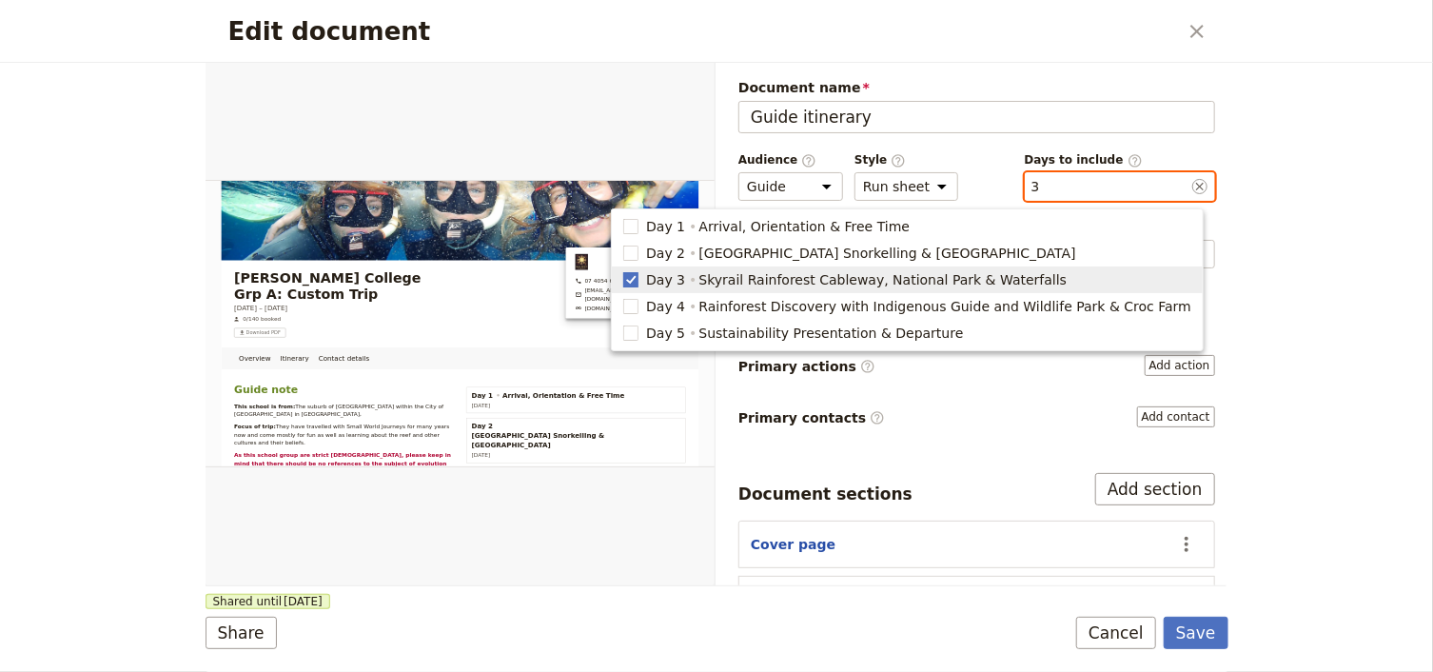
click at [635, 278] on polygon "button" at bounding box center [631, 278] width 10 height 10
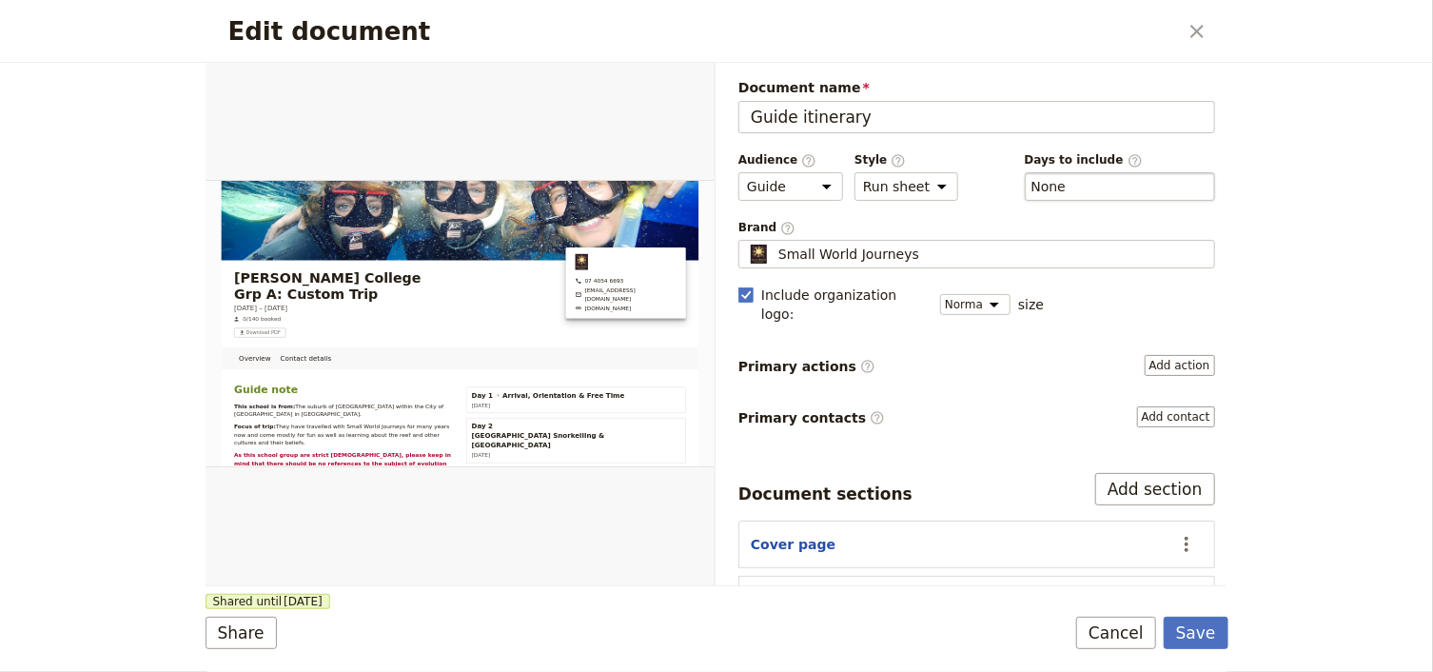
click at [1034, 194] on div "​ None" at bounding box center [1119, 186] width 190 height 29
click at [1034, 194] on button "​ None" at bounding box center [1048, 186] width 35 height 19
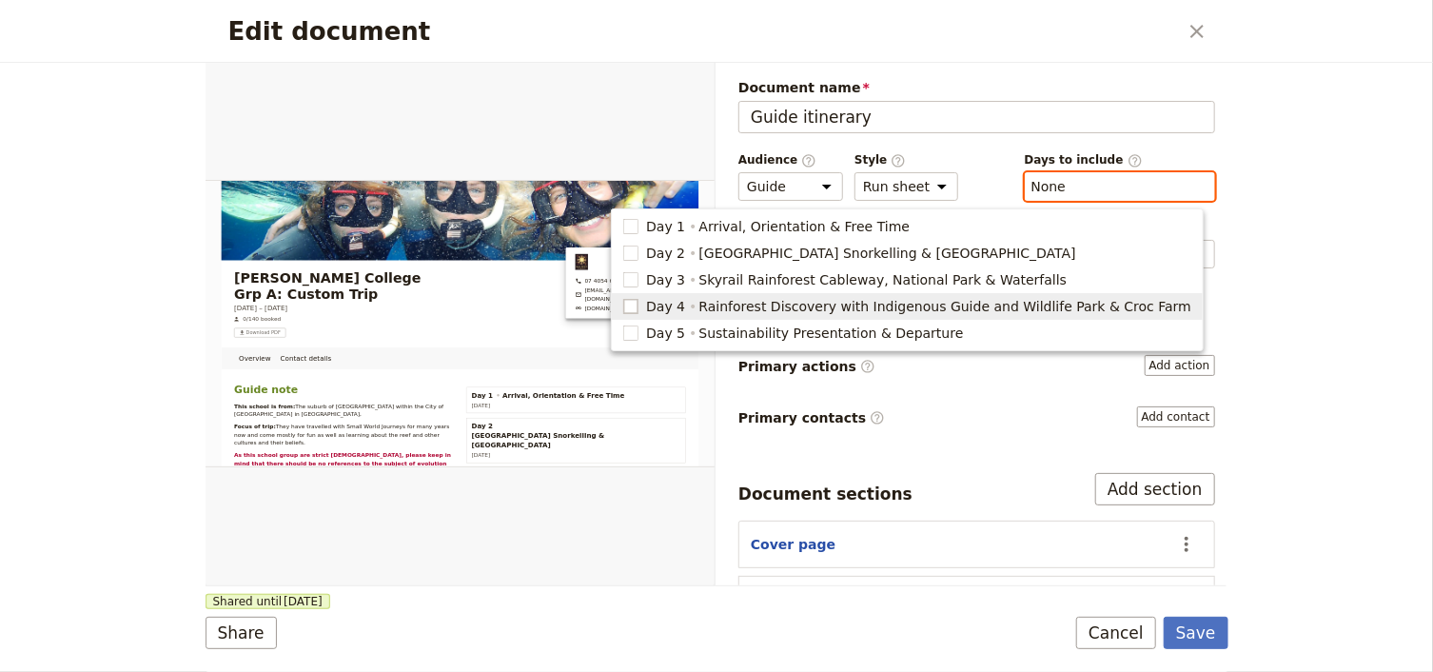
click at [638, 309] on rect "button" at bounding box center [631, 306] width 14 height 14
type input "4"
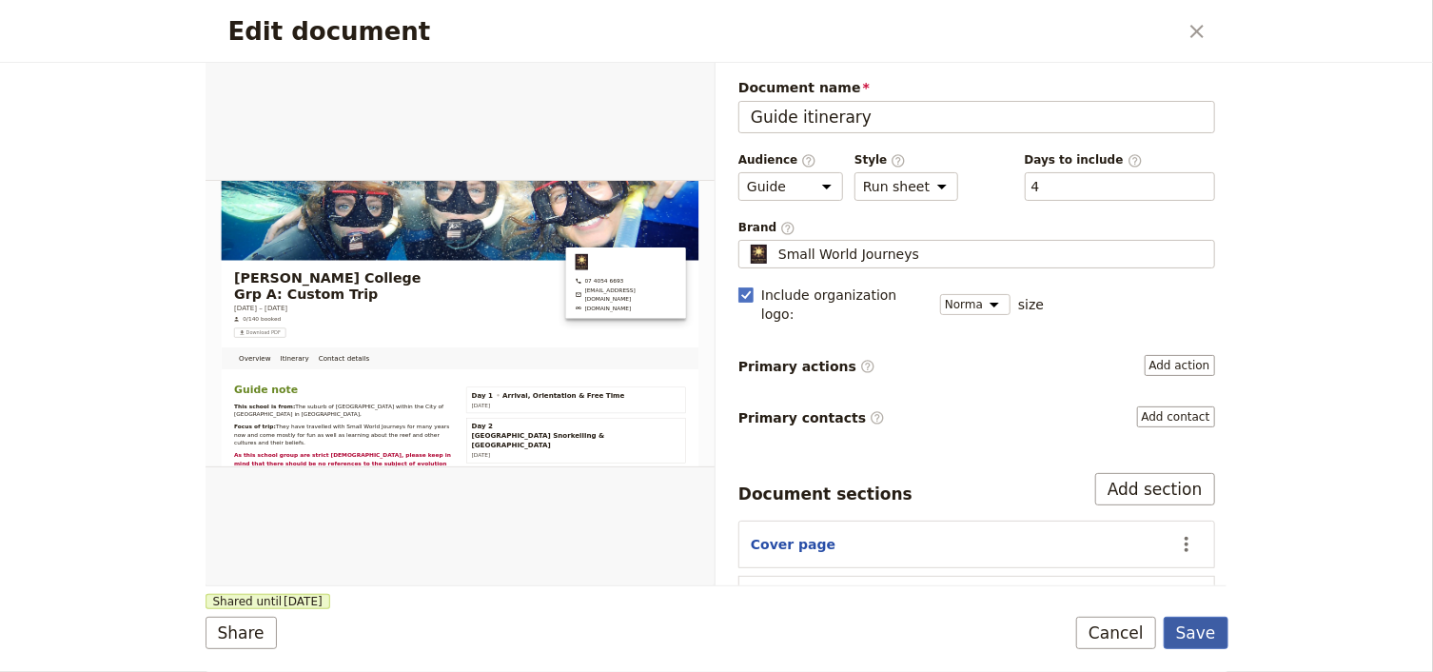
click at [1185, 620] on button "Save" at bounding box center [1195, 632] width 65 height 32
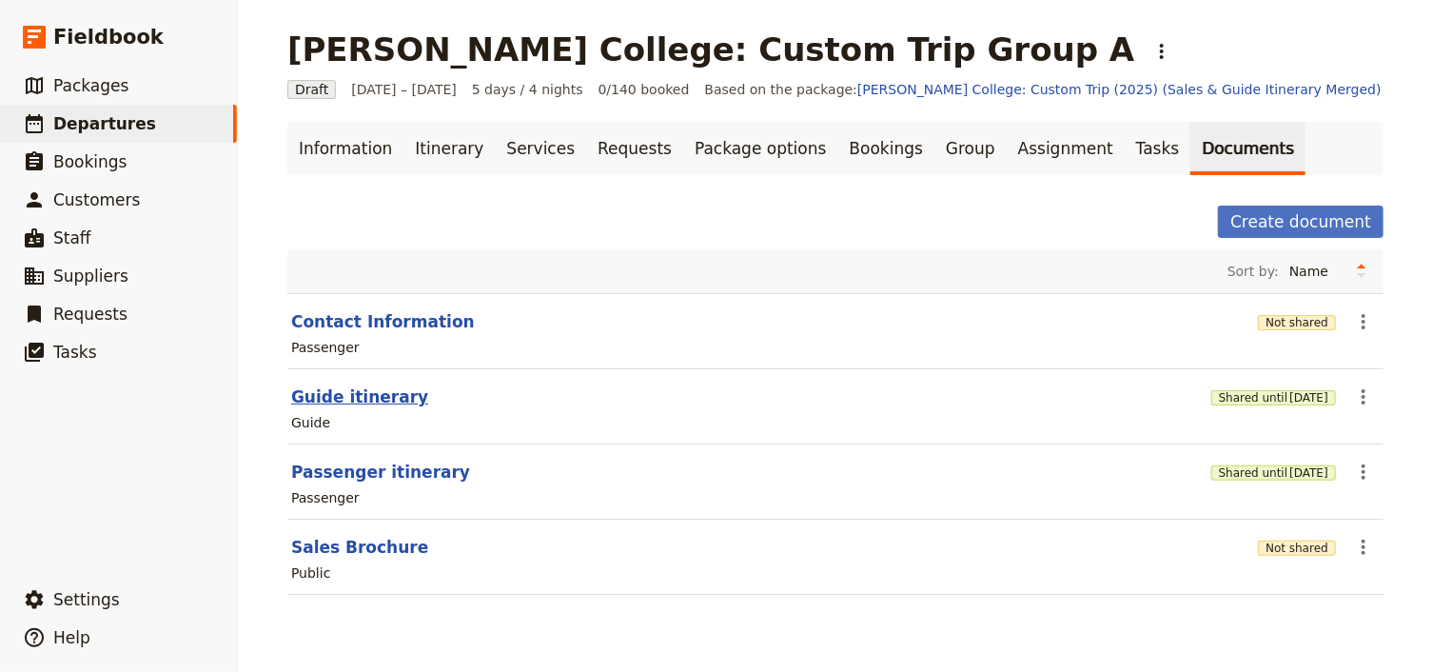
click at [315, 396] on button "Guide itinerary" at bounding box center [359, 396] width 137 height 23
select select "STAFF"
select select "RUN_SHEET"
select select "DEFAULT"
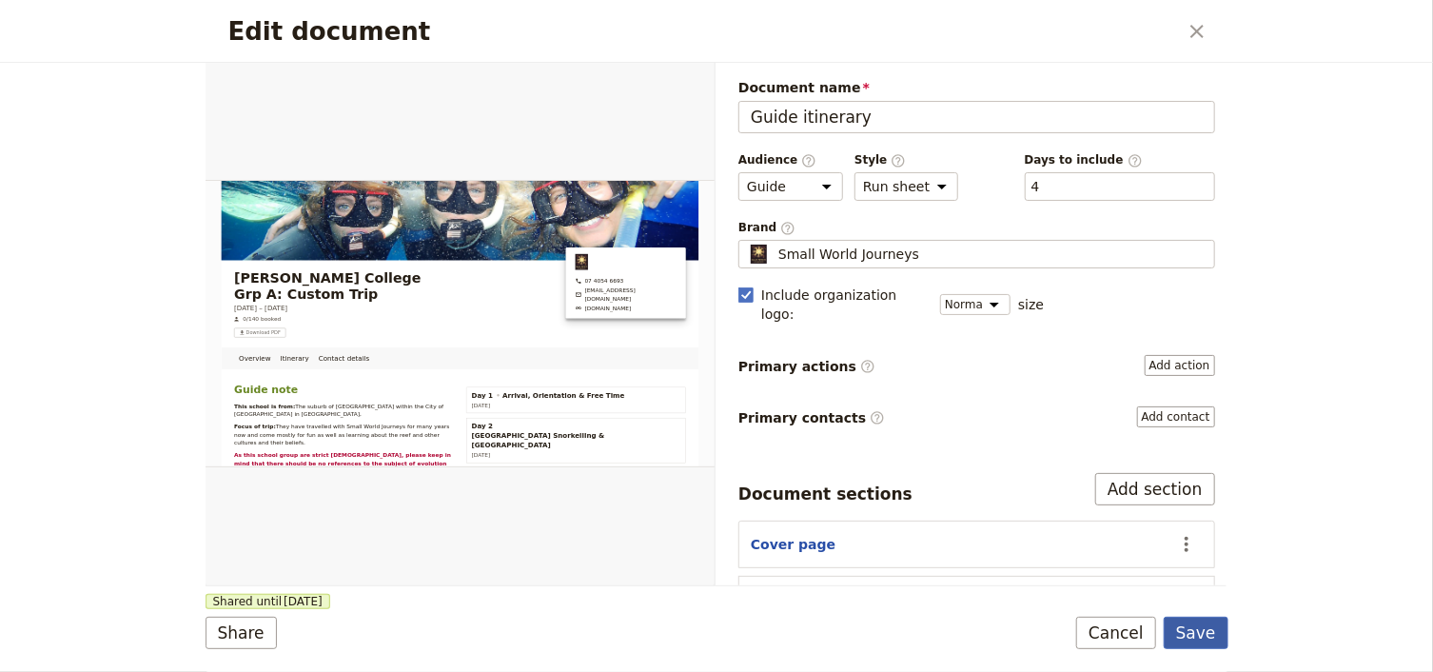
click at [1201, 641] on button "Save" at bounding box center [1195, 632] width 65 height 32
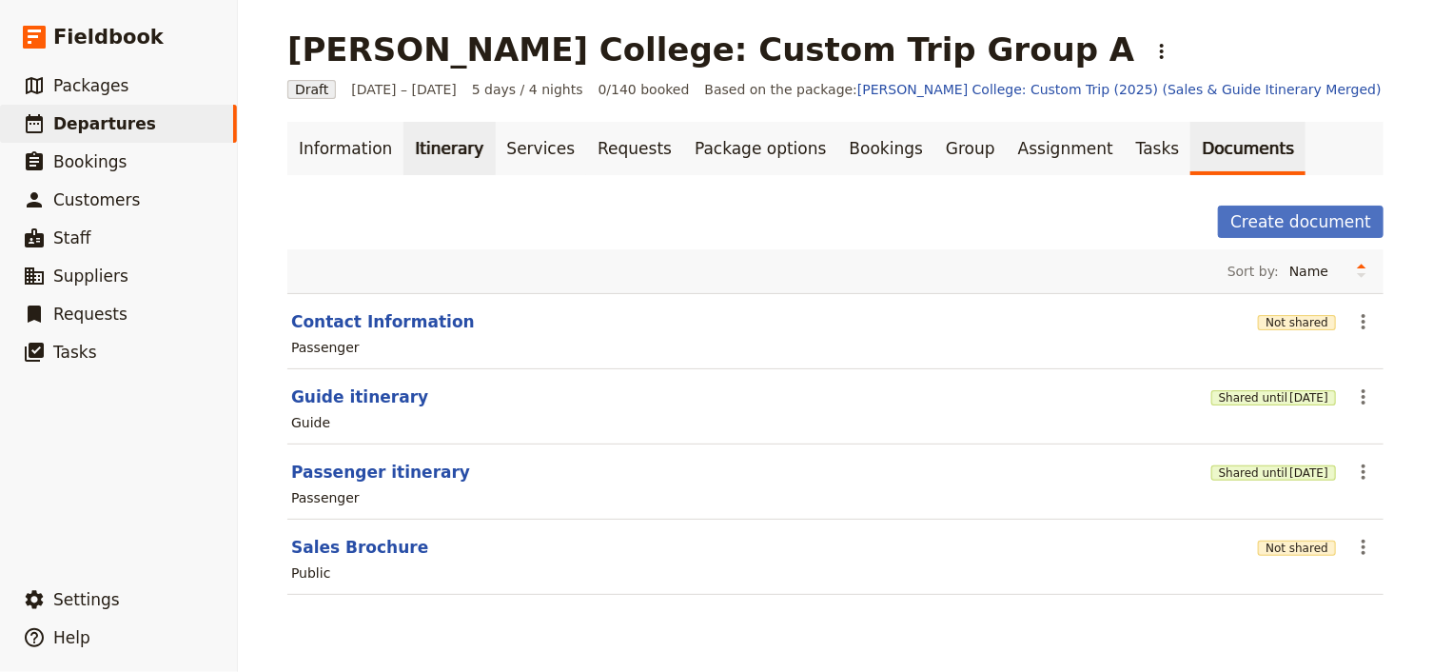
click at [426, 146] on link "Itinerary" at bounding box center [448, 148] width 91 height 53
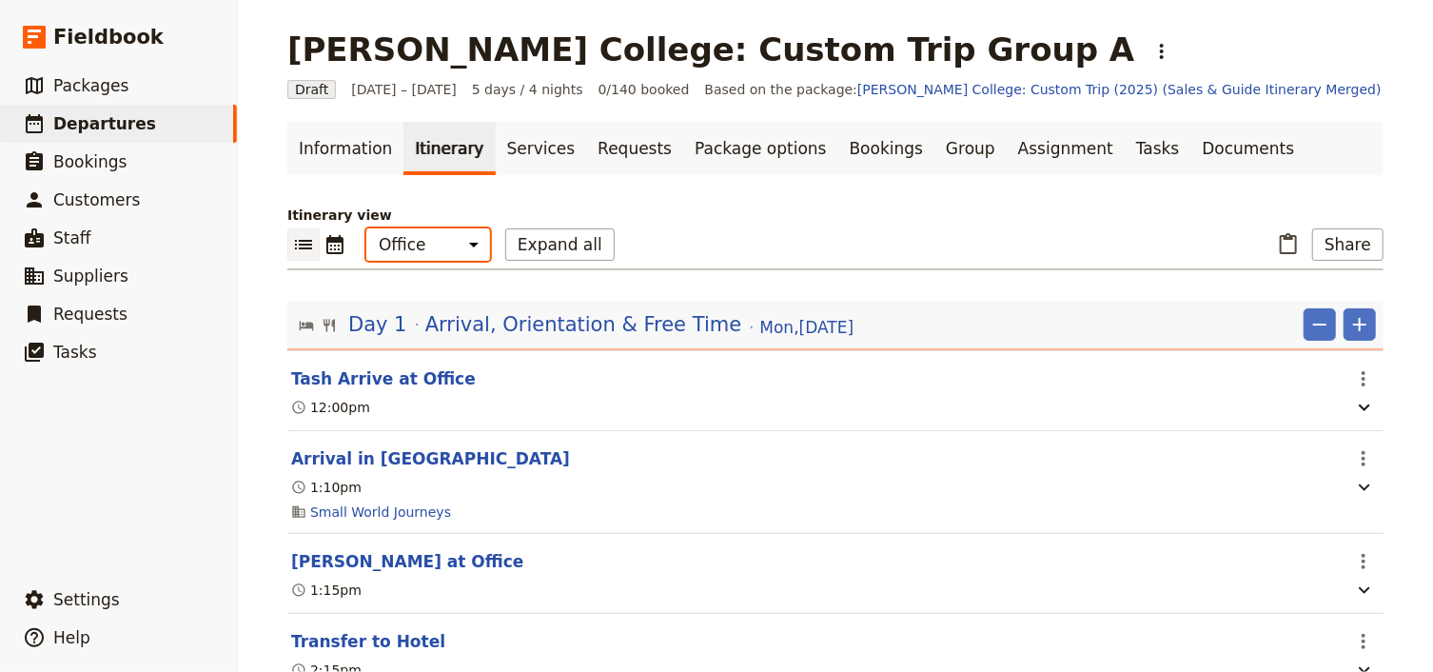
click at [422, 244] on select "Office Guide Passenger Sales" at bounding box center [428, 244] width 124 height 32
click at [366, 228] on select "Office Guide Passenger Sales" at bounding box center [428, 244] width 124 height 32
click at [1348, 247] on button "Share" at bounding box center [1347, 244] width 71 height 32
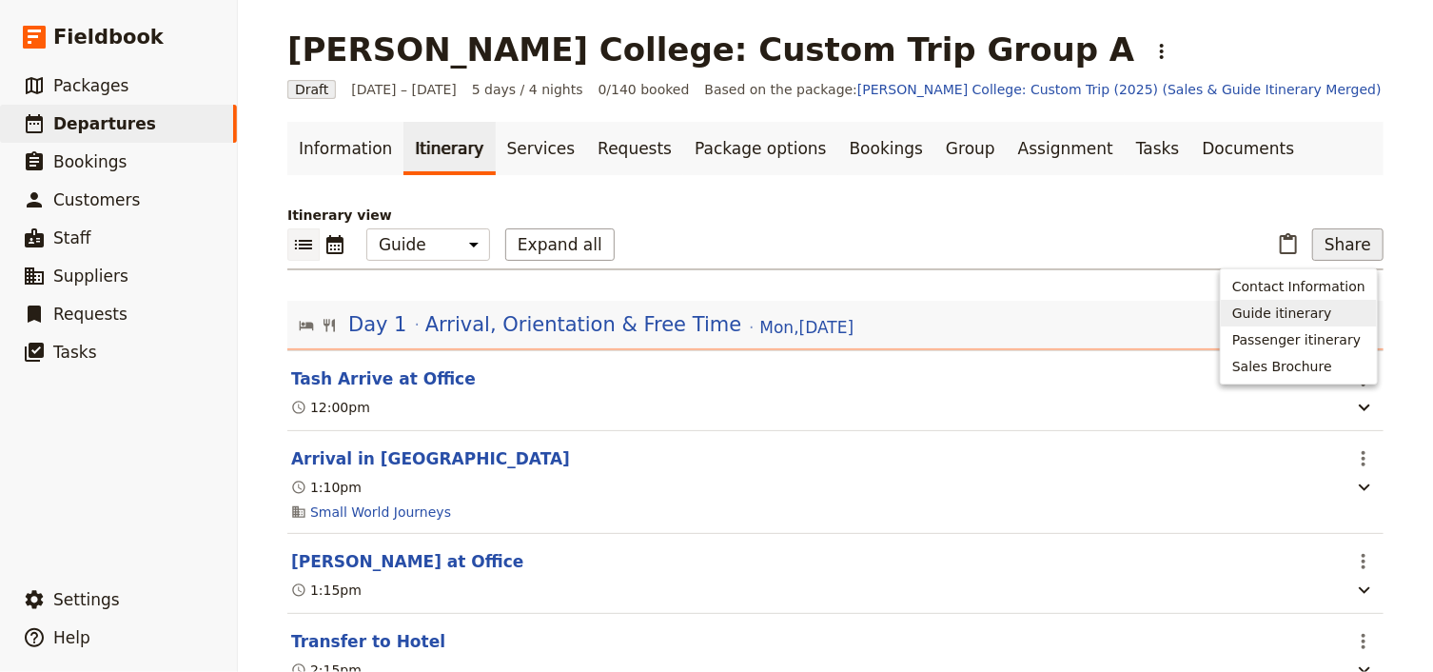
click at [1278, 305] on span "Guide itinerary" at bounding box center [1282, 312] width 100 height 19
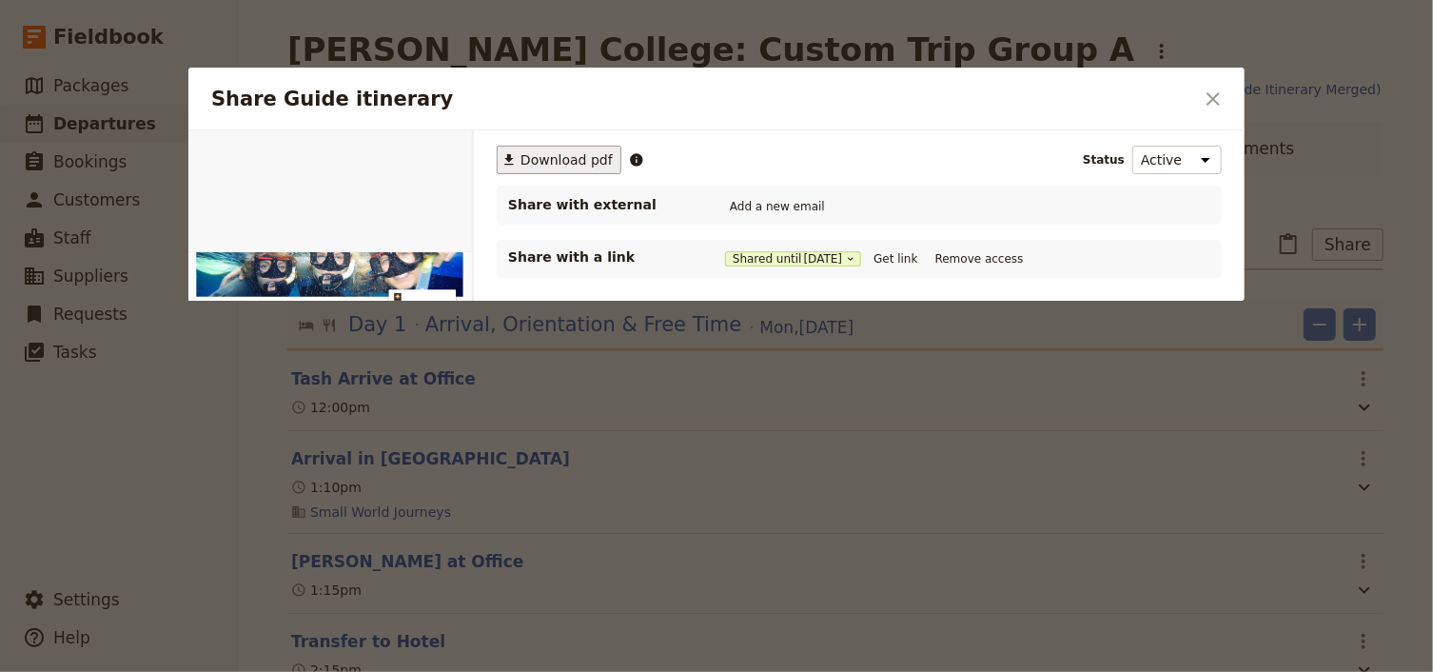
click at [526, 171] on button "​ Download pdf" at bounding box center [559, 160] width 125 height 29
click at [1210, 99] on icon "Close dialog" at bounding box center [1212, 99] width 23 height 23
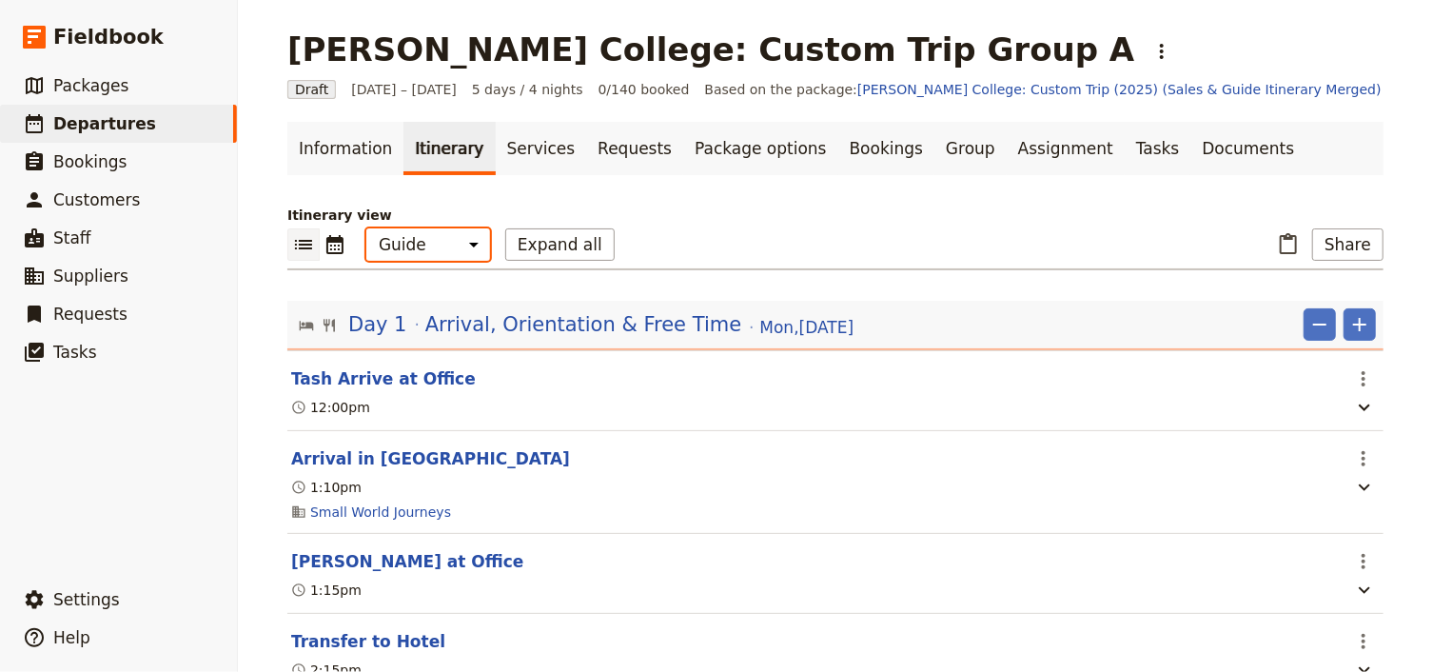
click at [417, 246] on select "Office Guide Passenger Sales" at bounding box center [428, 244] width 124 height 32
select select "PASSENGER"
click at [366, 228] on select "Office Guide Passenger Sales" at bounding box center [428, 244] width 124 height 32
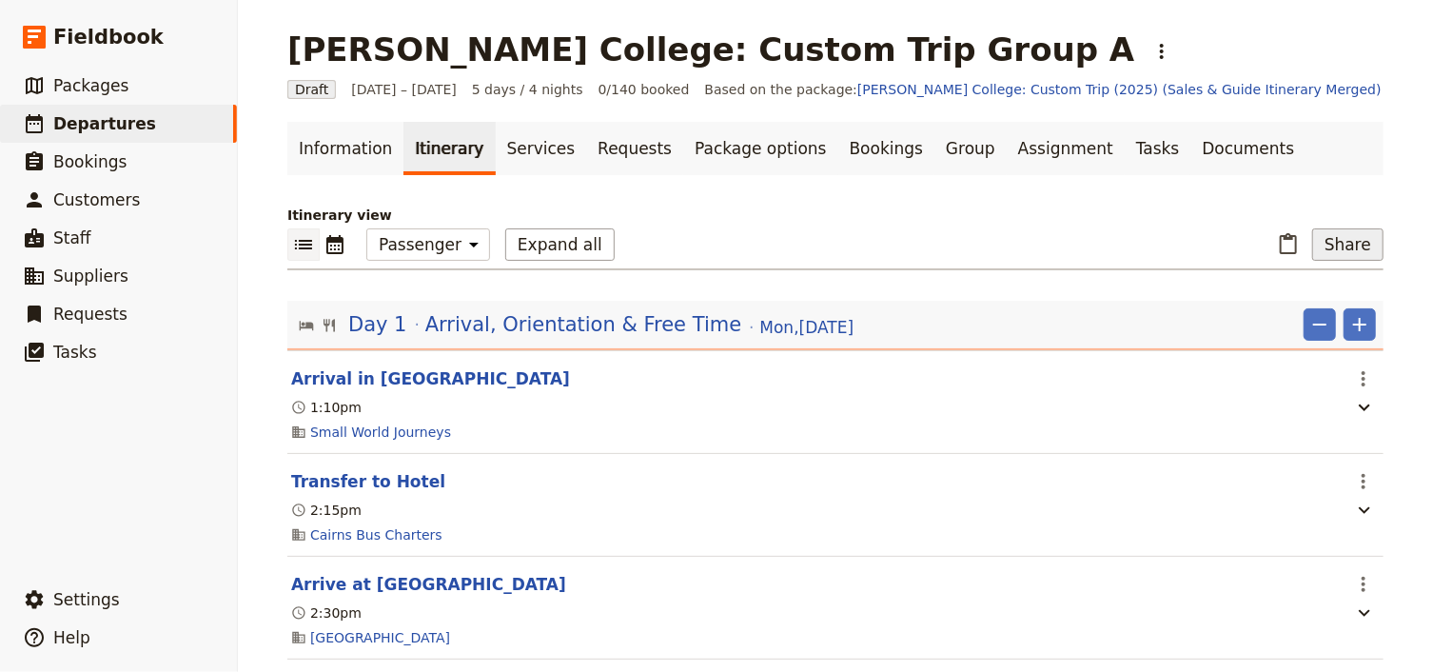
click at [1340, 244] on button "Share" at bounding box center [1347, 244] width 71 height 32
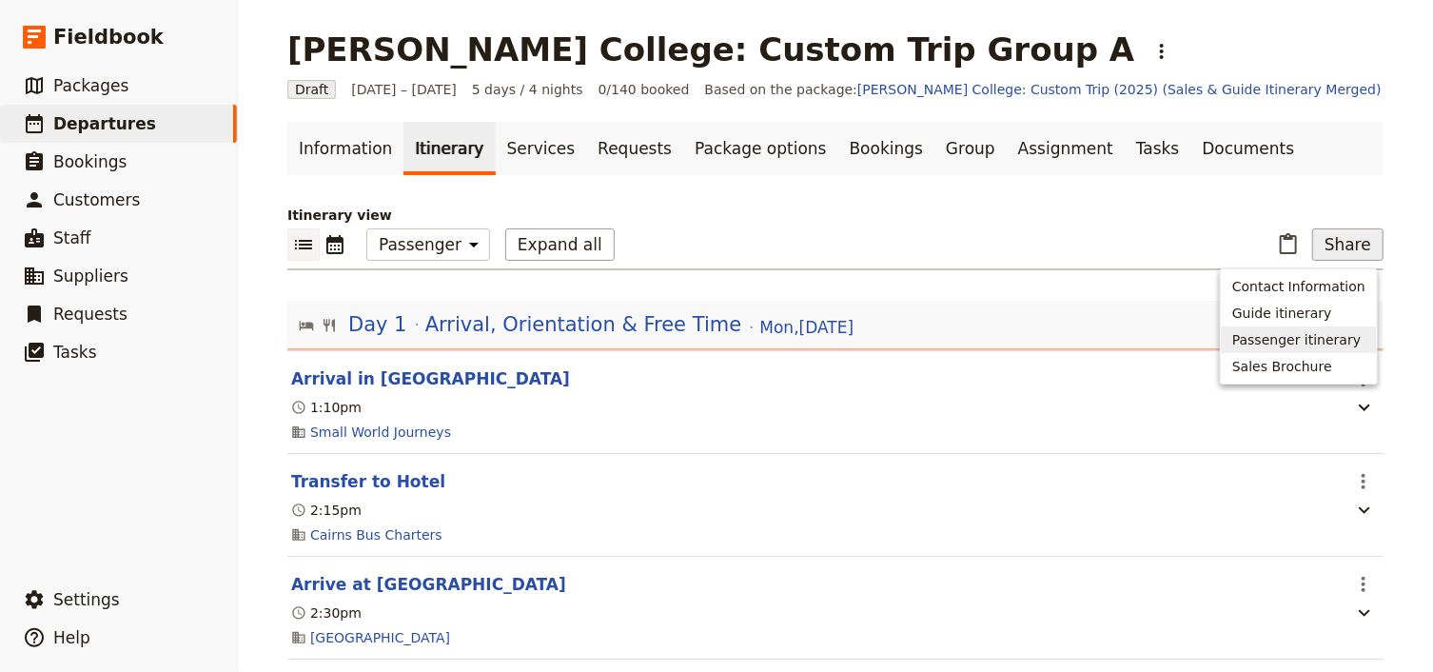
click at [1336, 348] on span "Passenger itinerary" at bounding box center [1296, 339] width 128 height 19
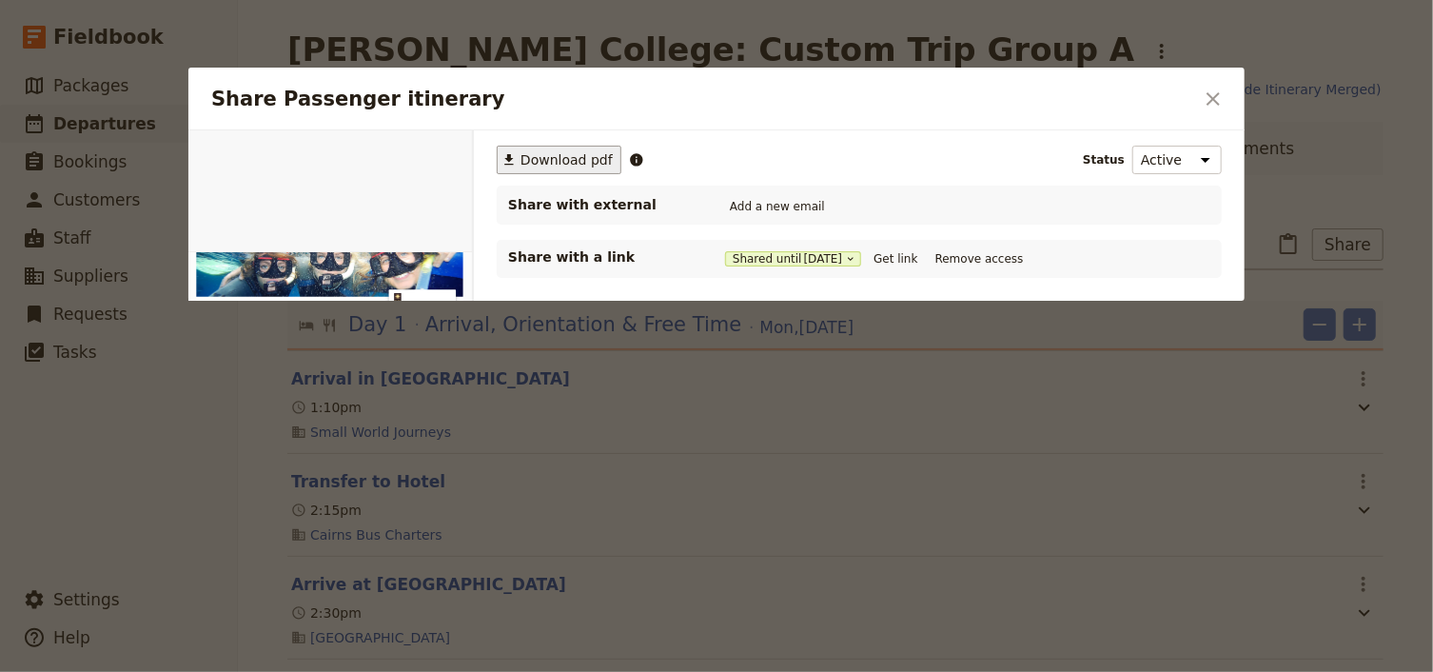
click at [565, 164] on span "Download pdf" at bounding box center [566, 159] width 92 height 19
click at [1218, 96] on icon "Close dialog" at bounding box center [1212, 99] width 23 height 23
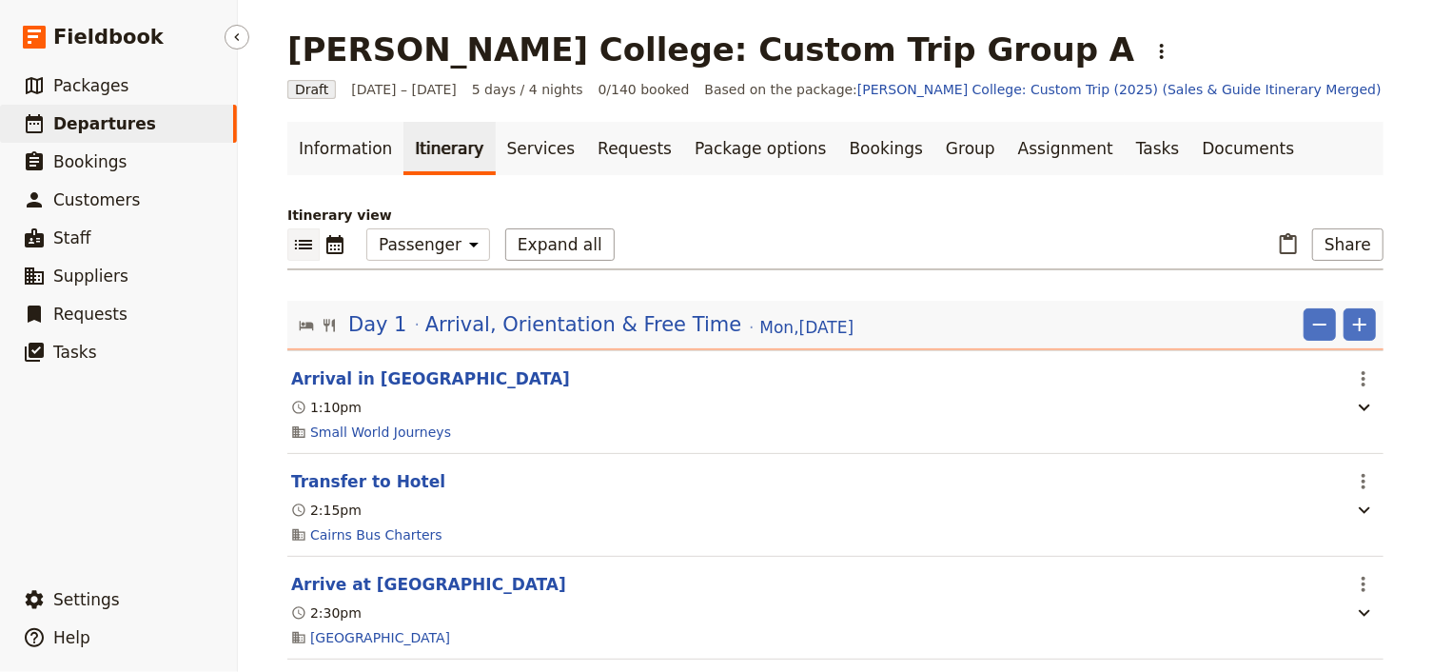
click at [138, 121] on link "​ Departures" at bounding box center [118, 124] width 237 height 38
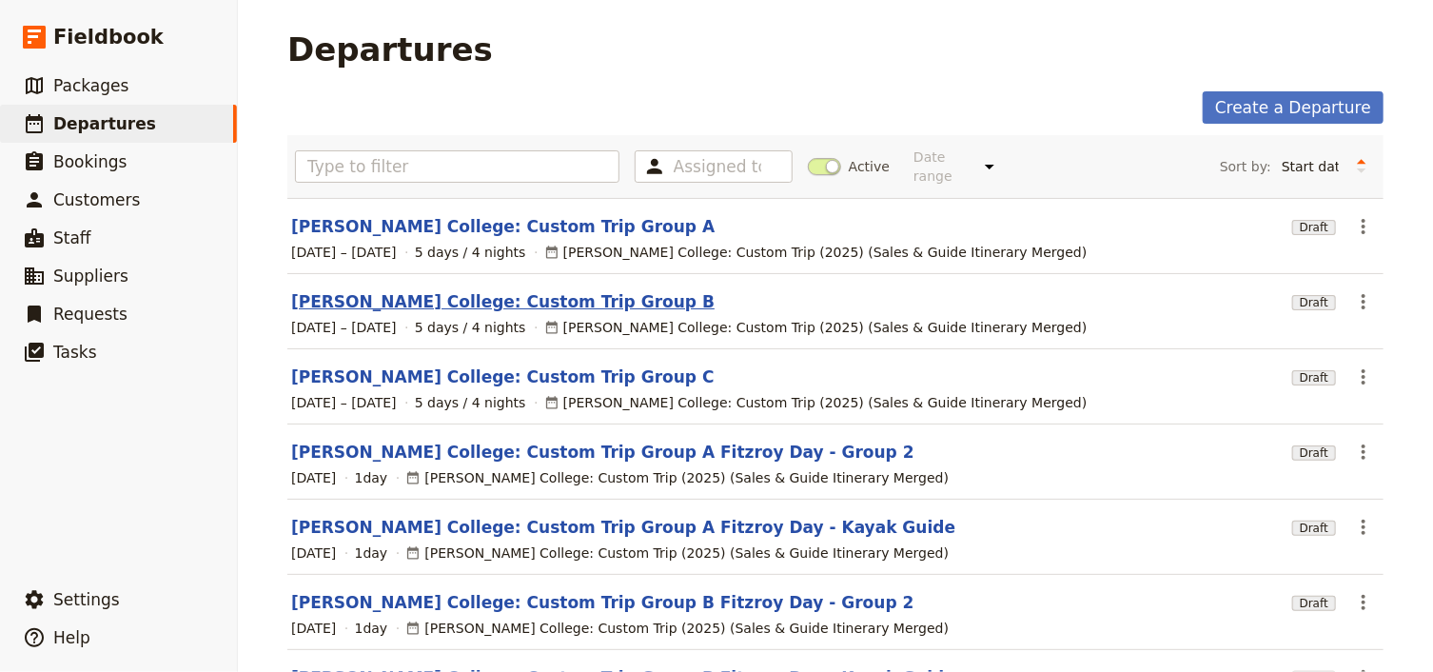
click at [505, 290] on link "[PERSON_NAME] College: Custom Trip Group B" at bounding box center [502, 301] width 423 height 23
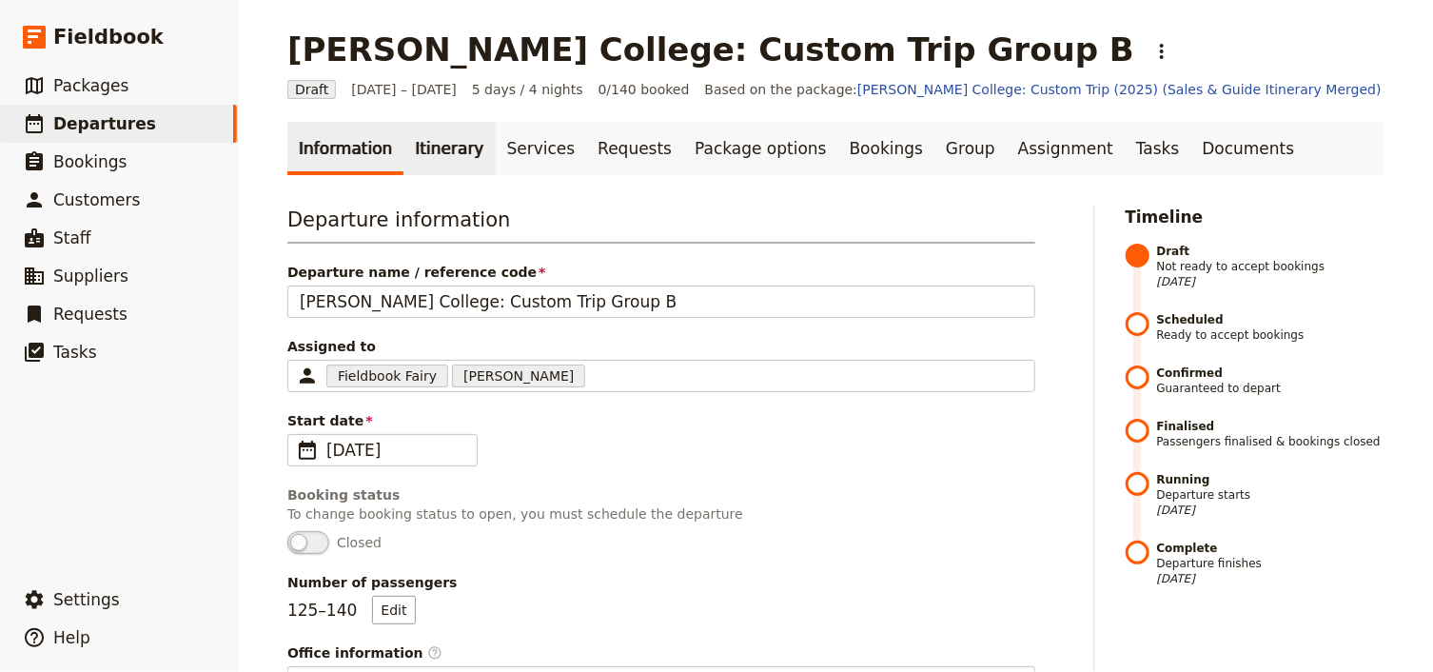
click at [425, 143] on link "Itinerary" at bounding box center [448, 148] width 91 height 53
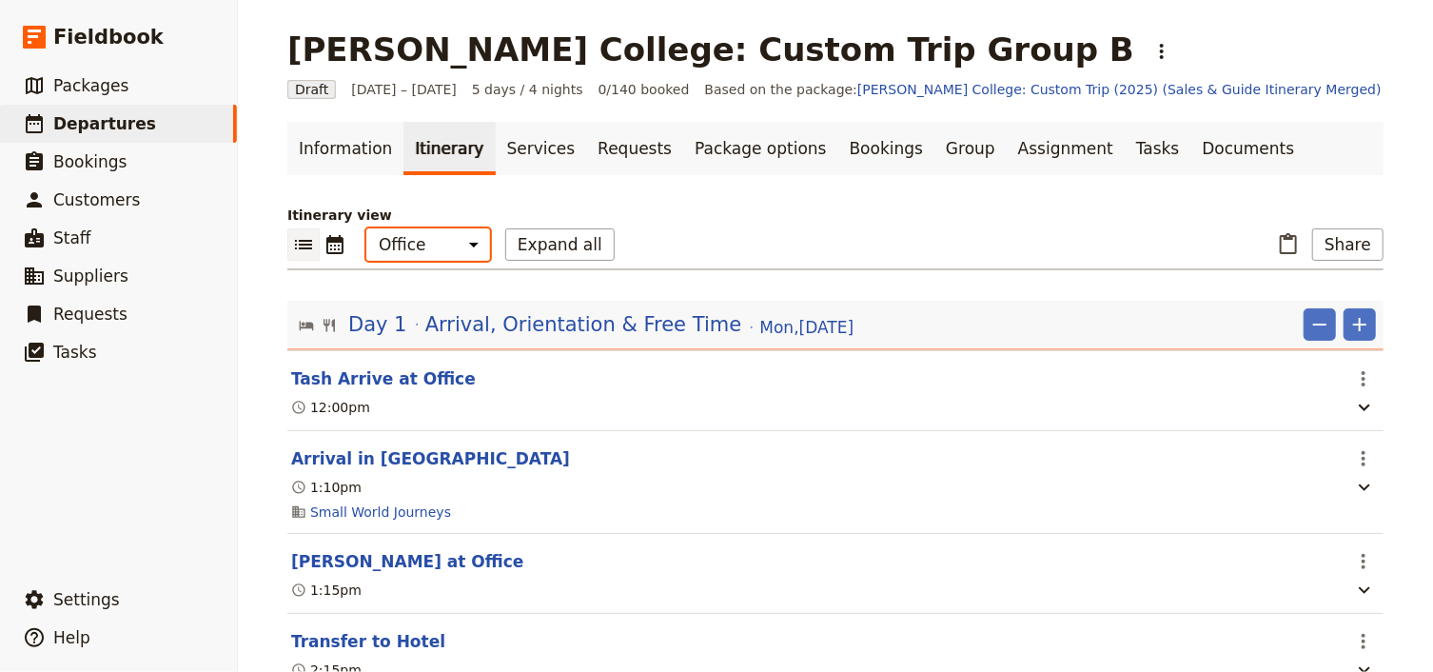
click at [427, 253] on select "Office Guide Passenger Sales" at bounding box center [428, 244] width 124 height 32
select select "PASSENGER"
click at [366, 228] on select "Office Guide Passenger Sales" at bounding box center [428, 244] width 124 height 32
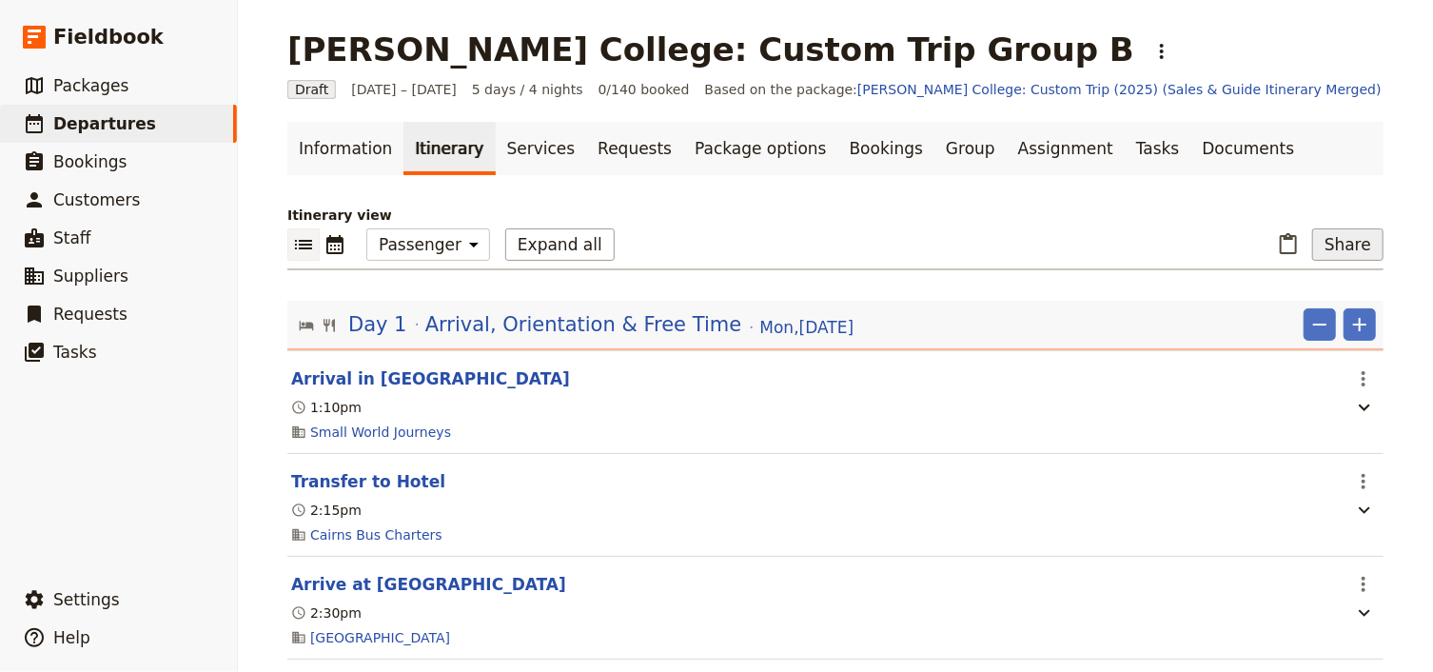
click at [1347, 247] on button "Share" at bounding box center [1347, 244] width 71 height 32
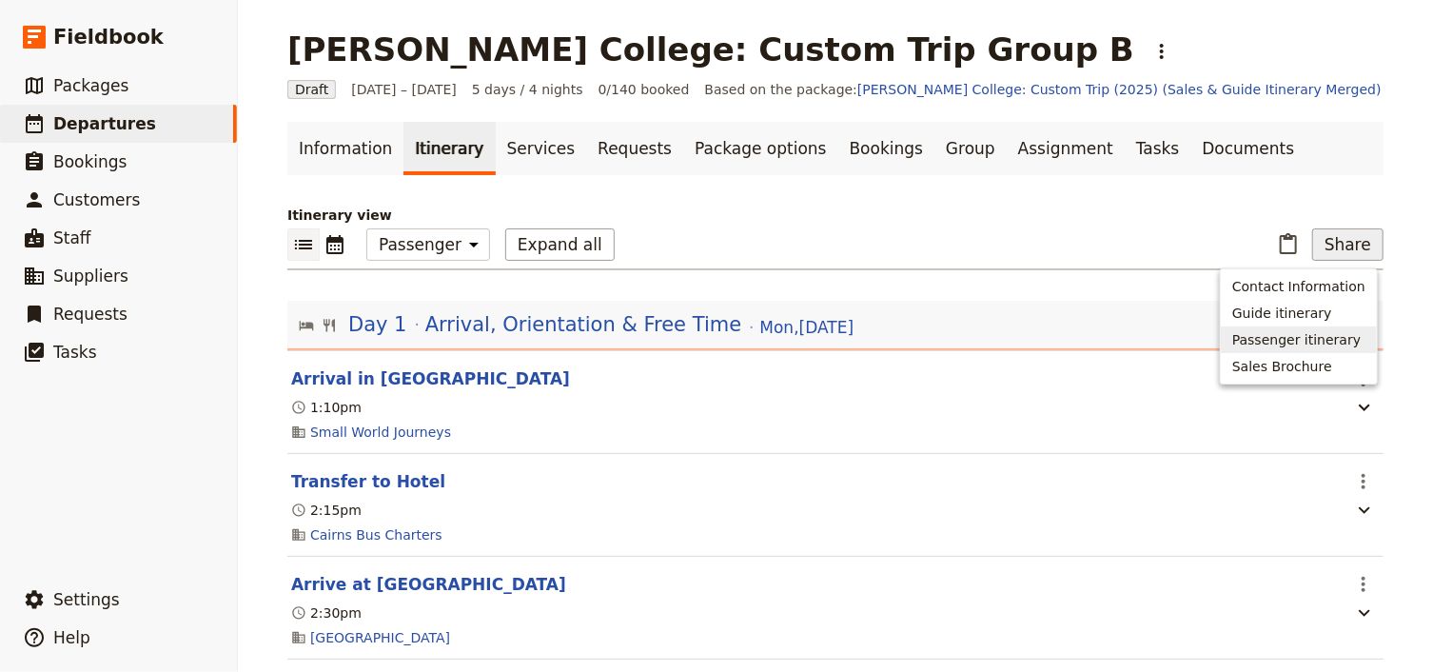
click at [1317, 340] on span "Passenger itinerary" at bounding box center [1296, 339] width 128 height 19
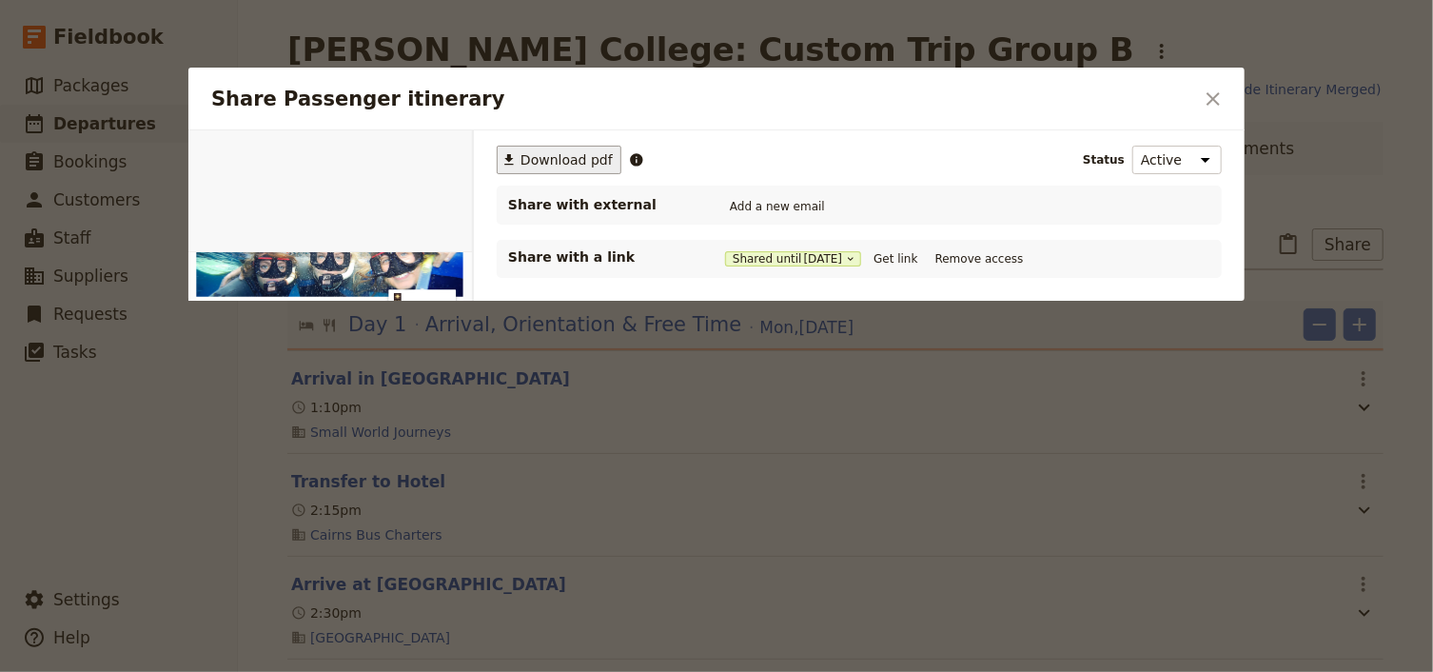
click at [559, 156] on span "Download pdf" at bounding box center [566, 159] width 92 height 19
click at [1216, 97] on icon "Close dialog" at bounding box center [1212, 99] width 23 height 23
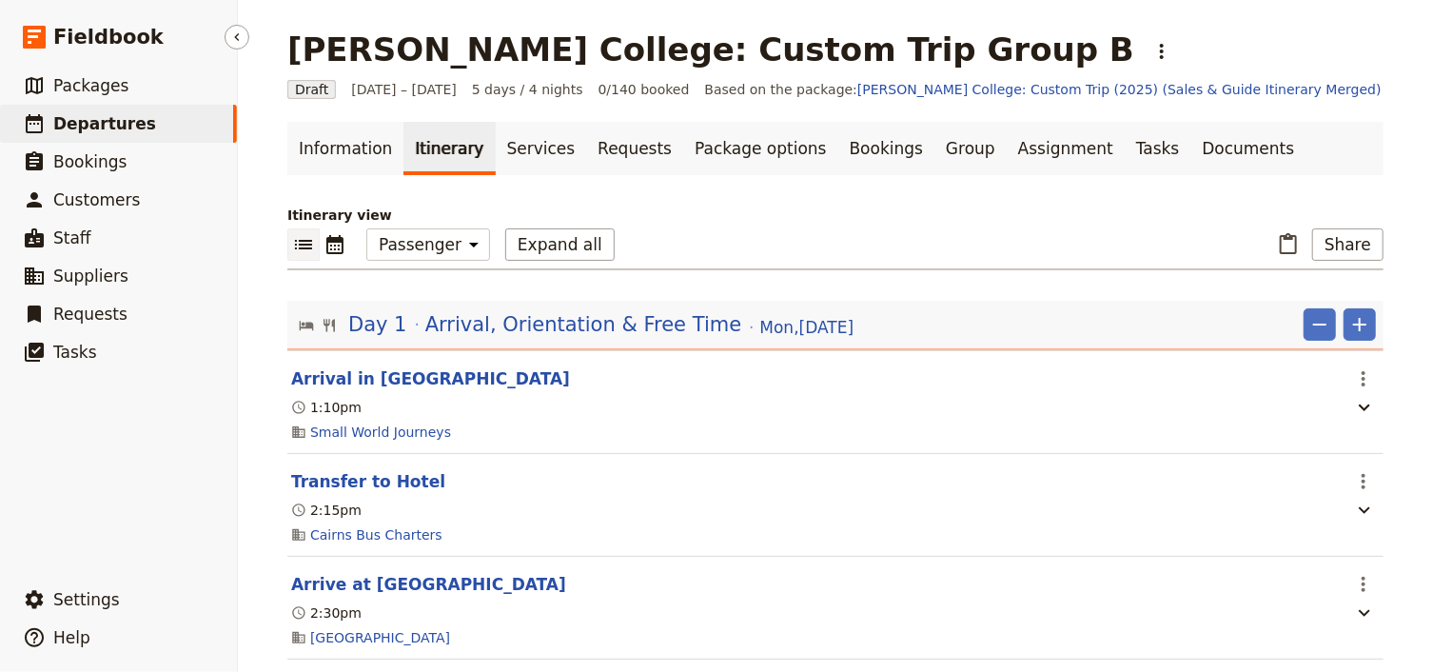
click at [80, 128] on span "Departures" at bounding box center [104, 123] width 103 height 19
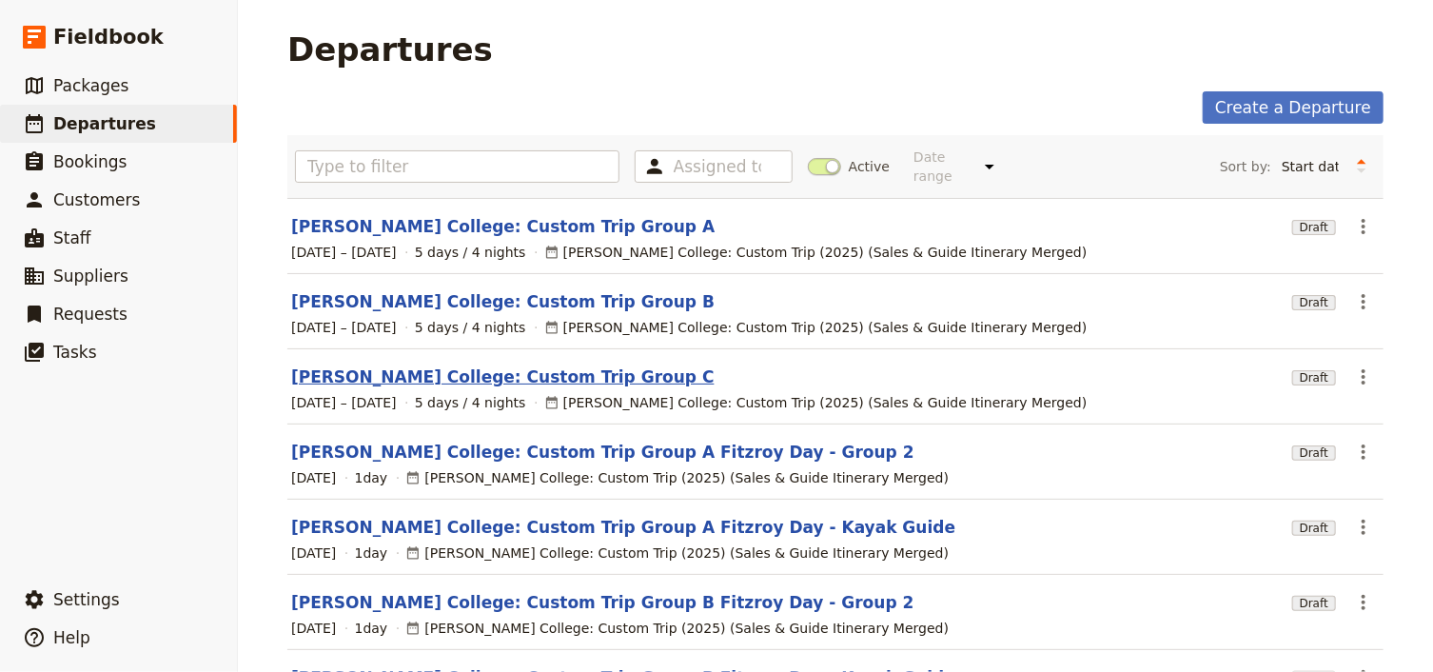
click at [439, 365] on link "[PERSON_NAME] College: Custom Trip Group C" at bounding box center [502, 376] width 423 height 23
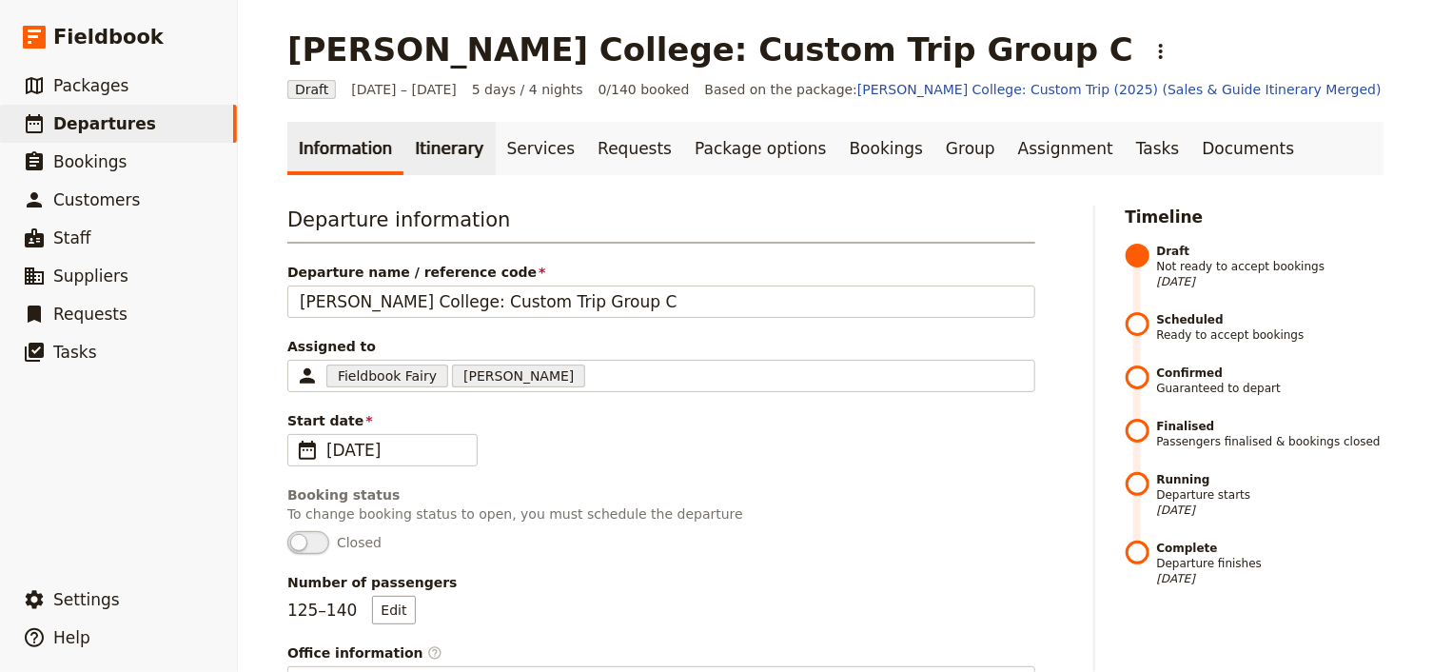
click at [451, 144] on link "Itinerary" at bounding box center [448, 148] width 91 height 53
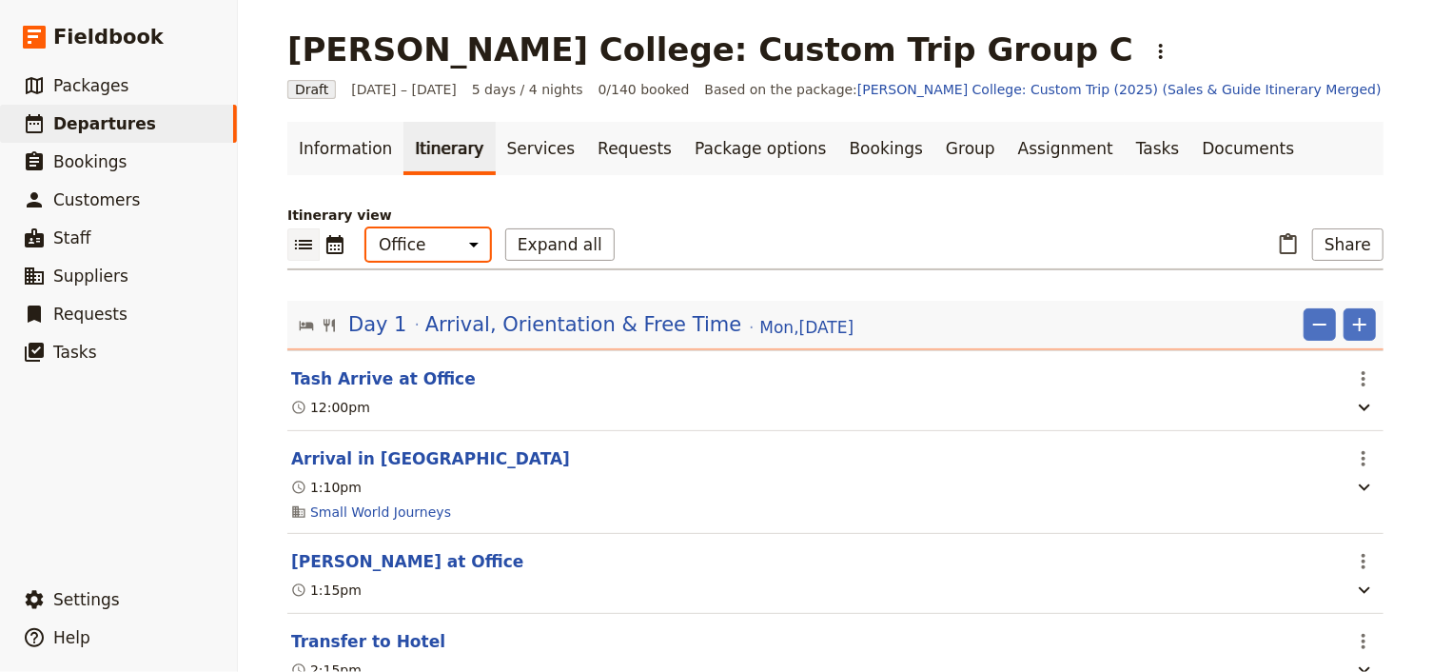
click at [412, 254] on select "Office Guide Passenger Sales" at bounding box center [428, 244] width 124 height 32
select select "PASSENGER"
click at [366, 228] on select "Office Guide Passenger Sales" at bounding box center [428, 244] width 124 height 32
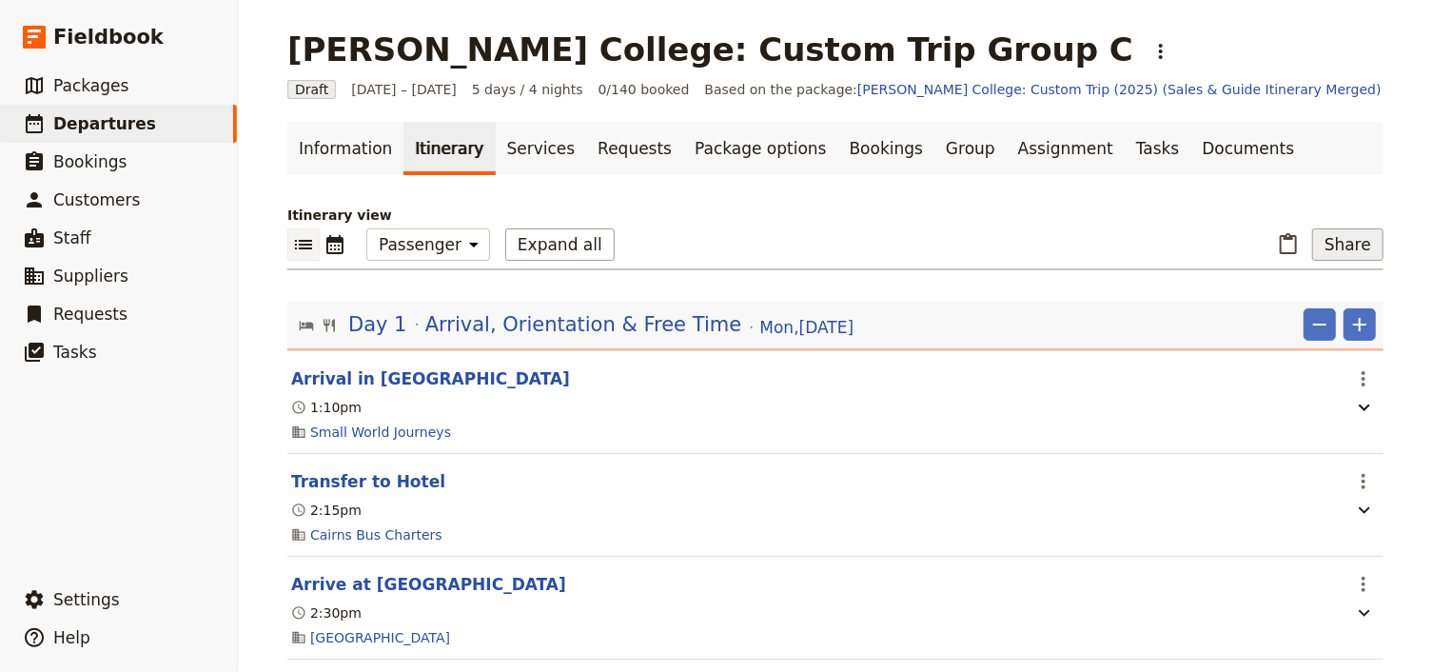
click at [1338, 244] on button "Share" at bounding box center [1347, 244] width 71 height 32
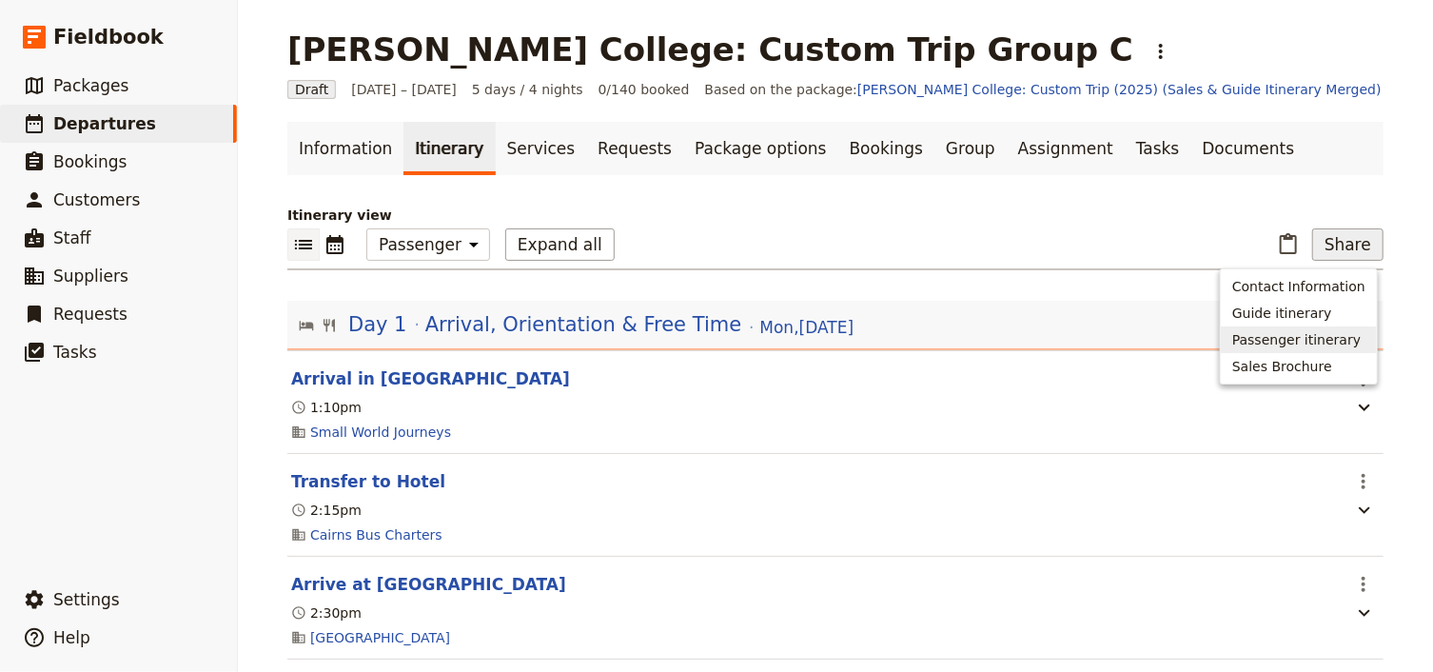
click at [1268, 342] on span "Passenger itinerary" at bounding box center [1296, 339] width 128 height 19
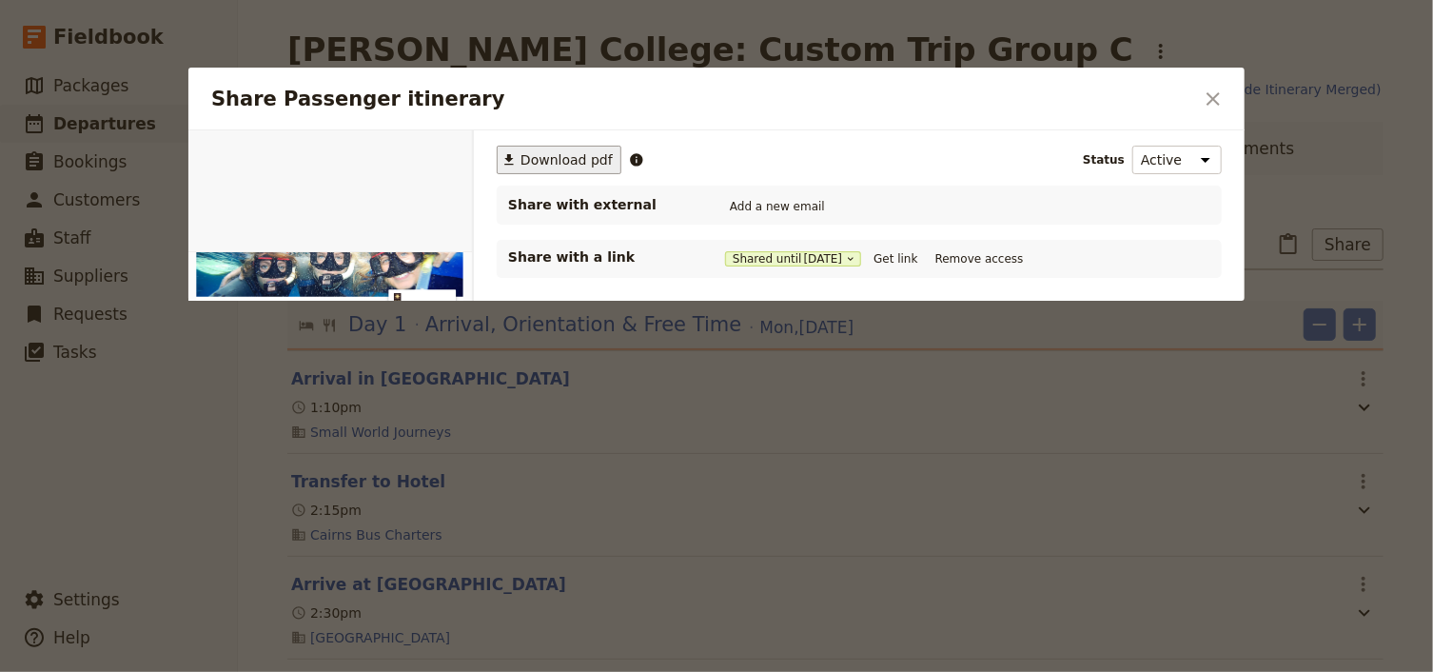
click at [540, 162] on span "Download pdf" at bounding box center [566, 159] width 92 height 19
